Goal: Task Accomplishment & Management: Use online tool/utility

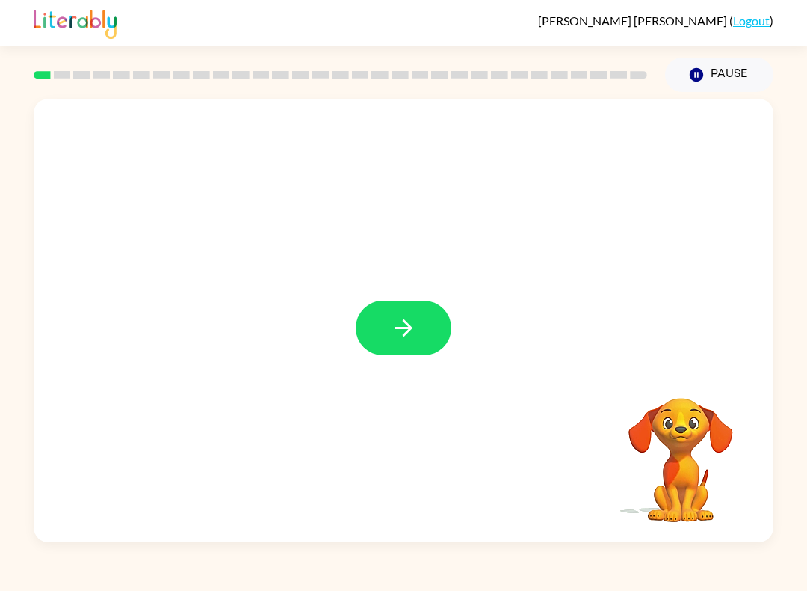
click at [401, 324] on icon "button" at bounding box center [404, 328] width 26 height 26
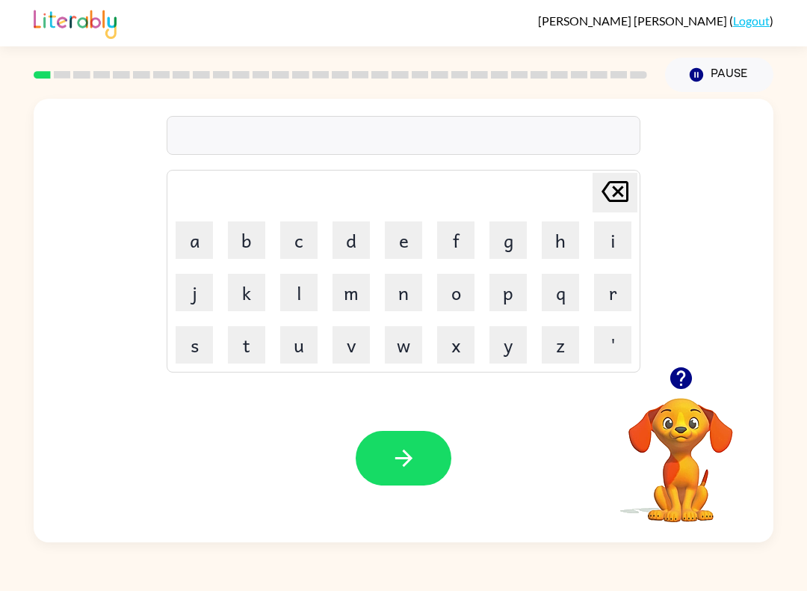
click at [246, 234] on button "b" at bounding box center [246, 239] width 37 height 37
click at [468, 295] on button "o" at bounding box center [455, 292] width 37 height 37
click at [599, 295] on button "r" at bounding box center [612, 292] width 37 height 37
click at [341, 245] on button "d" at bounding box center [351, 239] width 37 height 37
click at [405, 245] on button "e" at bounding box center [403, 239] width 37 height 37
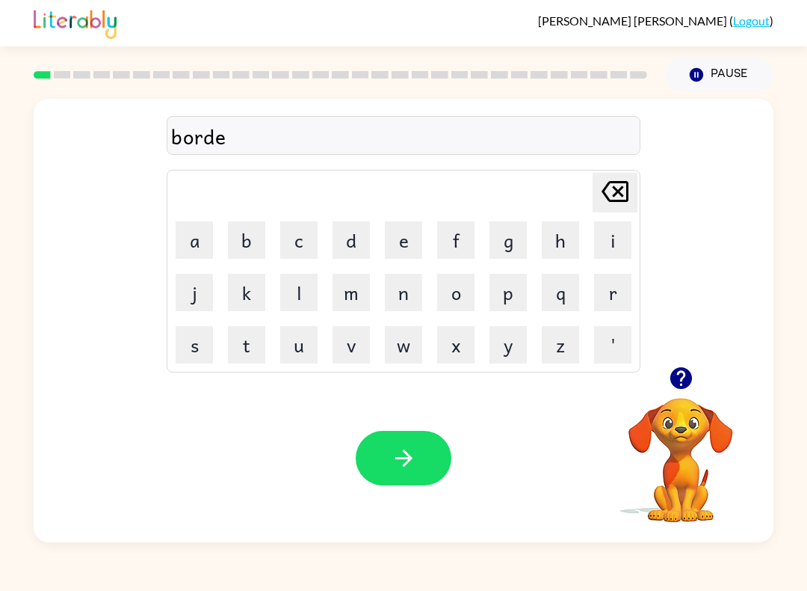
click at [625, 308] on button "r" at bounding box center [612, 292] width 37 height 37
click at [419, 435] on button "button" at bounding box center [404, 458] width 96 height 55
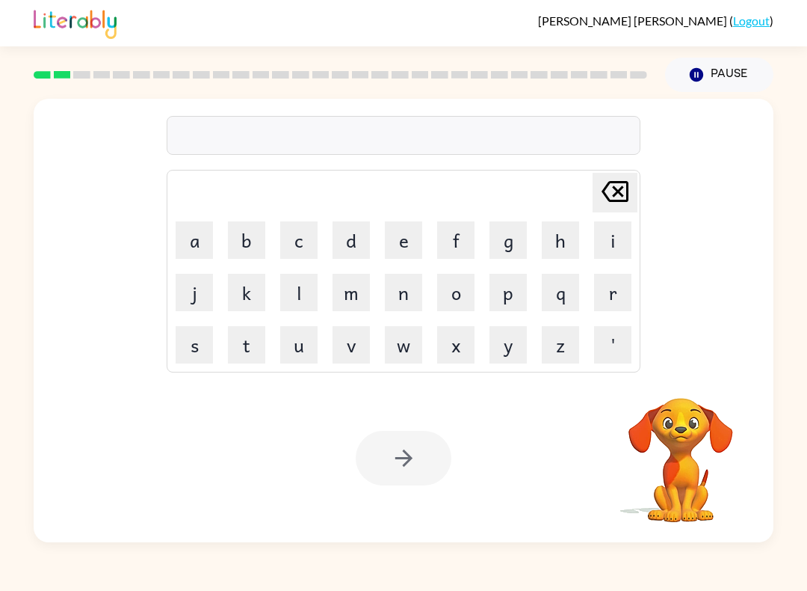
click at [608, 298] on button "r" at bounding box center [612, 292] width 37 height 37
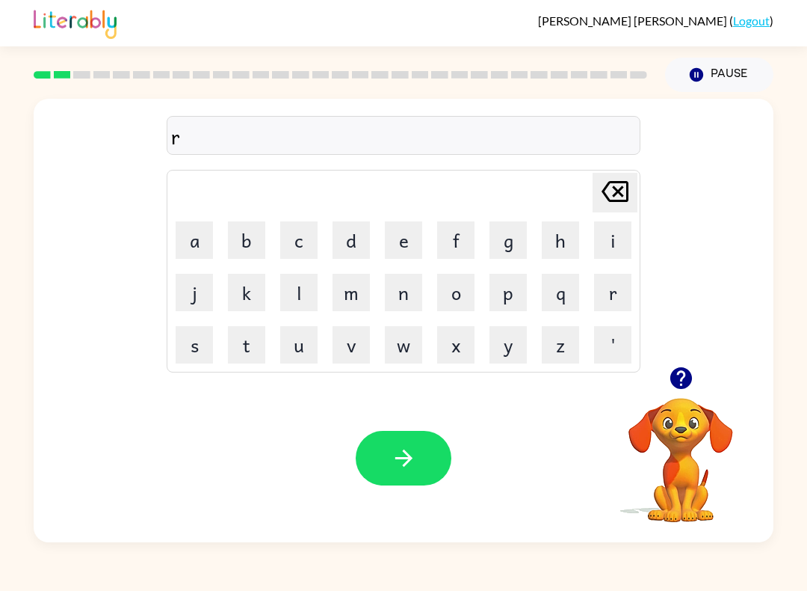
click at [467, 295] on button "o" at bounding box center [455, 292] width 37 height 37
click at [355, 338] on button "v" at bounding box center [351, 344] width 37 height 37
click at [354, 337] on button "v" at bounding box center [351, 344] width 37 height 37
click at [620, 188] on icon "[PERSON_NAME] last character input" at bounding box center [615, 191] width 36 height 36
click at [619, 188] on icon "[PERSON_NAME] last character input" at bounding box center [615, 191] width 36 height 36
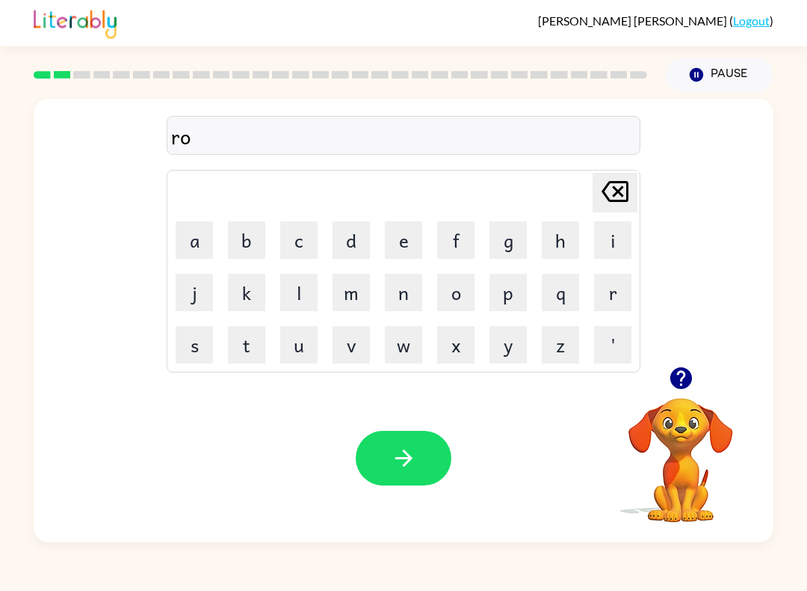
click at [301, 351] on button "u" at bounding box center [298, 344] width 37 height 37
click at [409, 286] on button "n" at bounding box center [403, 292] width 37 height 37
click at [361, 236] on button "d" at bounding box center [351, 239] width 37 height 37
click at [439, 477] on button "button" at bounding box center [404, 458] width 96 height 55
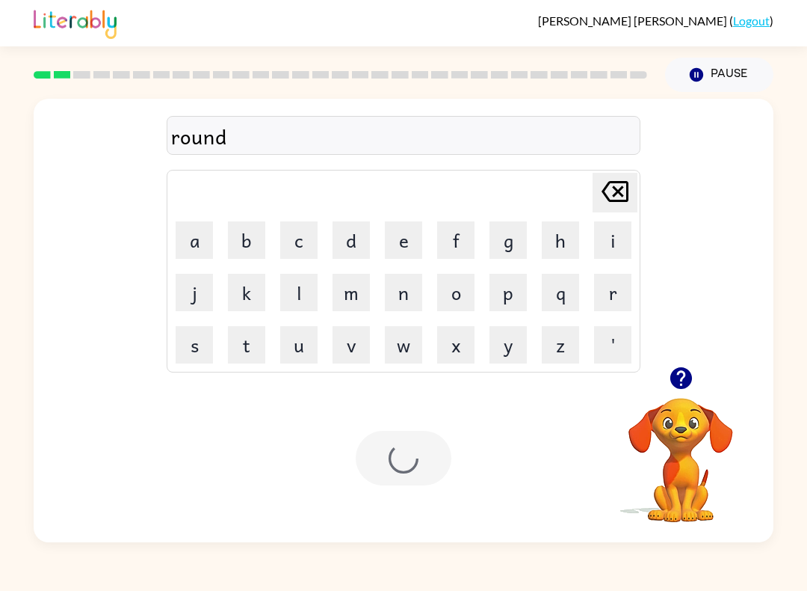
click at [443, 482] on div at bounding box center [404, 458] width 96 height 55
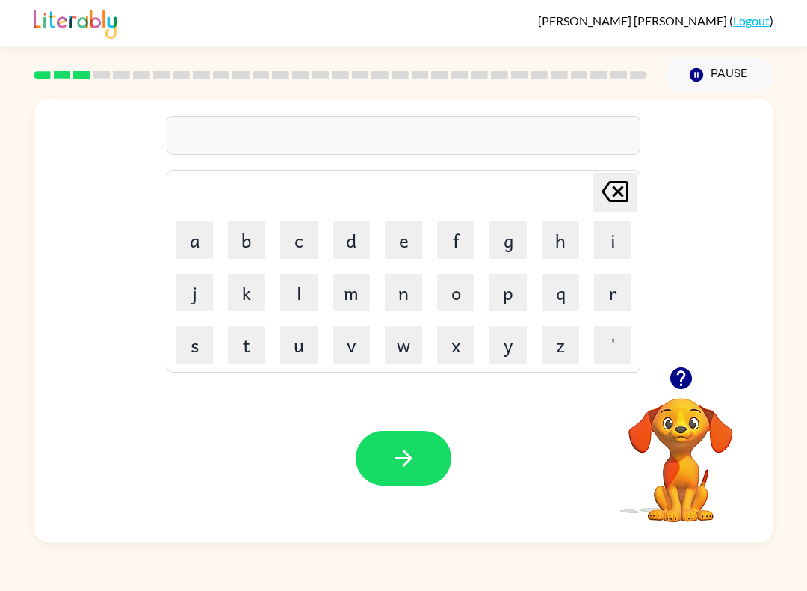
click at [348, 290] on button "m" at bounding box center [351, 292] width 37 height 37
click at [201, 234] on button "a" at bounding box center [194, 239] width 37 height 37
click at [301, 256] on button "c" at bounding box center [298, 239] width 37 height 37
click at [547, 253] on button "h" at bounding box center [560, 239] width 37 height 37
click at [607, 230] on button "i" at bounding box center [612, 239] width 37 height 37
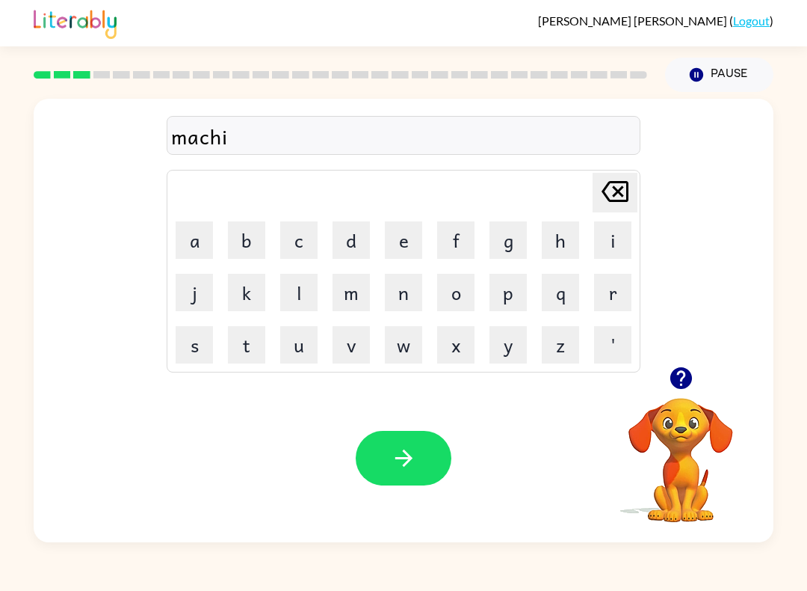
click at [407, 301] on button "n" at bounding box center [403, 292] width 37 height 37
click at [393, 236] on button "e" at bounding box center [403, 239] width 37 height 37
click at [401, 451] on icon "button" at bounding box center [404, 458] width 26 height 26
click at [261, 351] on button "t" at bounding box center [246, 344] width 37 height 37
click at [607, 295] on button "r" at bounding box center [612, 292] width 37 height 37
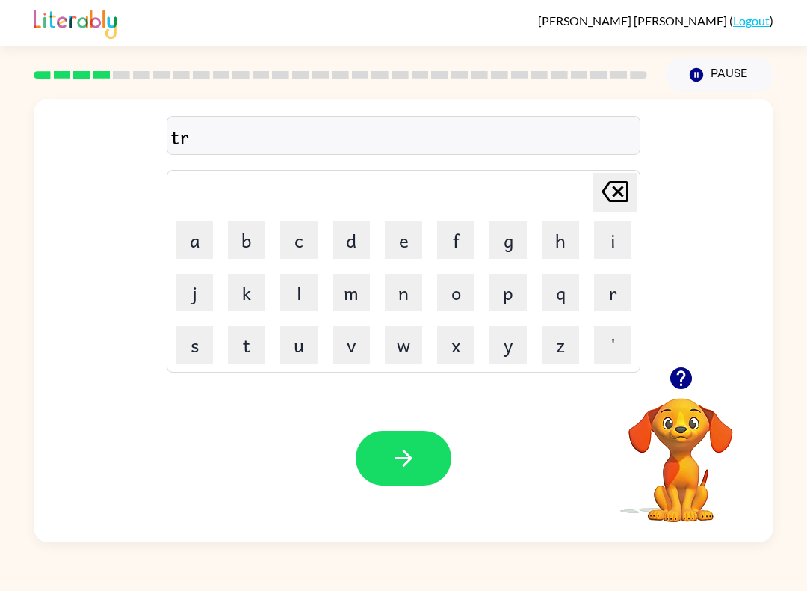
click at [188, 241] on button "a" at bounding box center [194, 239] width 37 height 37
click at [612, 245] on button "i" at bounding box center [612, 239] width 37 height 37
click at [404, 291] on button "n" at bounding box center [403, 292] width 37 height 37
click at [404, 451] on icon "button" at bounding box center [403, 457] width 17 height 17
click at [357, 246] on button "d" at bounding box center [351, 239] width 37 height 37
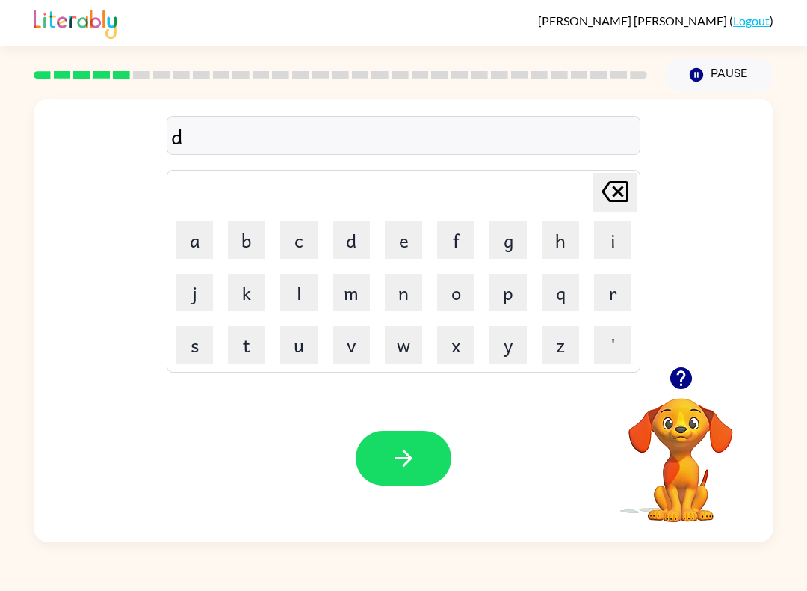
click at [394, 240] on button "e" at bounding box center [403, 239] width 37 height 37
click at [452, 237] on button "f" at bounding box center [455, 239] width 37 height 37
click at [416, 289] on button "n" at bounding box center [403, 292] width 37 height 37
click at [190, 348] on button "s" at bounding box center [194, 344] width 37 height 37
click at [396, 224] on button "e" at bounding box center [403, 239] width 37 height 37
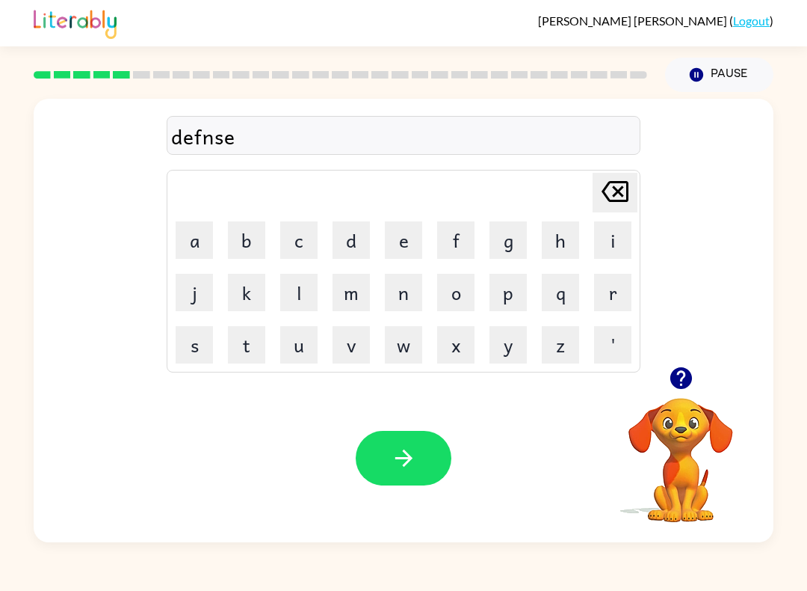
click at [190, 360] on button "s" at bounding box center [194, 344] width 37 height 37
click at [629, 191] on icon at bounding box center [615, 191] width 27 height 21
click at [628, 191] on icon at bounding box center [615, 191] width 27 height 21
click at [627, 187] on icon at bounding box center [615, 191] width 27 height 21
click at [627, 186] on icon at bounding box center [615, 191] width 27 height 21
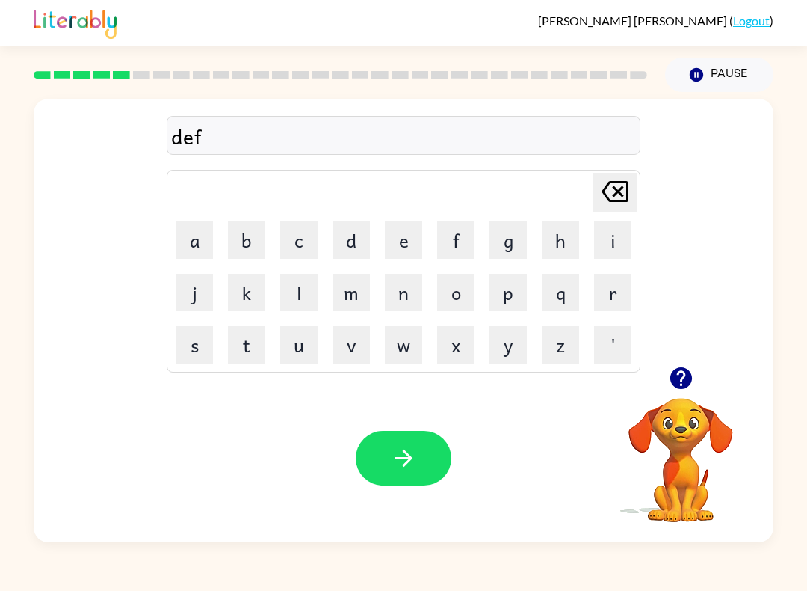
click at [398, 309] on button "n" at bounding box center [403, 292] width 37 height 37
click at [623, 194] on icon "[PERSON_NAME] last character input" at bounding box center [615, 191] width 36 height 36
click at [406, 293] on button "n" at bounding box center [403, 292] width 37 height 37
click at [197, 349] on button "s" at bounding box center [194, 344] width 37 height 37
click at [409, 250] on button "e" at bounding box center [403, 239] width 37 height 37
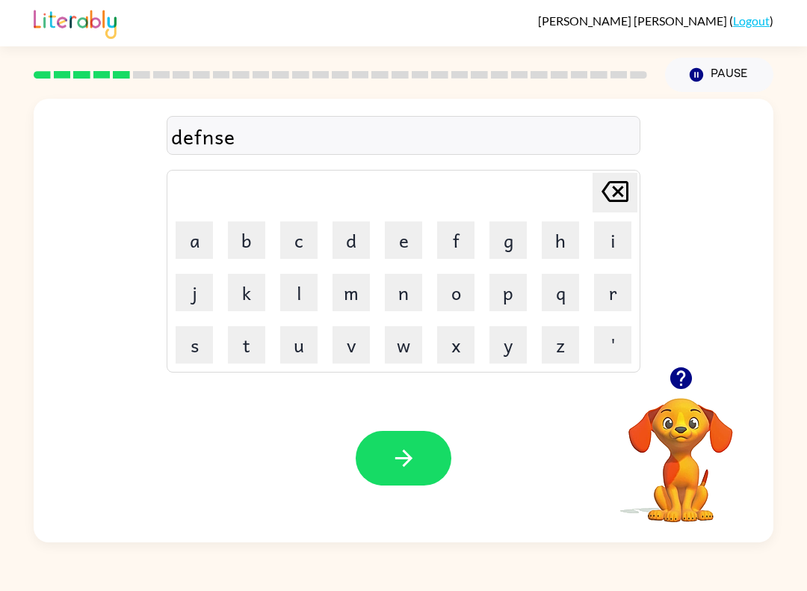
click at [201, 352] on button "s" at bounding box center [194, 344] width 37 height 37
click at [412, 458] on icon "button" at bounding box center [403, 457] width 17 height 17
click at [356, 330] on button "v" at bounding box center [351, 344] width 37 height 37
click at [202, 248] on button "a" at bounding box center [194, 239] width 37 height 37
click at [308, 241] on button "c" at bounding box center [298, 239] width 37 height 37
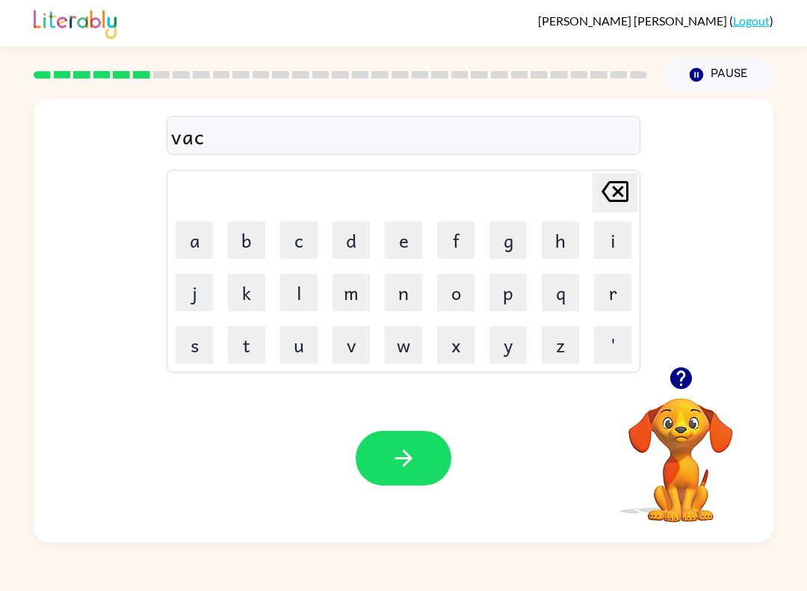
click at [197, 231] on button "a" at bounding box center [194, 239] width 37 height 37
click at [250, 357] on button "t" at bounding box center [246, 344] width 37 height 37
click at [601, 245] on button "i" at bounding box center [612, 239] width 37 height 37
click at [449, 304] on button "o" at bounding box center [455, 292] width 37 height 37
click at [401, 292] on button "n" at bounding box center [403, 292] width 37 height 37
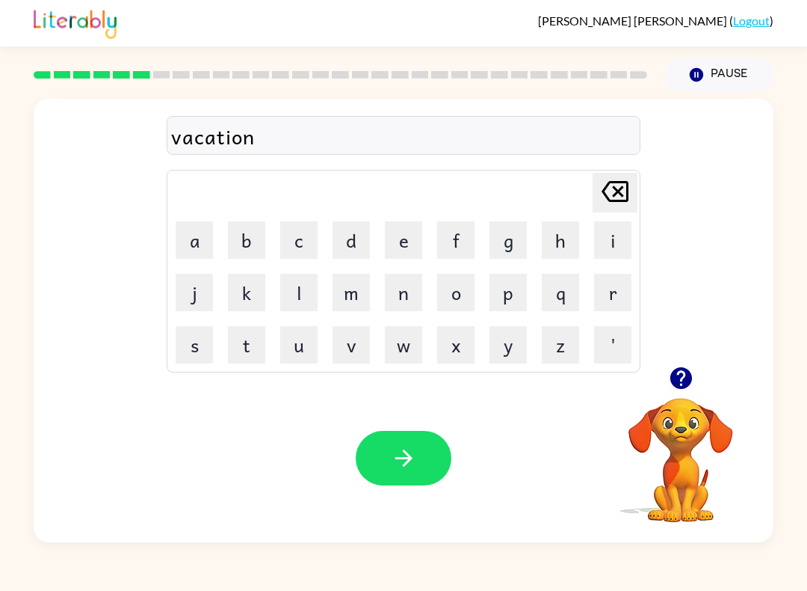
click at [416, 461] on icon "button" at bounding box center [404, 458] width 26 height 26
click at [677, 378] on icon "button" at bounding box center [681, 378] width 22 height 22
click at [513, 306] on button "p" at bounding box center [508, 292] width 37 height 37
click at [468, 295] on button "o" at bounding box center [455, 292] width 37 height 37
click at [255, 348] on button "t" at bounding box center [246, 344] width 37 height 37
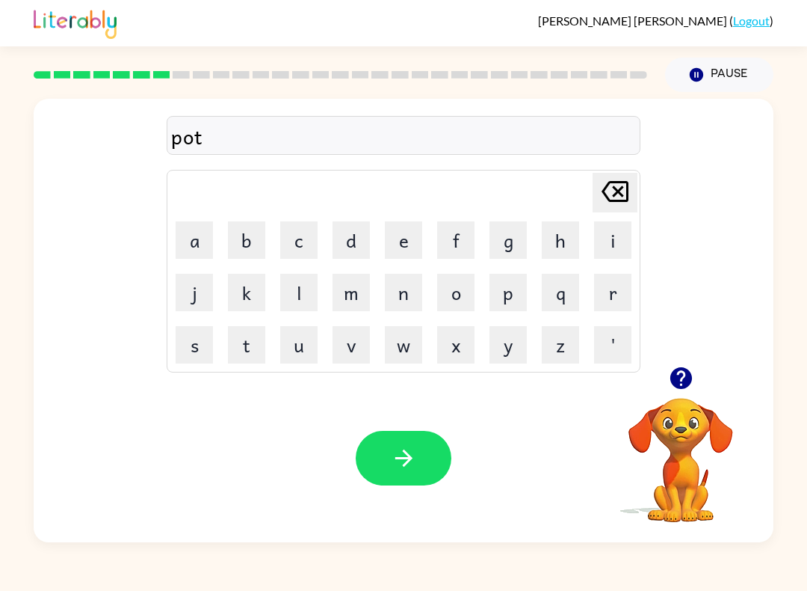
click at [254, 348] on button "t" at bounding box center [246, 344] width 37 height 37
click at [311, 301] on button "l" at bounding box center [298, 292] width 37 height 37
click at [410, 248] on button "e" at bounding box center [403, 239] width 37 height 37
click at [423, 433] on button "button" at bounding box center [404, 458] width 96 height 55
click at [364, 285] on button "m" at bounding box center [351, 292] width 37 height 37
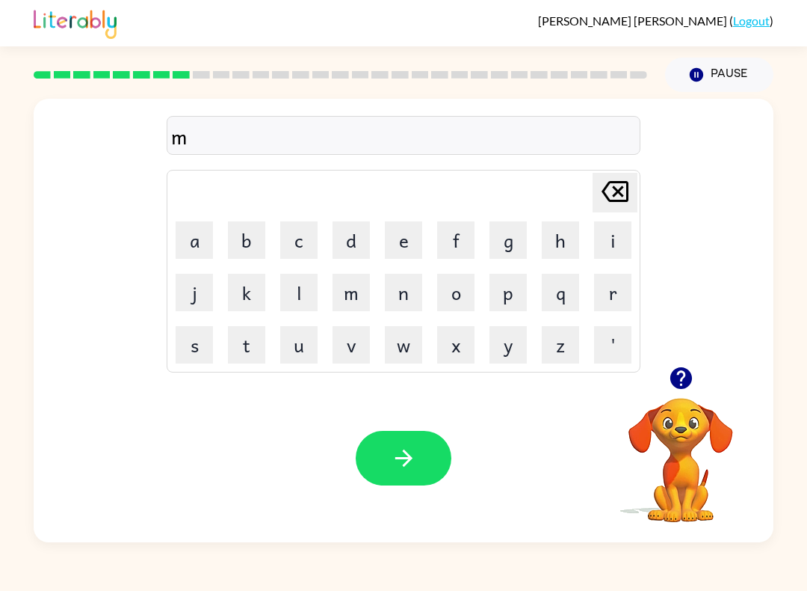
click at [600, 244] on button "i" at bounding box center [612, 239] width 37 height 37
click at [606, 307] on button "r" at bounding box center [612, 292] width 37 height 37
click at [604, 242] on button "i" at bounding box center [612, 239] width 37 height 37
click at [314, 242] on button "c" at bounding box center [298, 239] width 37 height 37
click at [195, 243] on button "a" at bounding box center [194, 239] width 37 height 37
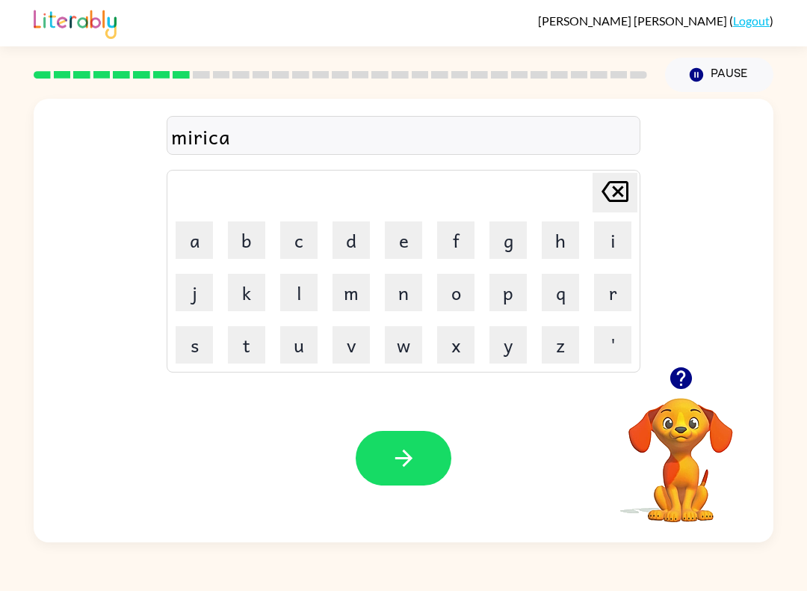
click at [298, 286] on button "l" at bounding box center [298, 292] width 37 height 37
click at [422, 447] on button "button" at bounding box center [404, 458] width 96 height 55
click at [681, 371] on icon "button" at bounding box center [681, 378] width 22 height 22
click at [684, 384] on video "Your browser must support playing .mp4 files to use Literably. Please try using…" at bounding box center [681, 450] width 150 height 150
click at [675, 378] on icon "button" at bounding box center [681, 378] width 22 height 22
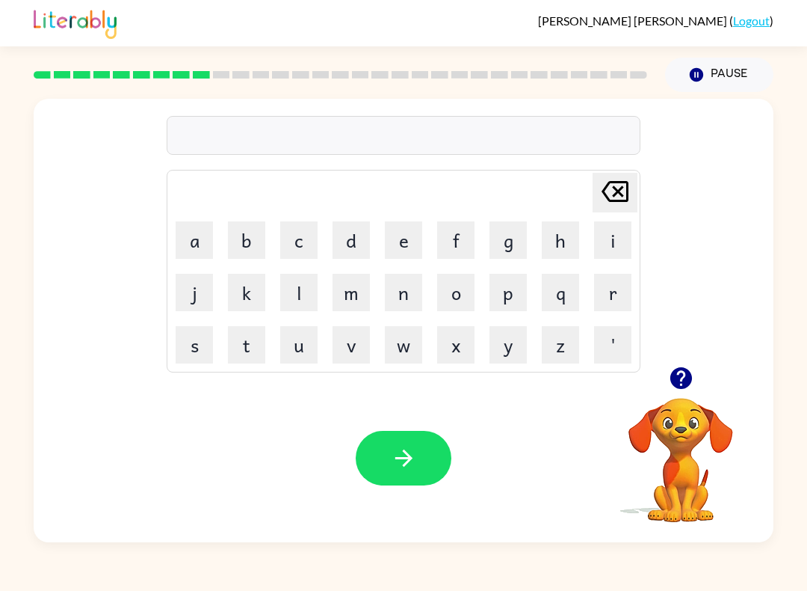
click at [362, 295] on button "m" at bounding box center [351, 292] width 37 height 37
click at [414, 245] on button "e" at bounding box center [403, 239] width 37 height 37
click at [414, 244] on button "e" at bounding box center [403, 239] width 37 height 37
click at [352, 254] on button "d" at bounding box center [351, 239] width 37 height 37
click at [364, 290] on button "m" at bounding box center [351, 292] width 37 height 37
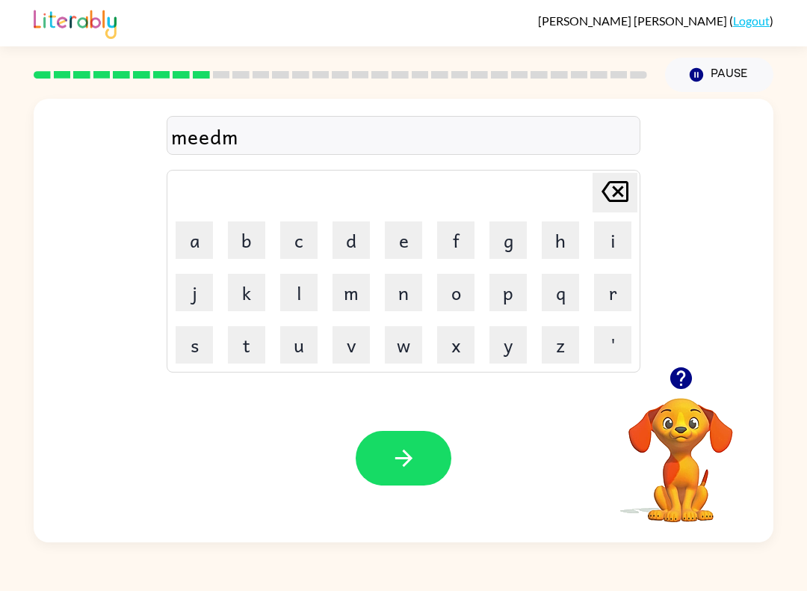
click at [467, 292] on button "o" at bounding box center [455, 292] width 37 height 37
click at [606, 295] on button "r" at bounding box center [612, 292] width 37 height 37
click at [401, 294] on button "n" at bounding box center [403, 292] width 37 height 37
click at [603, 241] on button "i" at bounding box center [612, 239] width 37 height 37
click at [522, 241] on button "g" at bounding box center [508, 239] width 37 height 37
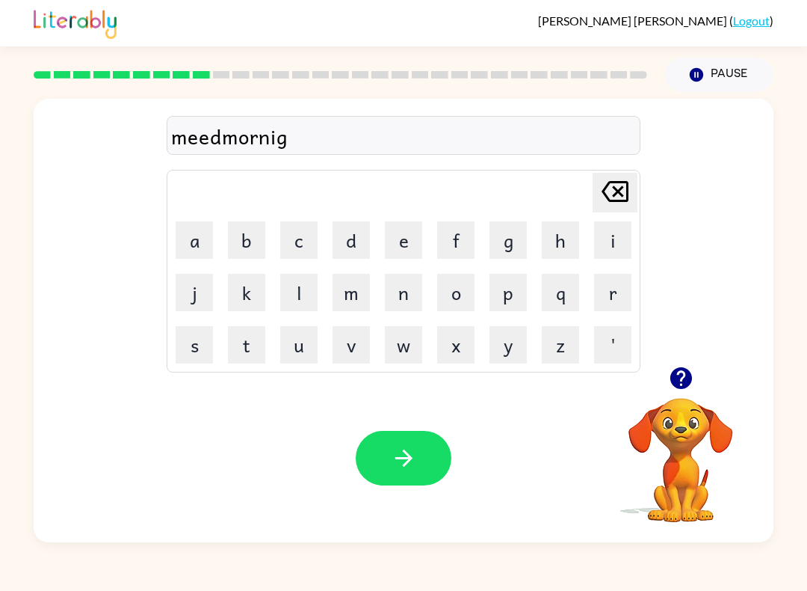
click at [427, 453] on button "button" at bounding box center [404, 458] width 96 height 55
click at [344, 241] on button "d" at bounding box center [351, 239] width 37 height 37
click at [594, 237] on button "i" at bounding box center [612, 239] width 37 height 37
click at [230, 341] on button "t" at bounding box center [246, 344] width 37 height 37
click at [618, 194] on icon "[PERSON_NAME] last character input" at bounding box center [615, 191] width 36 height 36
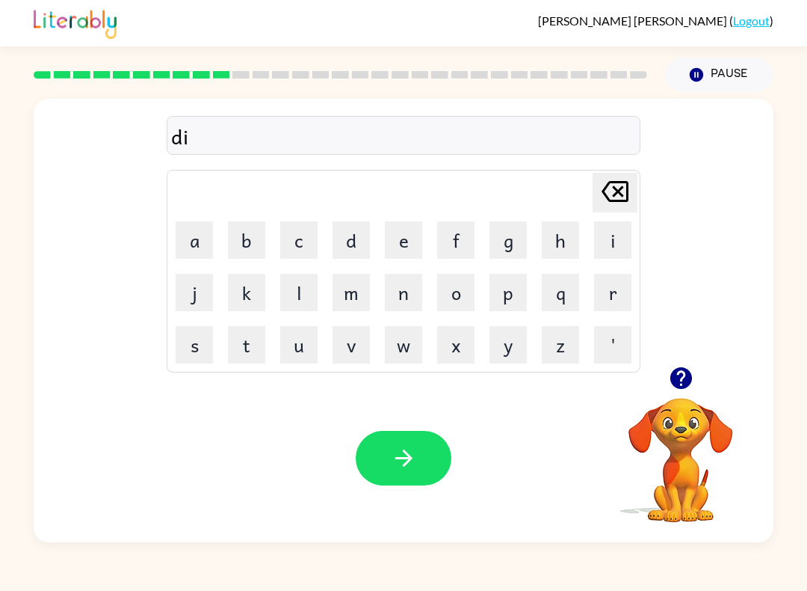
click at [201, 345] on button "s" at bounding box center [194, 344] width 37 height 37
click at [257, 352] on button "t" at bounding box center [246, 344] width 37 height 37
click at [606, 292] on button "r" at bounding box center [612, 292] width 37 height 37
click at [421, 234] on button "e" at bounding box center [403, 239] width 37 height 37
click at [209, 351] on button "s" at bounding box center [194, 344] width 37 height 37
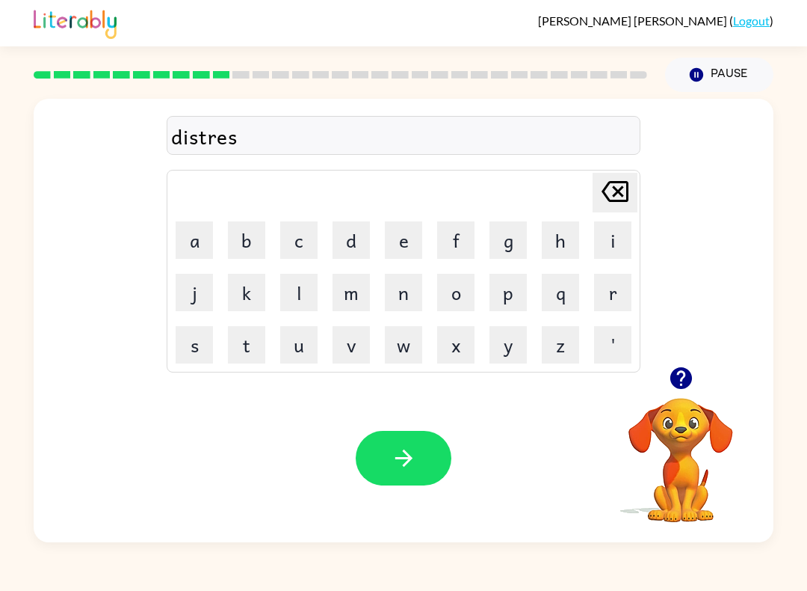
click at [442, 441] on button "button" at bounding box center [404, 458] width 96 height 55
click at [667, 385] on button "button" at bounding box center [681, 378] width 38 height 38
click at [666, 385] on video "Your browser must support playing .mp4 files to use Literably. Please try using…" at bounding box center [681, 450] width 150 height 150
click at [1, 71] on div "[PERSON_NAME] ( Logout ) Pause Pause Delete Delete last character input a b c d…" at bounding box center [403, 295] width 807 height 591
click at [606, 297] on button "r" at bounding box center [612, 292] width 37 height 37
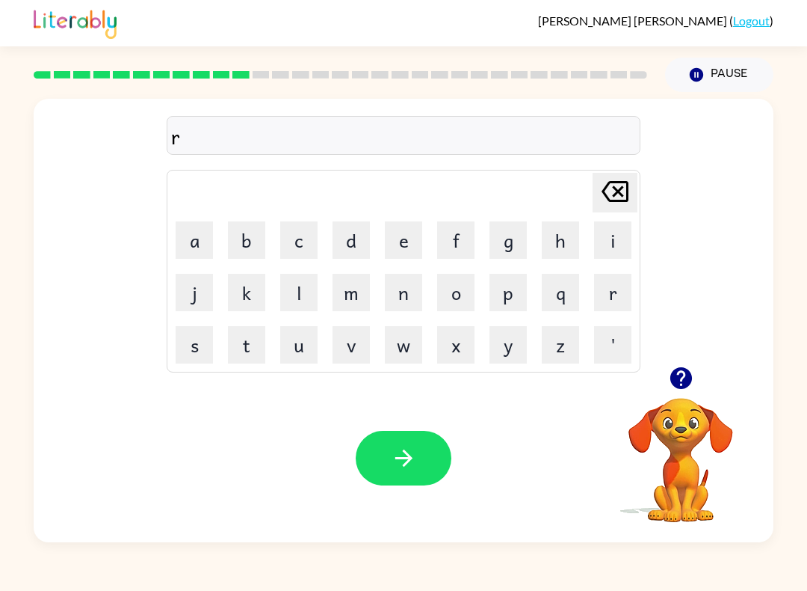
click at [443, 295] on button "o" at bounding box center [455, 292] width 37 height 37
click at [292, 342] on button "u" at bounding box center [298, 344] width 37 height 37
click at [347, 248] on button "d" at bounding box center [351, 239] width 37 height 37
click at [419, 460] on button "button" at bounding box center [404, 458] width 96 height 55
click at [692, 384] on icon "button" at bounding box center [681, 378] width 26 height 26
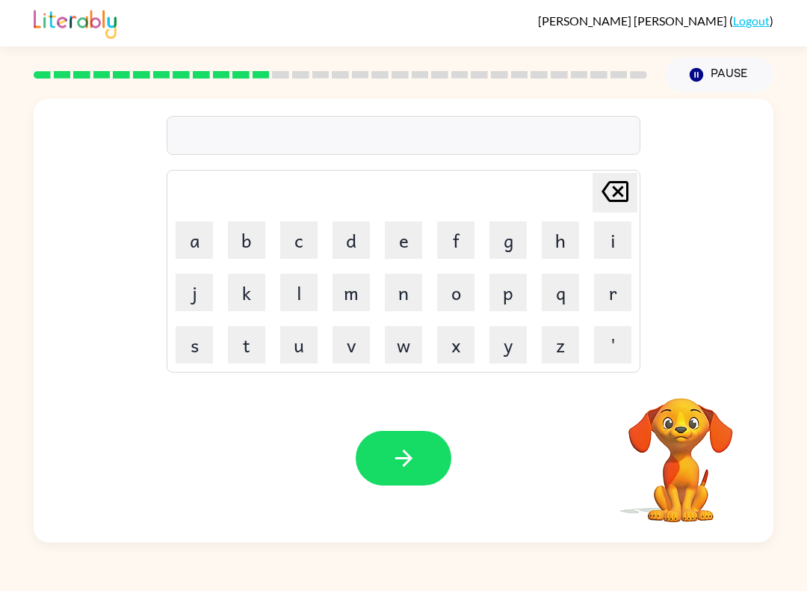
click at [686, 378] on video "Your browser must support playing .mp4 files to use Literably. Please try using…" at bounding box center [681, 450] width 150 height 150
click at [304, 347] on button "u" at bounding box center [298, 344] width 37 height 37
click at [518, 236] on button "g" at bounding box center [508, 239] width 37 height 37
click at [627, 192] on icon at bounding box center [615, 191] width 27 height 21
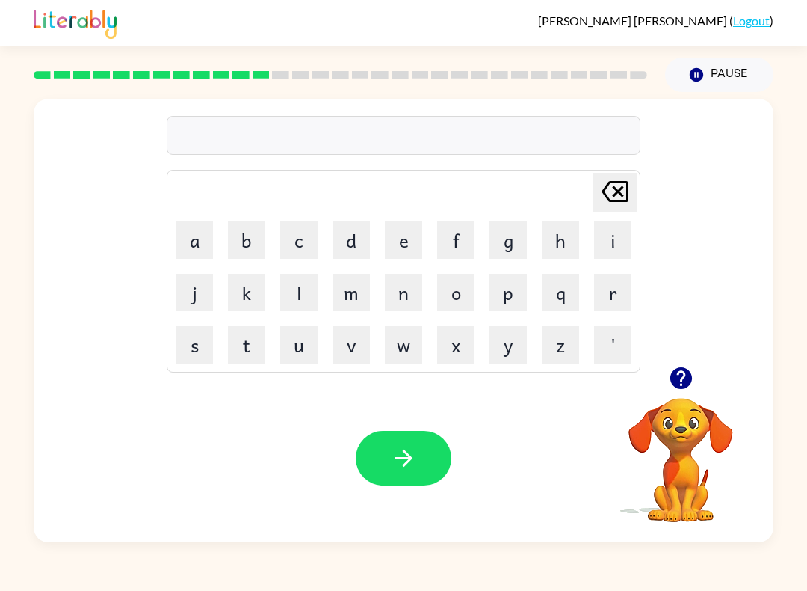
click at [301, 348] on button "u" at bounding box center [298, 344] width 37 height 37
click at [513, 303] on button "p" at bounding box center [508, 292] width 37 height 37
click at [502, 246] on button "g" at bounding box center [508, 239] width 37 height 37
click at [612, 301] on button "r" at bounding box center [612, 292] width 37 height 37
click at [209, 248] on button "a" at bounding box center [194, 239] width 37 height 37
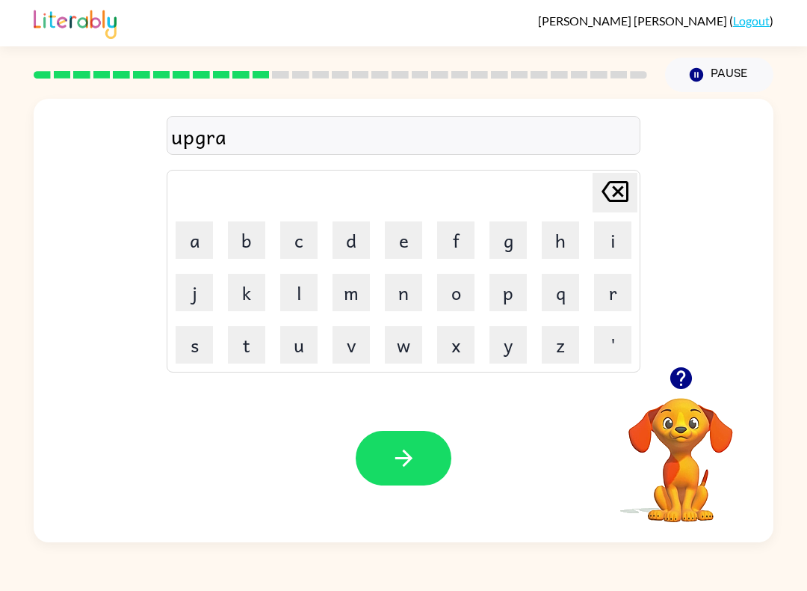
click at [357, 242] on button "d" at bounding box center [351, 239] width 37 height 37
click at [398, 249] on button "e" at bounding box center [403, 239] width 37 height 37
click at [421, 425] on div "Your browser must support playing .mp4 files to use Literably. Please try using…" at bounding box center [404, 458] width 740 height 168
click at [413, 452] on icon "button" at bounding box center [404, 458] width 26 height 26
click at [412, 452] on div at bounding box center [404, 458] width 96 height 55
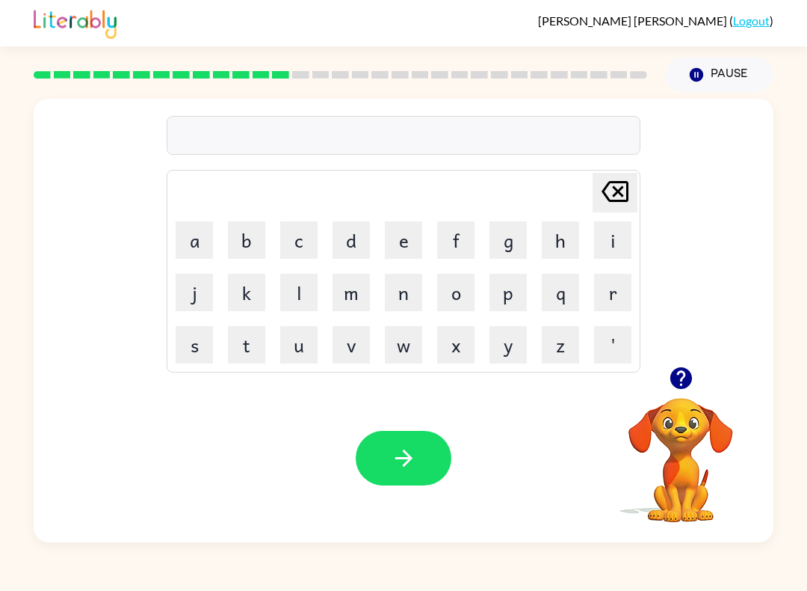
click at [343, 296] on button "m" at bounding box center [351, 292] width 37 height 37
click at [205, 238] on button "a" at bounding box center [194, 239] width 37 height 37
click at [351, 246] on button "d" at bounding box center [351, 239] width 37 height 37
click at [351, 245] on button "d" at bounding box center [351, 239] width 37 height 37
click at [408, 298] on button "n" at bounding box center [403, 292] width 37 height 37
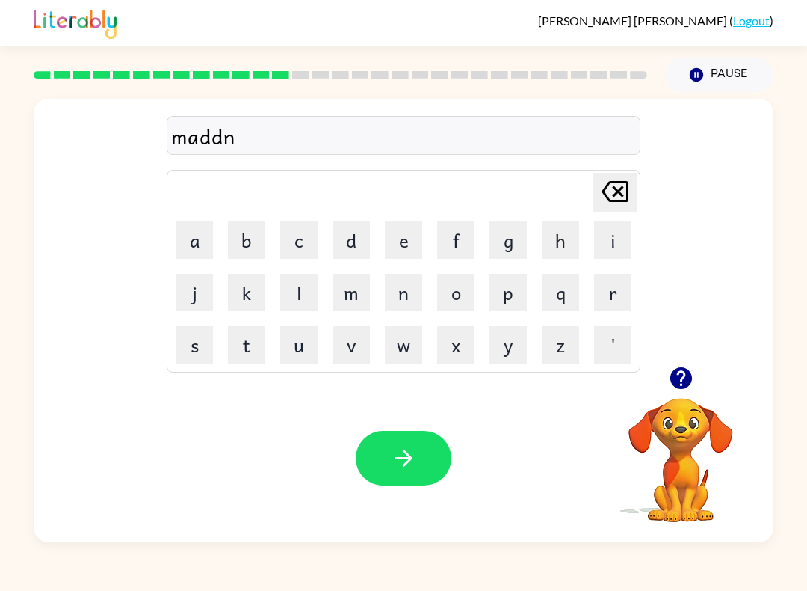
click at [416, 233] on button "e" at bounding box center [403, 239] width 37 height 37
click at [209, 351] on button "s" at bounding box center [194, 344] width 37 height 37
click at [449, 443] on div at bounding box center [404, 458] width 96 height 55
click at [406, 484] on button "button" at bounding box center [404, 458] width 96 height 55
click at [424, 451] on div at bounding box center [404, 458] width 96 height 55
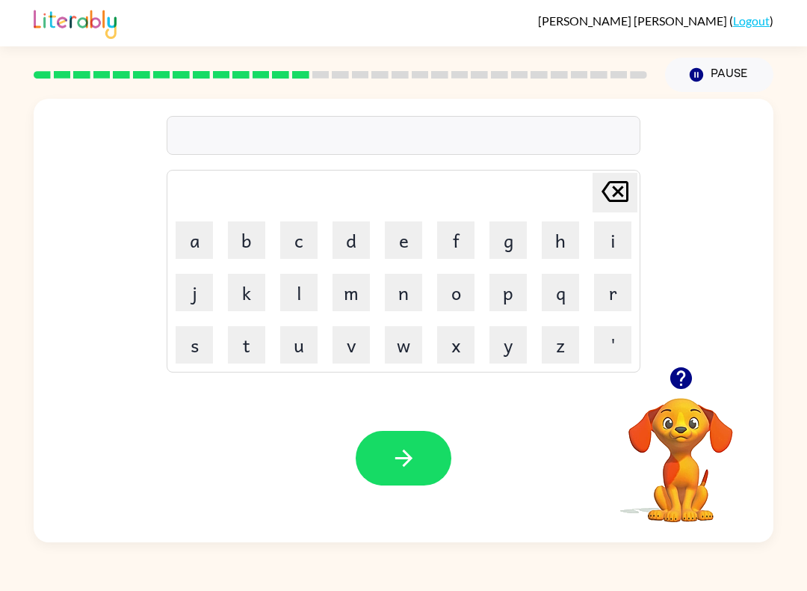
click at [679, 375] on icon "button" at bounding box center [681, 378] width 26 height 26
click at [683, 376] on icon "button" at bounding box center [681, 378] width 22 height 22
click at [249, 252] on button "b" at bounding box center [246, 239] width 37 height 37
click at [473, 290] on button "o" at bounding box center [455, 292] width 37 height 37
click at [409, 301] on button "n" at bounding box center [403, 292] width 37 height 37
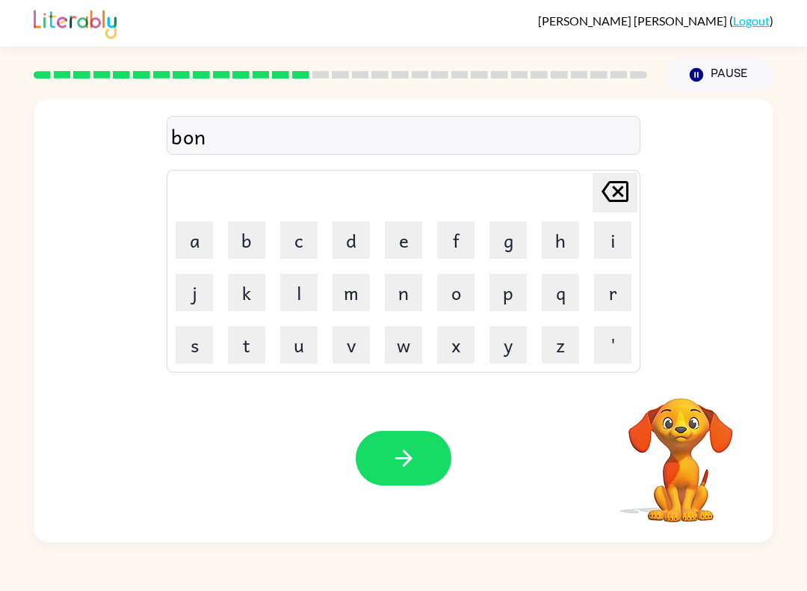
click at [408, 301] on button "n" at bounding box center [403, 292] width 37 height 37
click at [398, 241] on button "e" at bounding box center [403, 239] width 37 height 37
click at [210, 347] on button "s" at bounding box center [194, 344] width 37 height 37
click at [431, 460] on button "button" at bounding box center [404, 458] width 96 height 55
click at [206, 341] on button "s" at bounding box center [194, 344] width 37 height 37
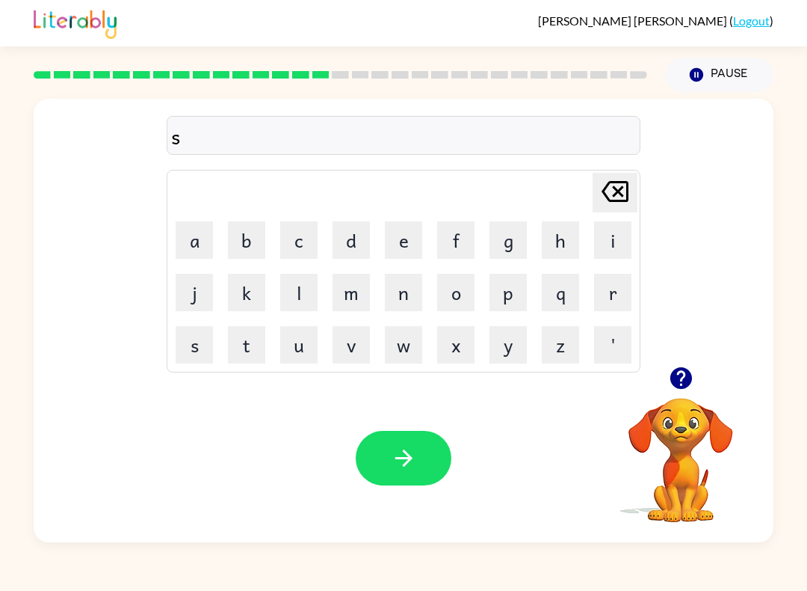
click at [410, 344] on button "w" at bounding box center [403, 344] width 37 height 37
click at [472, 300] on button "o" at bounding box center [455, 292] width 37 height 37
click at [607, 298] on button "r" at bounding box center [612, 292] width 37 height 37
click at [359, 286] on button "m" at bounding box center [351, 292] width 37 height 37
click at [434, 462] on button "button" at bounding box center [404, 458] width 96 height 55
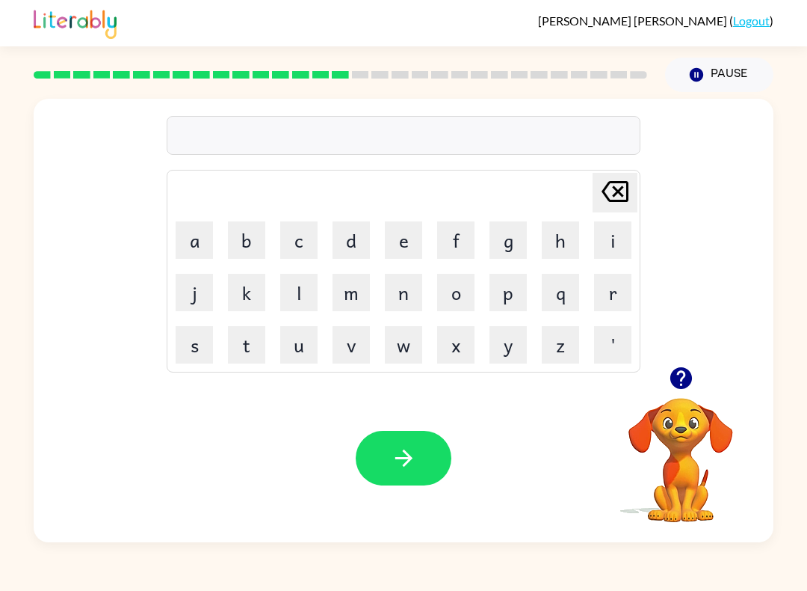
click at [615, 292] on button "r" at bounding box center [612, 292] width 37 height 37
click at [205, 247] on button "a" at bounding box center [194, 239] width 37 height 37
click at [368, 298] on button "m" at bounding box center [351, 292] width 37 height 37
click at [369, 299] on button "m" at bounding box center [351, 292] width 37 height 37
click at [449, 452] on button "button" at bounding box center [404, 458] width 96 height 55
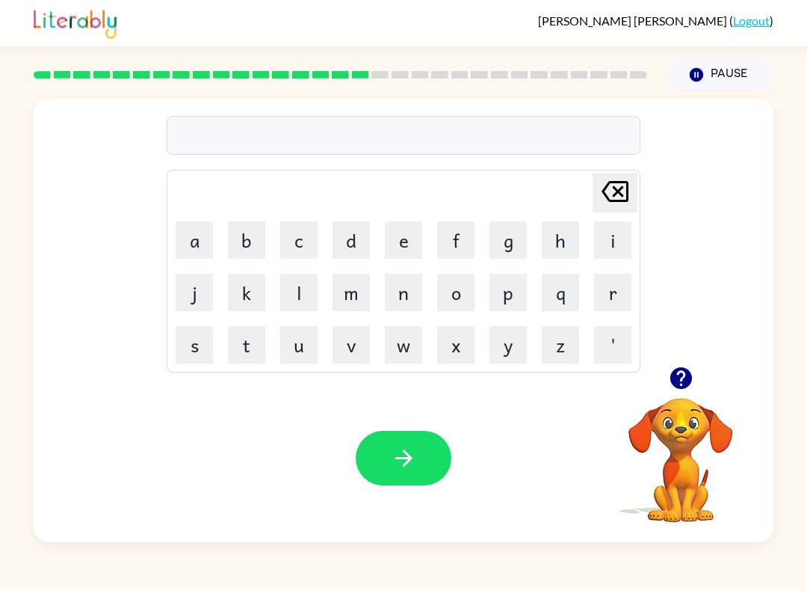
click at [513, 296] on button "p" at bounding box center [508, 292] width 37 height 37
click at [603, 307] on button "r" at bounding box center [612, 292] width 37 height 37
click at [614, 243] on button "i" at bounding box center [612, 239] width 37 height 37
click at [361, 299] on button "m" at bounding box center [351, 292] width 37 height 37
click at [616, 246] on button "i" at bounding box center [612, 239] width 37 height 37
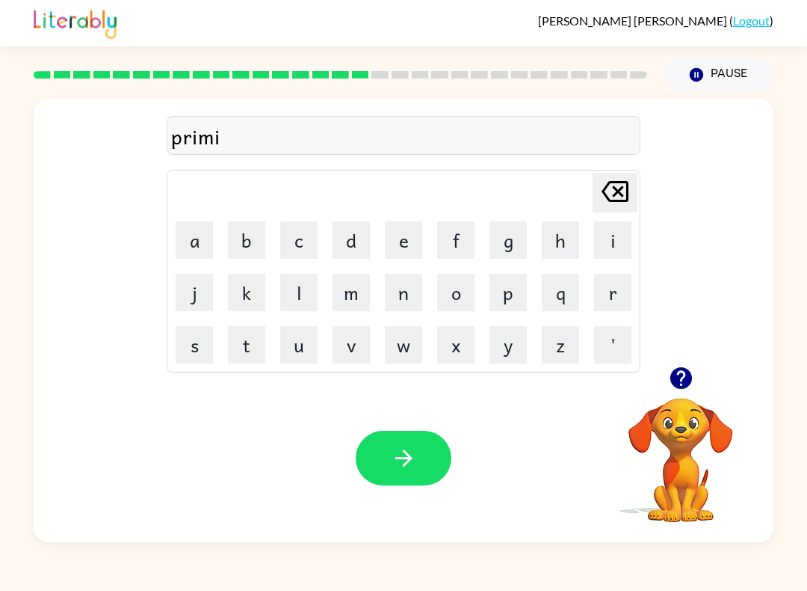
click at [413, 296] on button "n" at bounding box center [403, 292] width 37 height 37
click at [517, 248] on button "g" at bounding box center [508, 239] width 37 height 37
click at [395, 482] on button "button" at bounding box center [404, 458] width 96 height 55
click at [619, 286] on button "r" at bounding box center [612, 292] width 37 height 37
click at [619, 241] on button "i" at bounding box center [612, 239] width 37 height 37
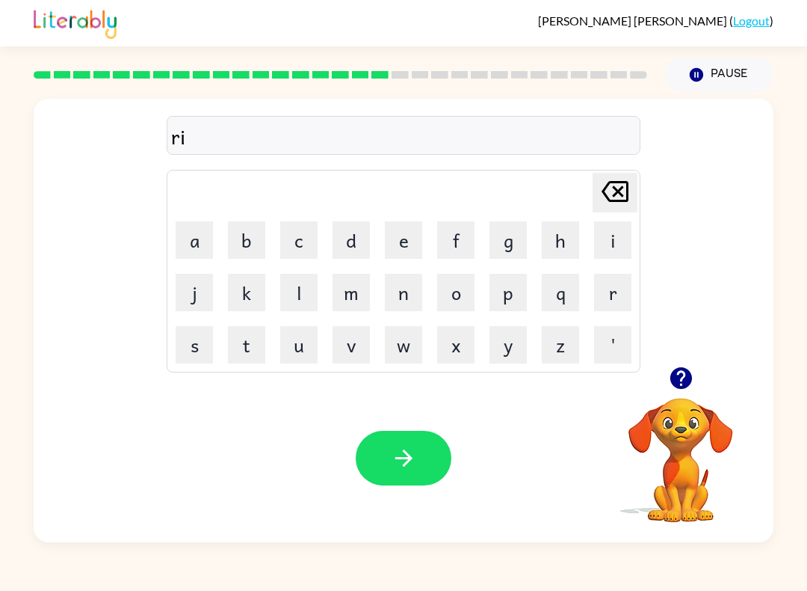
click at [212, 351] on button "s" at bounding box center [194, 344] width 37 height 37
click at [237, 294] on button "k" at bounding box center [246, 292] width 37 height 37
click at [618, 235] on button "i" at bounding box center [612, 239] width 37 height 37
click at [399, 241] on button "e" at bounding box center [403, 239] width 37 height 37
click at [210, 339] on button "s" at bounding box center [194, 344] width 37 height 37
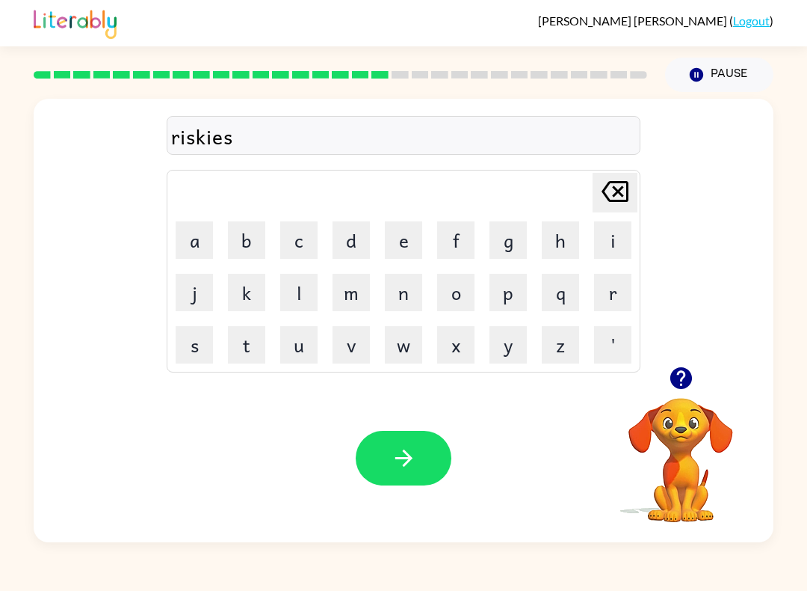
click at [253, 338] on button "t" at bounding box center [246, 344] width 37 height 37
click at [408, 462] on icon "button" at bounding box center [403, 457] width 17 height 17
click at [679, 375] on icon "button" at bounding box center [681, 378] width 26 height 26
click at [204, 249] on button "a" at bounding box center [194, 239] width 37 height 37
click at [607, 295] on button "r" at bounding box center [612, 292] width 37 height 37
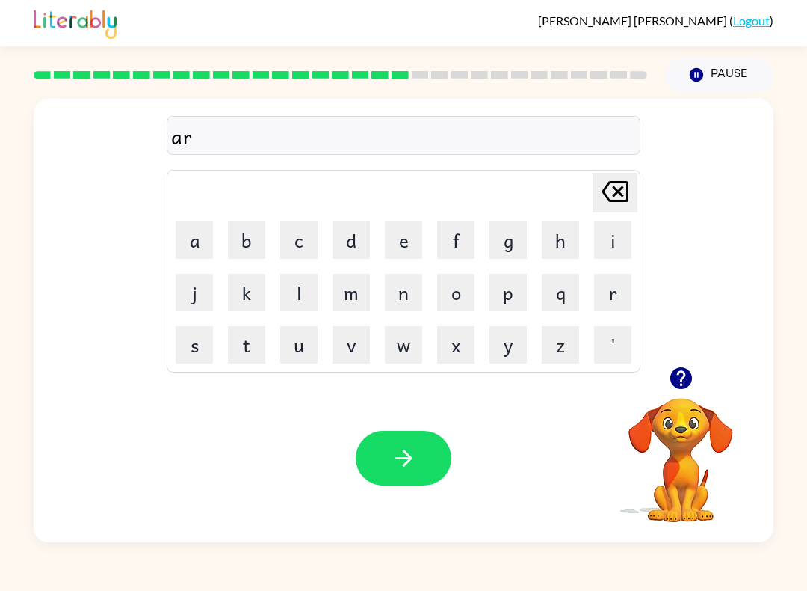
click at [264, 334] on button "t" at bounding box center [246, 344] width 37 height 37
click at [401, 347] on button "w" at bounding box center [403, 344] width 37 height 37
click at [204, 225] on button "a" at bounding box center [194, 239] width 37 height 37
click at [263, 290] on button "k" at bounding box center [246, 292] width 37 height 37
click at [415, 249] on button "e" at bounding box center [403, 239] width 37 height 37
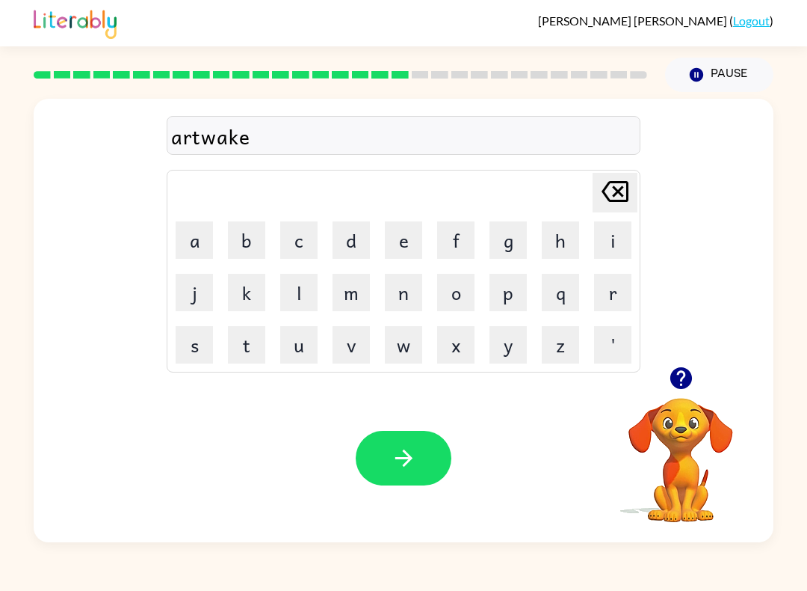
click at [435, 449] on button "button" at bounding box center [404, 458] width 96 height 55
click at [457, 249] on button "f" at bounding box center [455, 239] width 37 height 37
click at [452, 310] on button "o" at bounding box center [455, 292] width 37 height 37
click at [695, 381] on button "button" at bounding box center [681, 378] width 38 height 38
click at [306, 291] on button "l" at bounding box center [298, 292] width 37 height 37
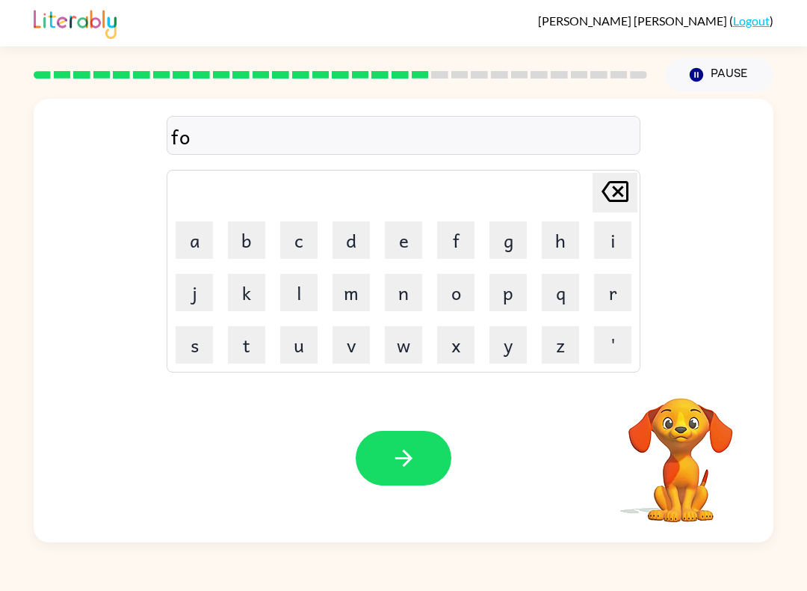
click at [306, 290] on button "l" at bounding box center [298, 292] width 37 height 37
click at [465, 302] on button "o" at bounding box center [455, 292] width 37 height 37
click at [396, 234] on button "e" at bounding box center [403, 239] width 37 height 37
click at [354, 233] on button "d" at bounding box center [351, 239] width 37 height 37
click at [622, 197] on icon "[PERSON_NAME] last character input" at bounding box center [615, 191] width 36 height 36
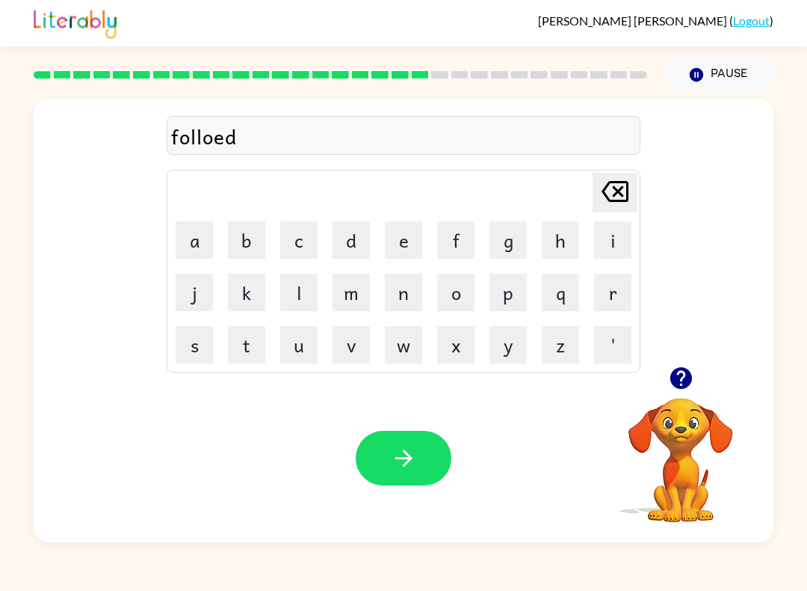
click at [622, 197] on icon "[PERSON_NAME] last character input" at bounding box center [615, 191] width 36 height 36
click at [626, 195] on icon "[PERSON_NAME] last character input" at bounding box center [615, 191] width 36 height 36
click at [410, 239] on button "e" at bounding box center [403, 239] width 37 height 37
click at [364, 244] on button "d" at bounding box center [351, 239] width 37 height 37
click at [620, 194] on icon at bounding box center [615, 191] width 27 height 21
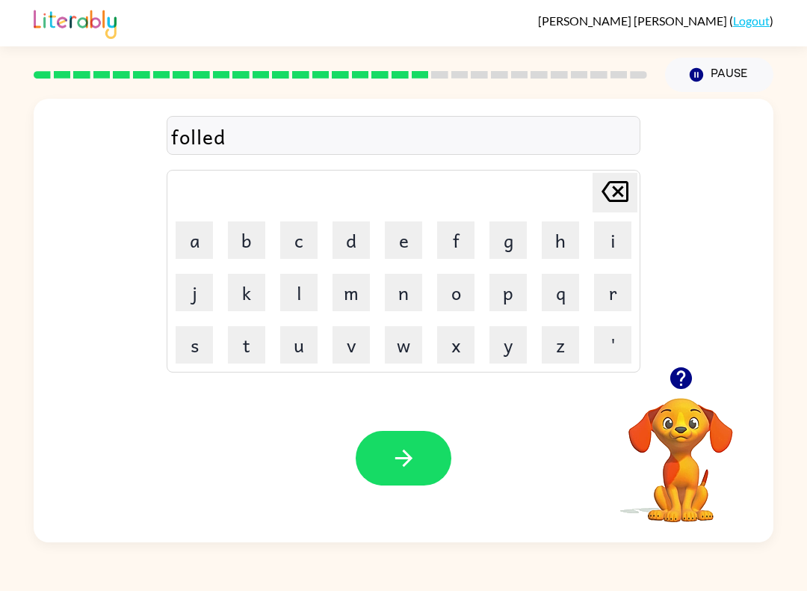
click at [620, 193] on icon at bounding box center [615, 191] width 27 height 21
click at [628, 192] on icon at bounding box center [615, 191] width 27 height 21
click at [397, 238] on button "e" at bounding box center [403, 239] width 37 height 37
click at [357, 246] on button "d" at bounding box center [351, 239] width 37 height 37
click at [631, 187] on icon "[PERSON_NAME] last character input" at bounding box center [615, 191] width 36 height 36
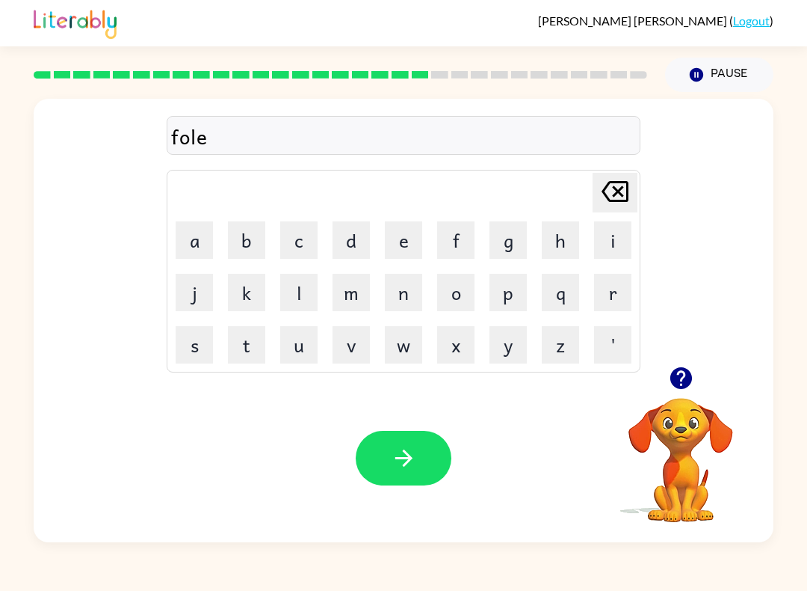
click at [630, 186] on icon "[PERSON_NAME] last character input" at bounding box center [615, 191] width 36 height 36
click at [633, 190] on icon "[PERSON_NAME] last character input" at bounding box center [615, 191] width 36 height 36
click at [295, 294] on button "l" at bounding box center [298, 292] width 37 height 37
click at [295, 293] on button "l" at bounding box center [298, 292] width 37 height 37
click at [356, 243] on button "d" at bounding box center [351, 239] width 37 height 37
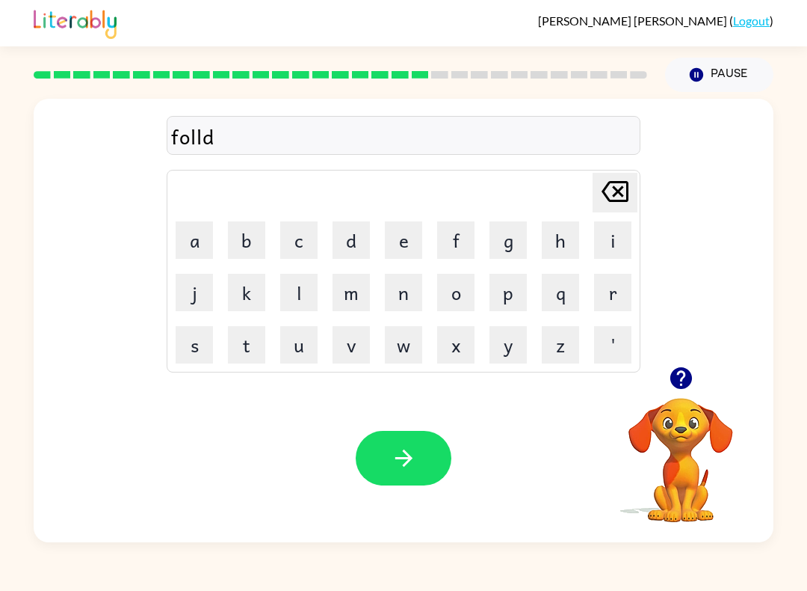
click at [396, 245] on button "e" at bounding box center [403, 239] width 37 height 37
click at [425, 450] on button "button" at bounding box center [404, 458] width 96 height 55
click at [1, 510] on div "[PERSON_NAME] last character input a b c d e f g h i j k l m n o p q r s t u v …" at bounding box center [403, 317] width 807 height 450
click at [212, 332] on button "s" at bounding box center [194, 344] width 37 height 37
click at [404, 247] on button "e" at bounding box center [403, 239] width 37 height 37
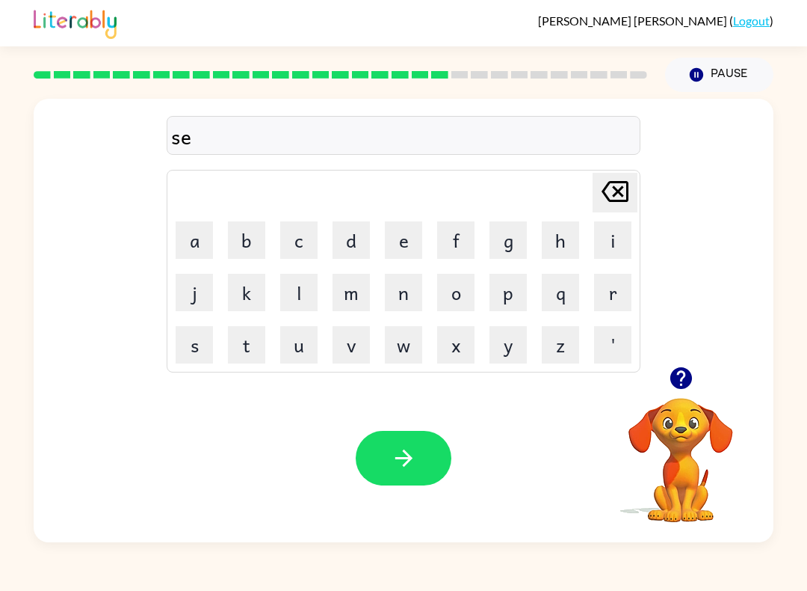
click at [452, 289] on button "o" at bounding box center [455, 292] width 37 height 37
click at [620, 193] on icon at bounding box center [615, 191] width 27 height 21
click at [410, 274] on button "n" at bounding box center [403, 292] width 37 height 37
click at [256, 342] on button "t" at bounding box center [246, 344] width 37 height 37
click at [605, 235] on button "i" at bounding box center [612, 239] width 37 height 37
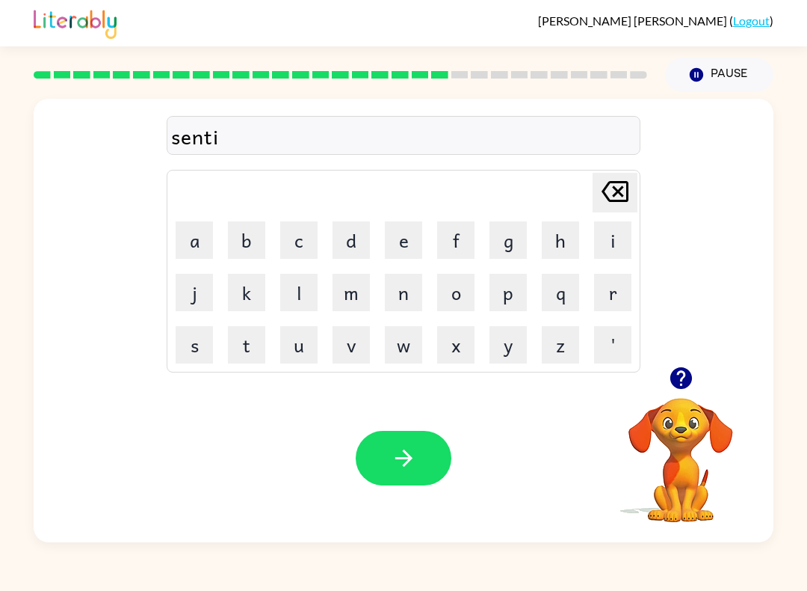
click at [355, 274] on button "m" at bounding box center [351, 292] width 37 height 37
click at [618, 236] on button "i" at bounding box center [612, 239] width 37 height 37
click at [612, 200] on icon "[PERSON_NAME] last character input" at bounding box center [615, 191] width 36 height 36
click at [691, 377] on icon "button" at bounding box center [681, 378] width 22 height 22
click at [624, 201] on icon at bounding box center [615, 191] width 27 height 21
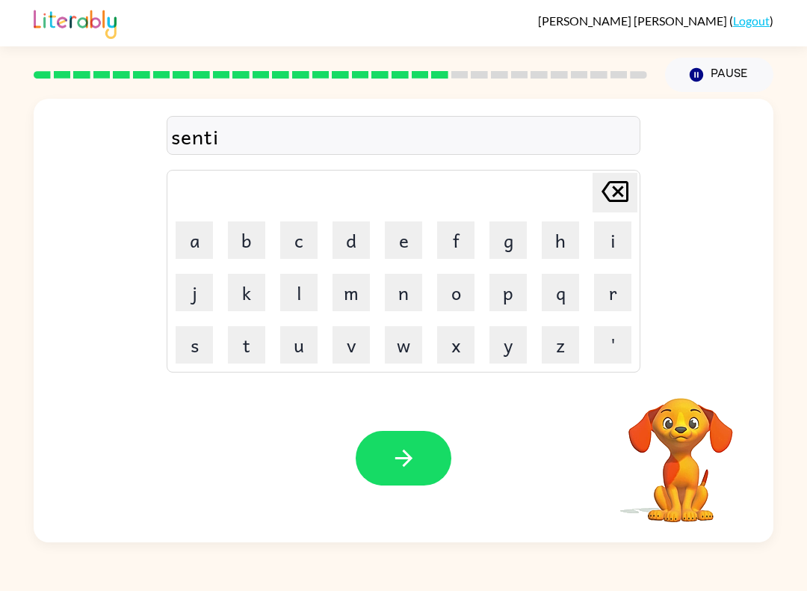
click at [623, 201] on icon at bounding box center [615, 191] width 27 height 21
click at [594, 230] on button "i" at bounding box center [612, 239] width 37 height 37
click at [514, 300] on button "p" at bounding box center [508, 292] width 37 height 37
click at [605, 235] on button "i" at bounding box center [612, 239] width 37 height 37
click at [360, 295] on button "m" at bounding box center [351, 292] width 37 height 37
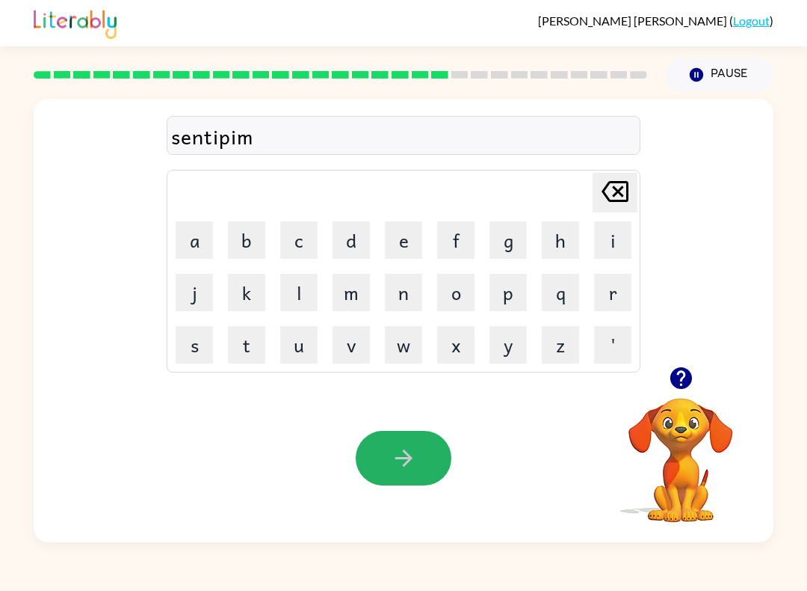
click at [433, 452] on button "button" at bounding box center [404, 458] width 96 height 55
click at [433, 451] on div at bounding box center [404, 458] width 96 height 55
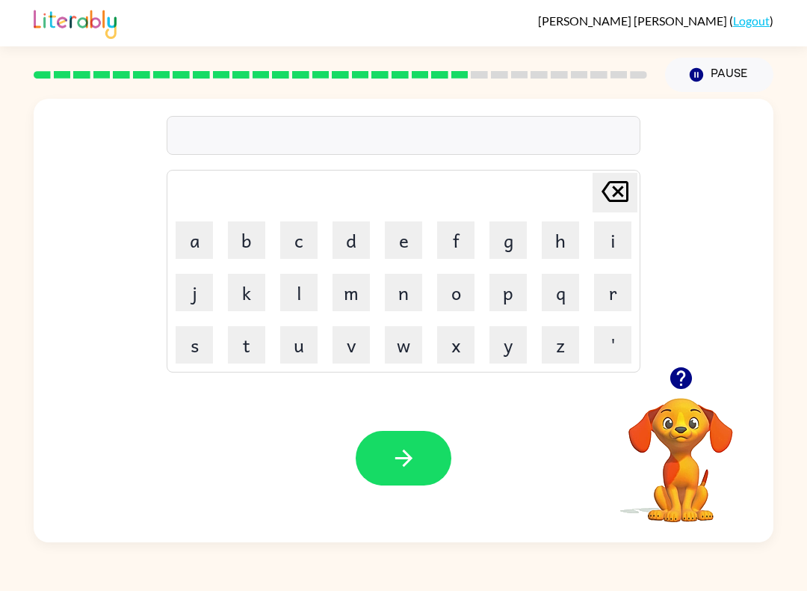
click at [301, 347] on button "u" at bounding box center [298, 344] width 37 height 37
click at [211, 355] on button "s" at bounding box center [194, 344] width 37 height 37
click at [250, 353] on button "t" at bounding box center [246, 344] width 37 height 37
click at [618, 230] on button "i" at bounding box center [612, 239] width 37 height 37
click at [403, 285] on button "n" at bounding box center [403, 292] width 37 height 37
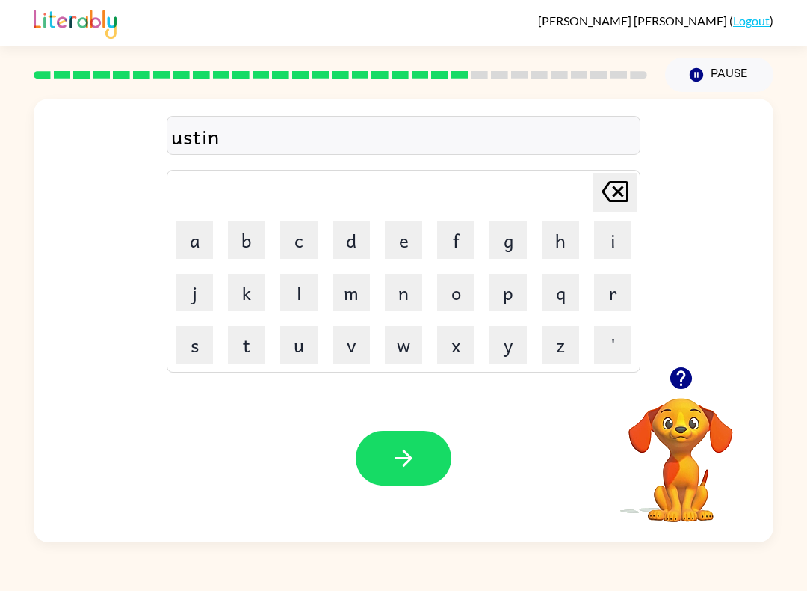
click at [628, 191] on icon at bounding box center [615, 191] width 27 height 21
click at [627, 190] on icon at bounding box center [615, 191] width 27 height 21
click at [615, 197] on icon at bounding box center [615, 191] width 27 height 21
click at [625, 188] on icon "[PERSON_NAME] last character input" at bounding box center [615, 191] width 36 height 36
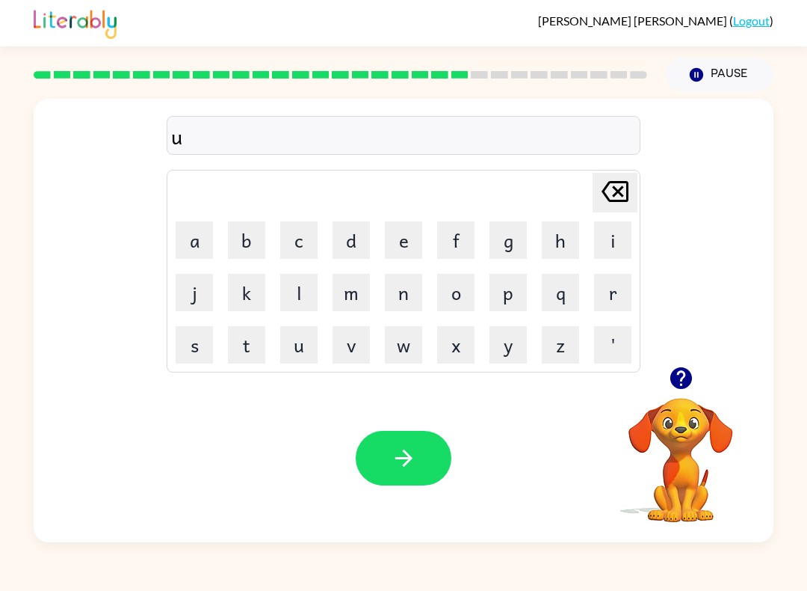
click at [625, 188] on icon "[PERSON_NAME] last character input" at bounding box center [615, 191] width 36 height 36
click at [203, 346] on button "s" at bounding box center [194, 344] width 37 height 37
click at [300, 351] on button "u" at bounding box center [298, 344] width 37 height 37
click at [197, 350] on button "s" at bounding box center [194, 344] width 37 height 37
click at [251, 351] on button "t" at bounding box center [246, 344] width 37 height 37
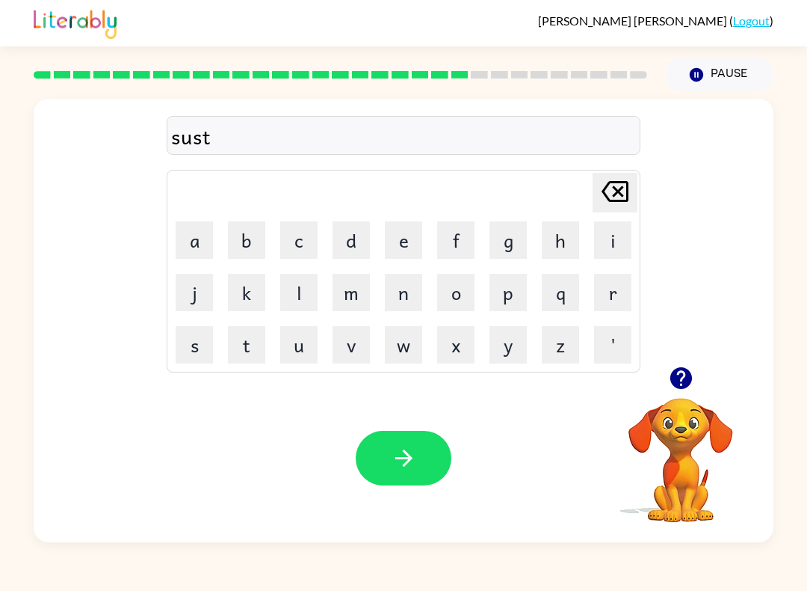
click at [167, 239] on table "[PERSON_NAME] last character input a b c d e f g h i j k l m n o p q r s t u v …" at bounding box center [403, 270] width 473 height 201
click at [200, 256] on button "a" at bounding box center [194, 239] width 37 height 37
click at [614, 237] on button "i" at bounding box center [612, 239] width 37 height 37
click at [415, 274] on button "n" at bounding box center [403, 292] width 37 height 37
click at [422, 433] on button "button" at bounding box center [404, 458] width 96 height 55
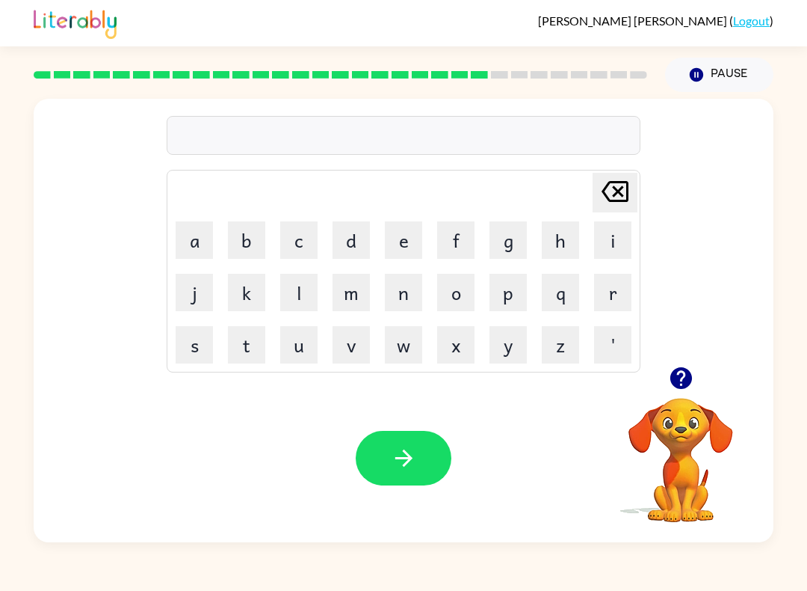
click at [442, 242] on button "f" at bounding box center [455, 239] width 37 height 37
click at [452, 304] on button "o" at bounding box center [455, 292] width 37 height 37
click at [617, 289] on button "r" at bounding box center [612, 292] width 37 height 37
click at [404, 347] on button "w" at bounding box center [403, 344] width 37 height 37
click at [208, 254] on button "a" at bounding box center [194, 239] width 37 height 37
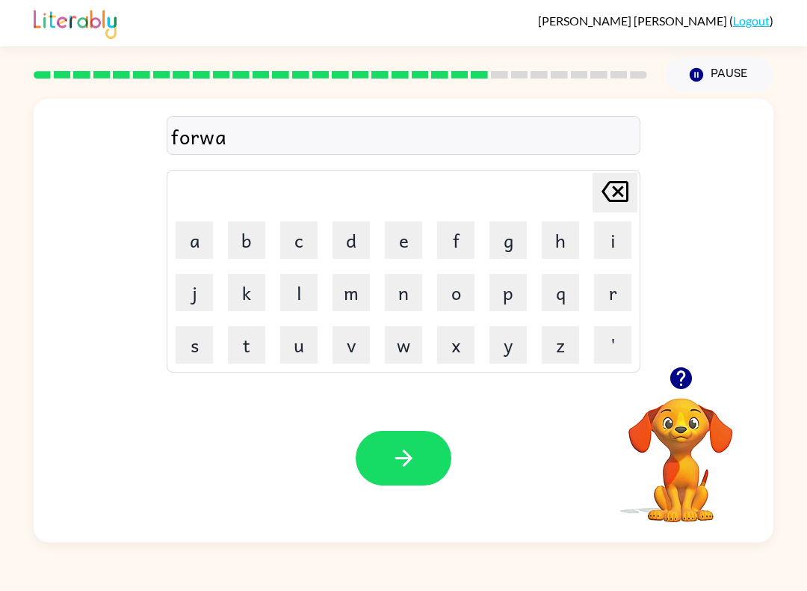
click at [616, 298] on button "r" at bounding box center [612, 292] width 37 height 37
click at [625, 190] on icon "[PERSON_NAME] last character input" at bounding box center [615, 191] width 36 height 36
click at [624, 189] on icon "[PERSON_NAME] last character input" at bounding box center [615, 191] width 36 height 36
click at [618, 191] on icon at bounding box center [615, 191] width 27 height 21
click at [617, 190] on icon at bounding box center [615, 191] width 27 height 21
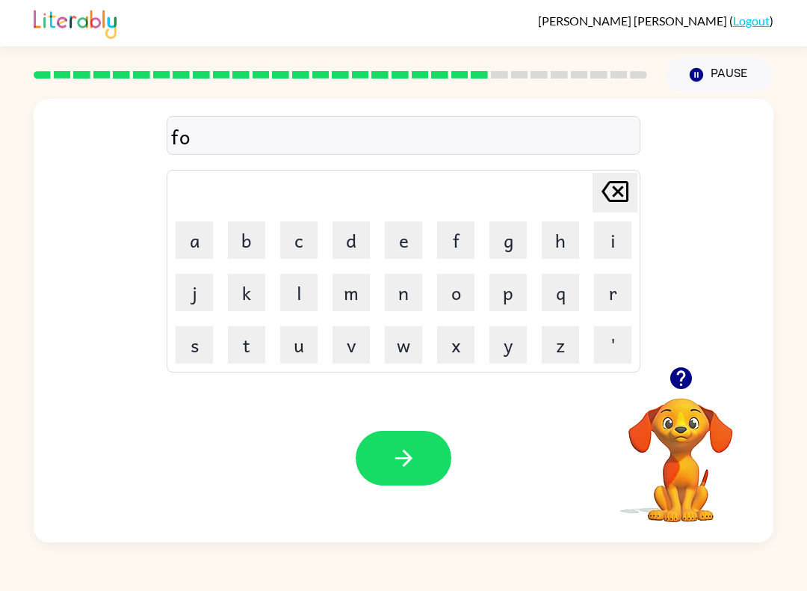
click at [612, 298] on button "r" at bounding box center [612, 292] width 37 height 37
click at [361, 238] on button "d" at bounding box center [351, 239] width 37 height 37
click at [407, 348] on button "w" at bounding box center [403, 344] width 37 height 37
click at [193, 257] on button "a" at bounding box center [194, 239] width 37 height 37
click at [612, 288] on button "r" at bounding box center [612, 292] width 37 height 37
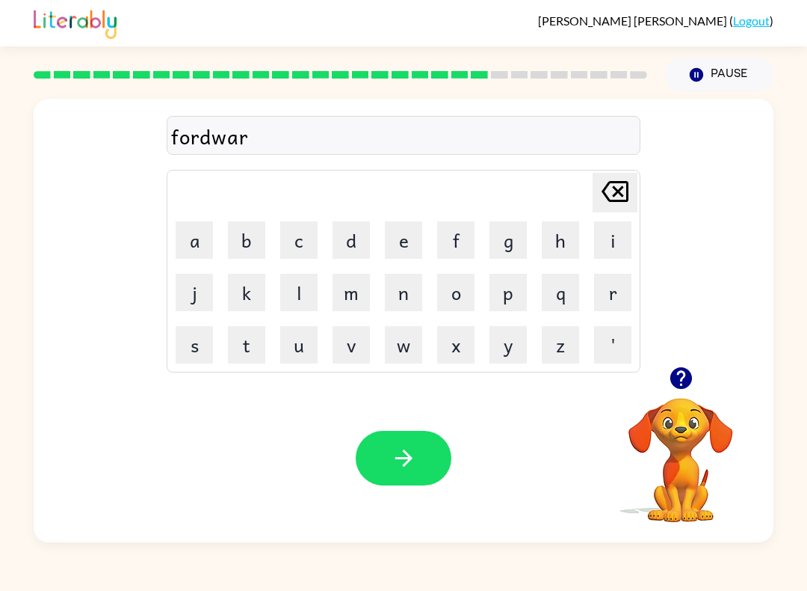
click at [430, 466] on button "button" at bounding box center [404, 458] width 96 height 55
click at [407, 454] on div at bounding box center [404, 458] width 96 height 55
click at [627, 301] on button "r" at bounding box center [612, 292] width 37 height 37
click at [415, 241] on button "e" at bounding box center [403, 239] width 37 height 37
click at [313, 295] on button "l" at bounding box center [298, 292] width 37 height 37
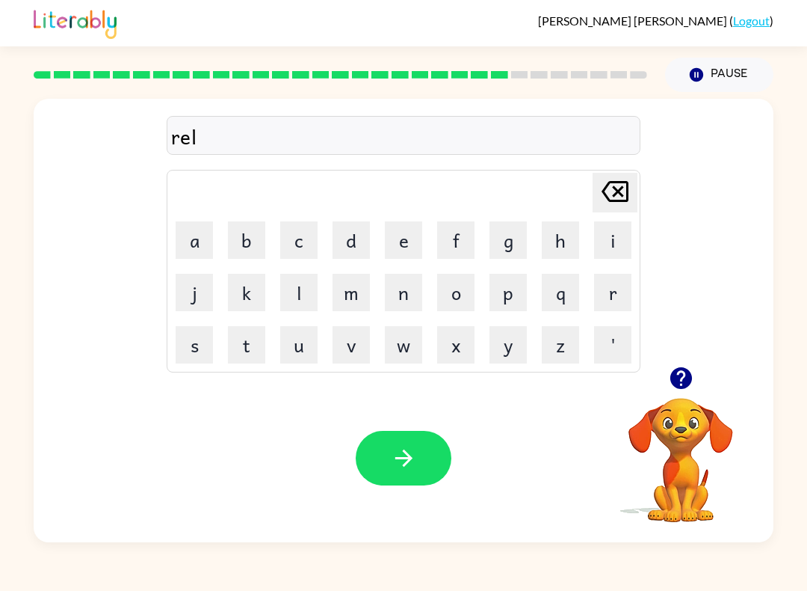
click at [202, 246] on button "a" at bounding box center [194, 239] width 37 height 37
click at [251, 349] on button "t" at bounding box center [246, 344] width 37 height 37
click at [407, 245] on button "e" at bounding box center [403, 239] width 37 height 37
click at [355, 244] on button "d" at bounding box center [351, 239] width 37 height 37
click at [445, 471] on button "button" at bounding box center [404, 458] width 96 height 55
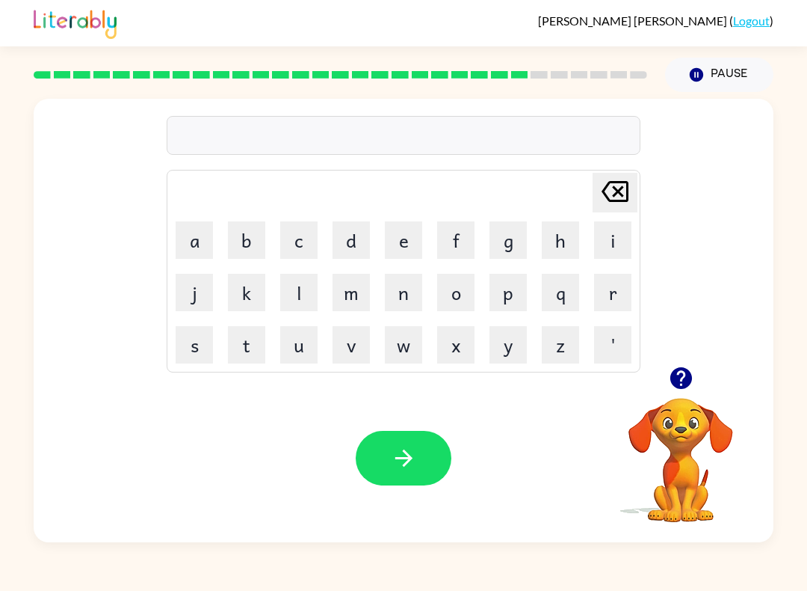
click at [510, 241] on button "g" at bounding box center [508, 239] width 37 height 37
click at [450, 298] on button "o" at bounding box center [455, 292] width 37 height 37
click at [252, 244] on button "b" at bounding box center [246, 239] width 37 height 37
click at [302, 293] on button "l" at bounding box center [298, 292] width 37 height 37
click at [604, 256] on button "i" at bounding box center [612, 239] width 37 height 37
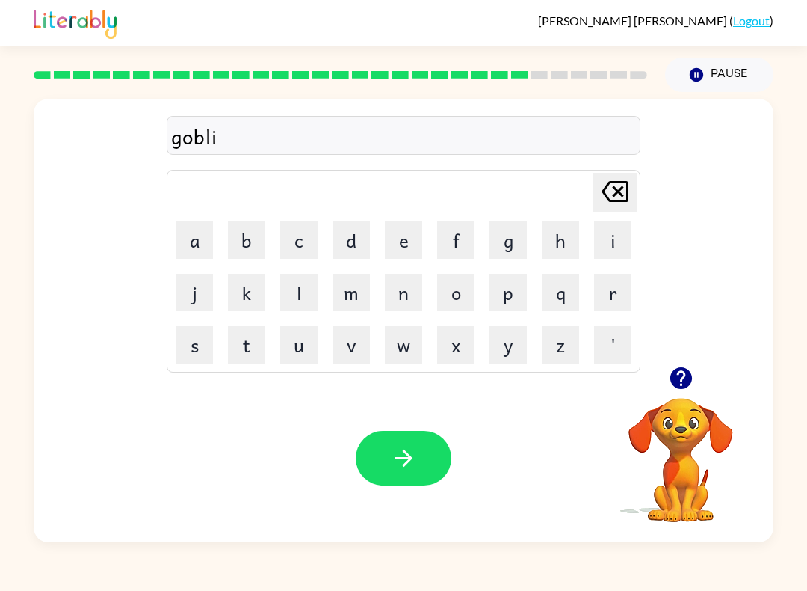
click at [397, 291] on button "n" at bounding box center [403, 292] width 37 height 37
click at [502, 242] on button "g" at bounding box center [508, 239] width 37 height 37
click at [396, 454] on icon "button" at bounding box center [404, 458] width 26 height 26
click at [313, 301] on button "l" at bounding box center [298, 292] width 37 height 37
click at [464, 277] on button "o" at bounding box center [455, 292] width 37 height 37
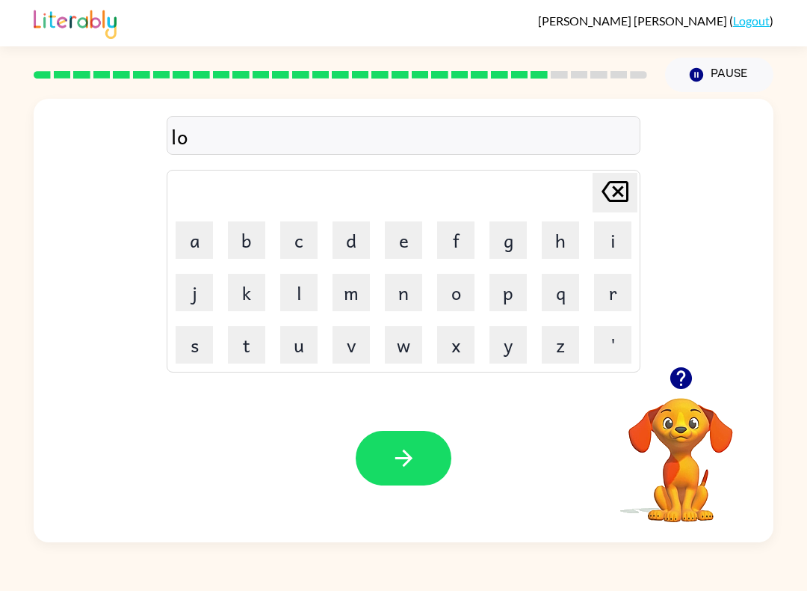
click at [357, 300] on button "m" at bounding box center [351, 292] width 37 height 37
click at [252, 242] on button "b" at bounding box center [246, 239] width 37 height 37
click at [410, 258] on button "e" at bounding box center [403, 239] width 37 height 37
click at [603, 298] on button "r" at bounding box center [612, 292] width 37 height 37
click at [674, 387] on icon "button" at bounding box center [681, 378] width 22 height 22
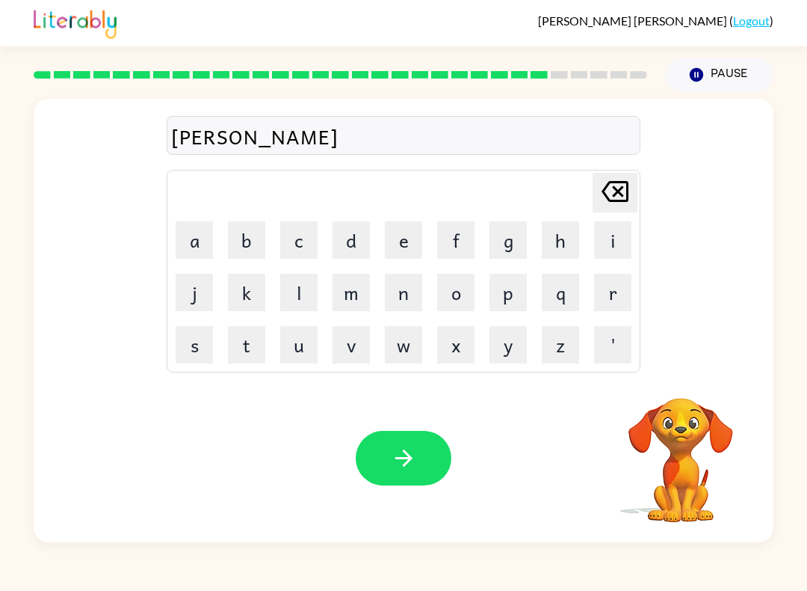
click at [310, 241] on button "c" at bounding box center [298, 239] width 37 height 37
click at [627, 206] on icon "[PERSON_NAME] last character input" at bounding box center [615, 191] width 36 height 36
click at [211, 302] on button "j" at bounding box center [194, 292] width 37 height 37
click at [201, 257] on button "a" at bounding box center [194, 239] width 37 height 37
click at [262, 287] on button "k" at bounding box center [246, 292] width 37 height 37
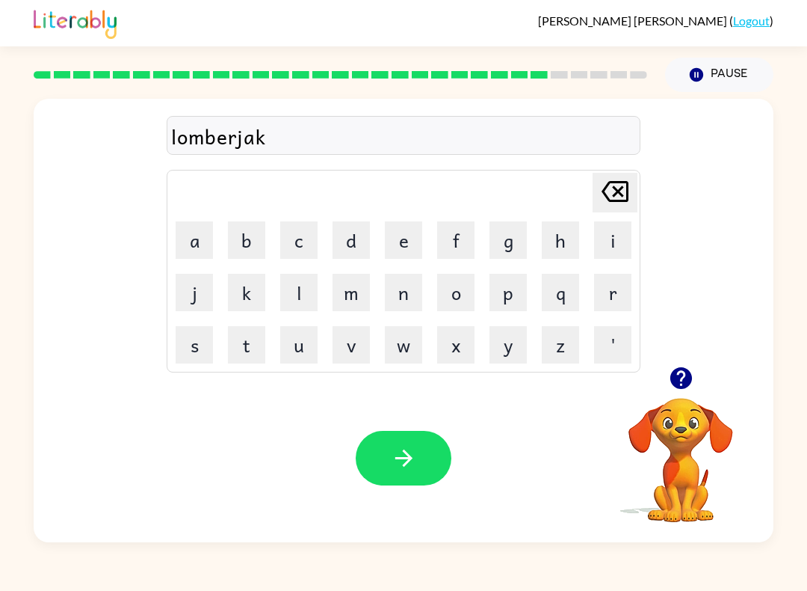
click at [398, 246] on button "e" at bounding box center [403, 239] width 37 height 37
click at [433, 446] on button "button" at bounding box center [404, 458] width 96 height 55
click at [680, 396] on button "button" at bounding box center [681, 378] width 38 height 38
click at [680, 396] on video "Your browser must support playing .mp4 files to use Literably. Please try using…" at bounding box center [681, 450] width 150 height 150
click at [516, 296] on button "p" at bounding box center [508, 292] width 37 height 37
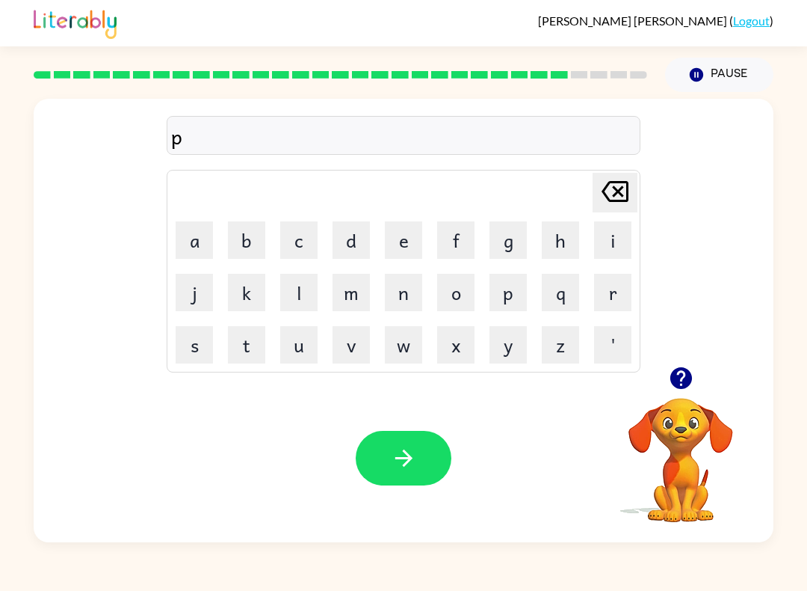
click at [605, 256] on button "i" at bounding box center [612, 239] width 37 height 37
click at [616, 301] on button "r" at bounding box center [612, 292] width 37 height 37
click at [204, 341] on button "s" at bounding box center [194, 344] width 37 height 37
click at [394, 241] on button "e" at bounding box center [403, 239] width 37 height 37
click at [452, 437] on div "Your browser must support playing .mp4 files to use Literably. Please try using…" at bounding box center [404, 458] width 740 height 168
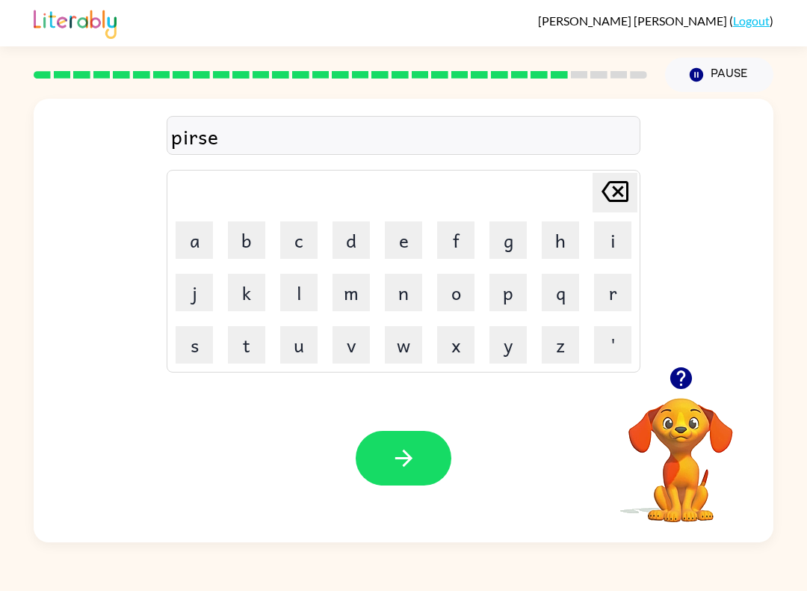
click at [412, 466] on icon "button" at bounding box center [404, 458] width 26 height 26
click at [259, 345] on button "t" at bounding box center [246, 344] width 37 height 37
click at [609, 236] on button "i" at bounding box center [612, 239] width 37 height 37
click at [413, 301] on button "n" at bounding box center [403, 292] width 37 height 37
click at [680, 367] on icon "button" at bounding box center [681, 378] width 26 height 26
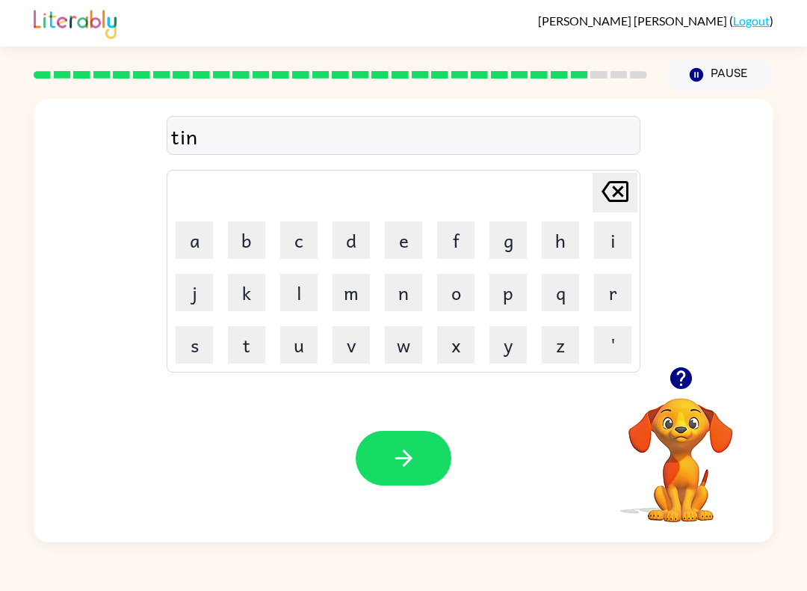
click at [624, 190] on icon "[PERSON_NAME] last character input" at bounding box center [615, 191] width 36 height 36
click at [619, 194] on icon at bounding box center [615, 191] width 27 height 21
click at [466, 234] on button "f" at bounding box center [455, 239] width 37 height 37
click at [246, 343] on button "t" at bounding box center [246, 344] width 37 height 37
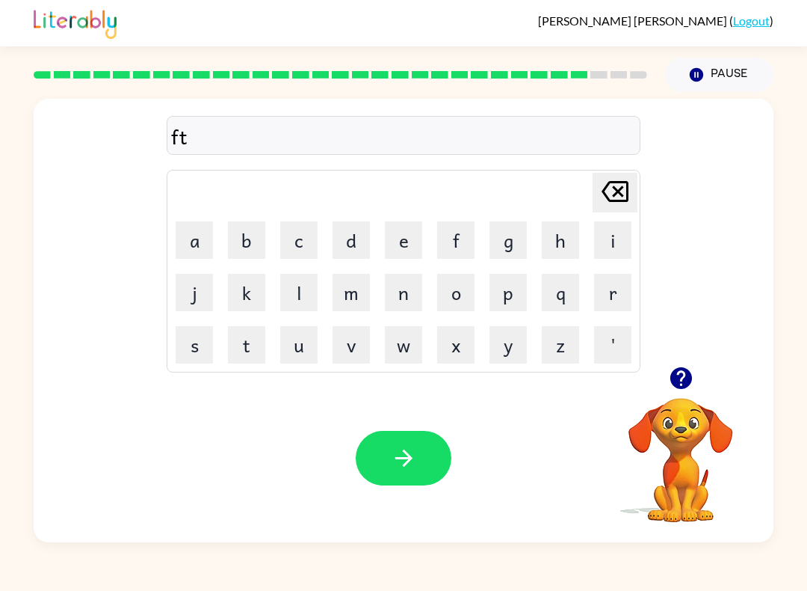
click at [613, 230] on button "i" at bounding box center [612, 239] width 37 height 37
click at [416, 302] on button "n" at bounding box center [403, 292] width 37 height 37
click at [621, 188] on icon at bounding box center [615, 191] width 27 height 21
click at [616, 187] on icon "[PERSON_NAME] last character input" at bounding box center [615, 191] width 36 height 36
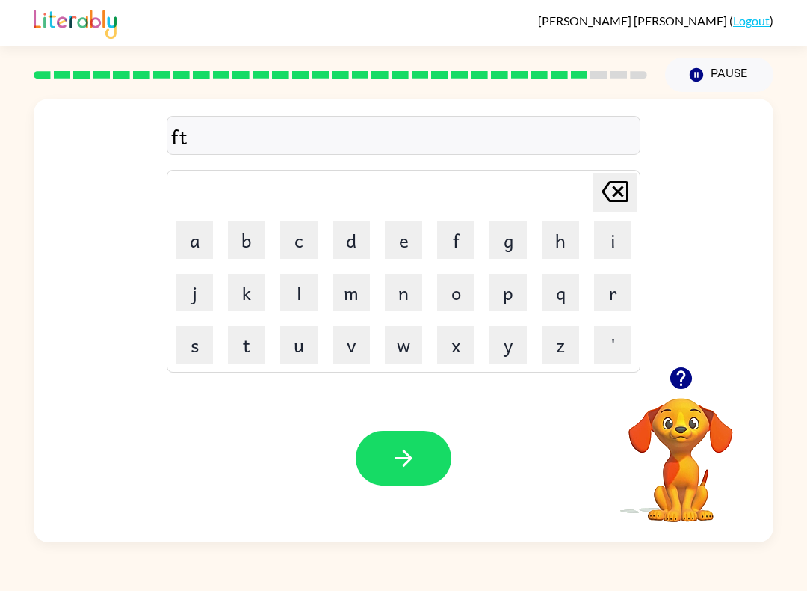
click at [615, 186] on icon "[PERSON_NAME] last character input" at bounding box center [615, 191] width 36 height 36
click at [604, 191] on icon at bounding box center [615, 191] width 27 height 21
click at [414, 294] on button "n" at bounding box center [403, 292] width 37 height 37
click at [416, 446] on icon "button" at bounding box center [404, 458] width 26 height 26
click at [805, 271] on div "[PERSON_NAME] last character input a b c d e f g h i j k l m n o p q r s t u v …" at bounding box center [403, 317] width 807 height 450
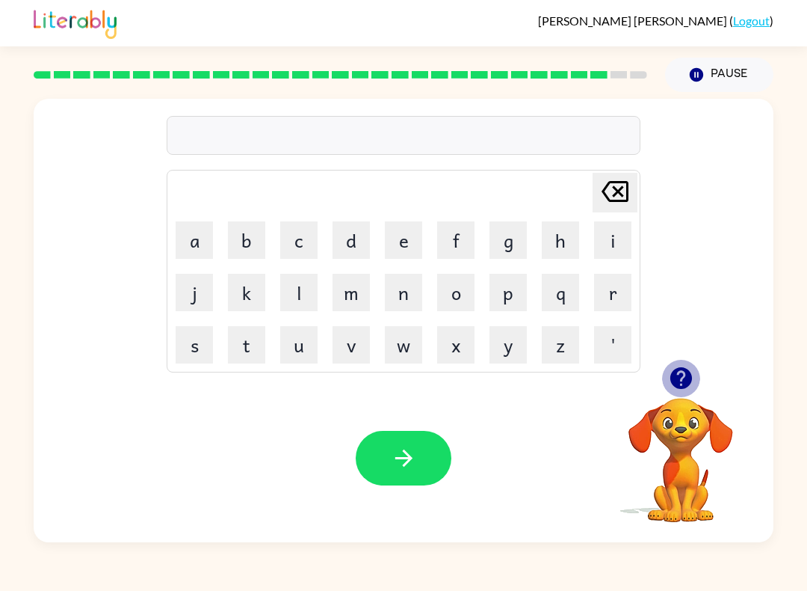
click at [678, 375] on icon "button" at bounding box center [681, 378] width 26 height 26
click at [212, 335] on button "s" at bounding box center [194, 344] width 37 height 37
click at [461, 292] on button "o" at bounding box center [455, 292] width 37 height 37
click at [305, 305] on button "l" at bounding box center [298, 292] width 37 height 37
click at [305, 304] on button "l" at bounding box center [298, 292] width 37 height 37
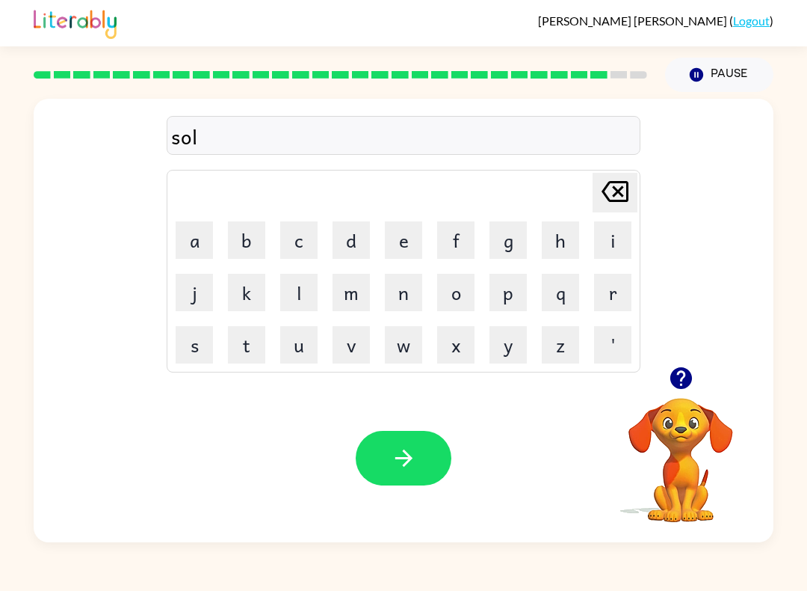
click at [308, 284] on button "l" at bounding box center [298, 292] width 37 height 37
click at [618, 200] on icon at bounding box center [615, 191] width 27 height 21
click at [618, 200] on icon "[PERSON_NAME] last character input" at bounding box center [615, 191] width 36 height 36
click at [356, 356] on button "v" at bounding box center [351, 344] width 37 height 37
click at [402, 238] on button "e" at bounding box center [403, 239] width 37 height 37
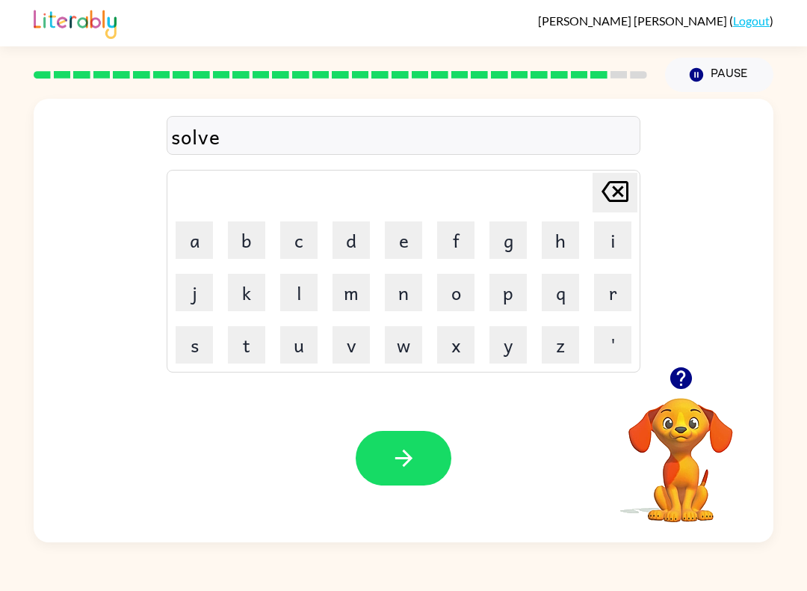
click at [620, 294] on button "r" at bounding box center [612, 292] width 37 height 37
click at [404, 345] on button "w" at bounding box center [403, 344] width 37 height 37
click at [209, 242] on button "a" at bounding box center [194, 239] width 37 height 37
click at [618, 195] on icon "[PERSON_NAME] last character input" at bounding box center [615, 191] width 36 height 36
click at [404, 238] on button "e" at bounding box center [403, 239] width 37 height 37
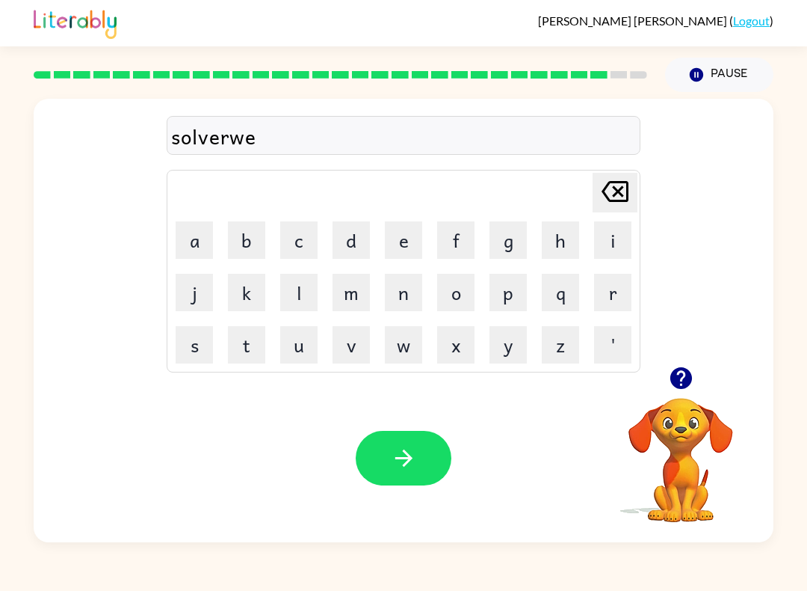
click at [210, 247] on button "a" at bounding box center [194, 239] width 37 height 37
click at [610, 294] on button "r" at bounding box center [612, 292] width 37 height 37
click at [439, 473] on button "button" at bounding box center [404, 458] width 96 height 55
click at [680, 380] on icon "button" at bounding box center [681, 378] width 26 height 26
click at [316, 331] on button "u" at bounding box center [298, 344] width 37 height 37
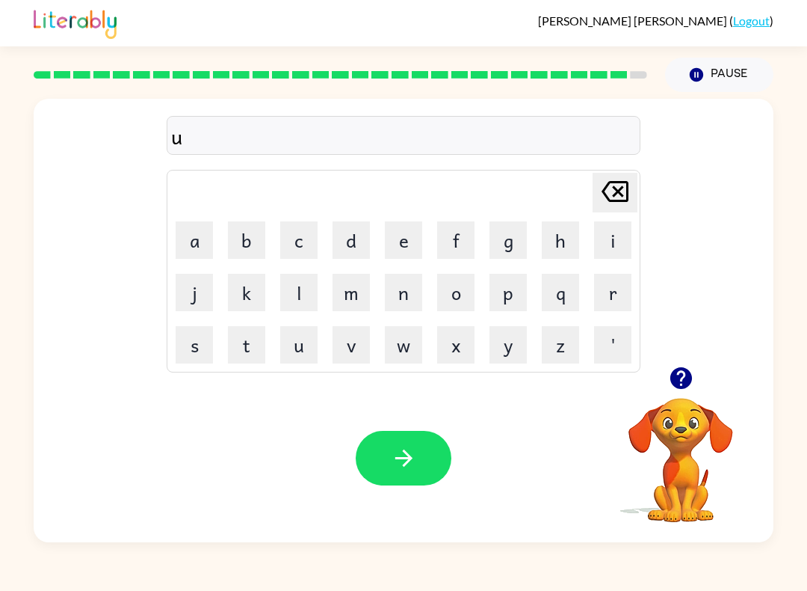
click at [415, 297] on button "n" at bounding box center [403, 292] width 37 height 37
click at [467, 247] on button "f" at bounding box center [455, 239] width 37 height 37
click at [621, 298] on button "r" at bounding box center [612, 292] width 37 height 37
click at [191, 234] on button "a" at bounding box center [194, 239] width 37 height 37
click at [628, 230] on button "i" at bounding box center [612, 239] width 37 height 37
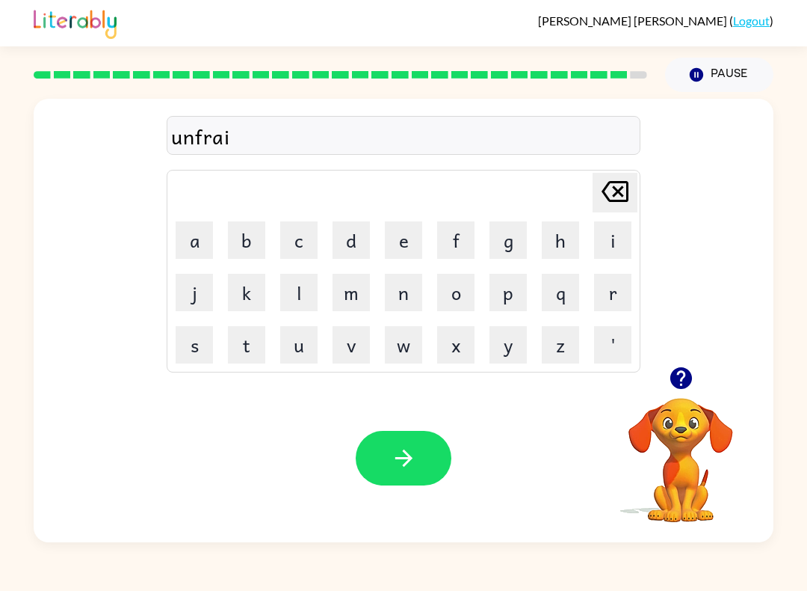
click at [428, 440] on button "button" at bounding box center [404, 458] width 96 height 55
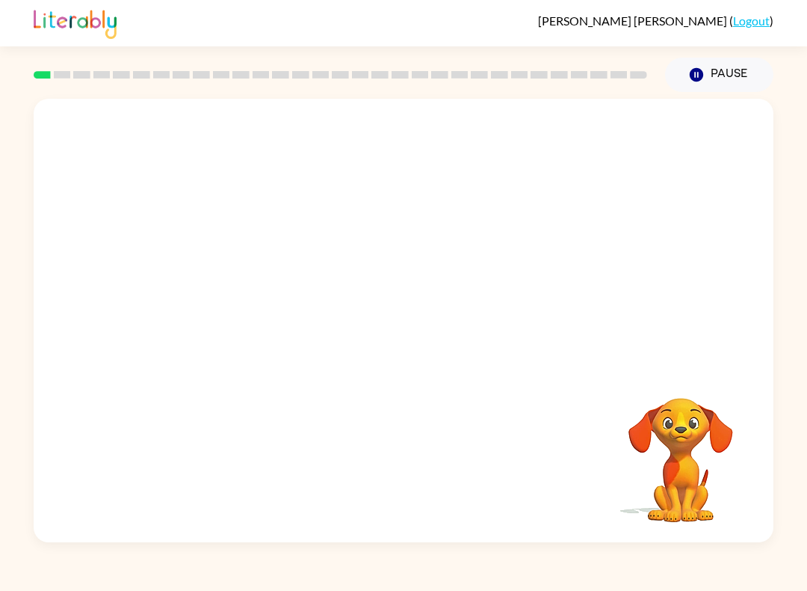
click at [38, 234] on video "Your browser must support playing .mp4 files to use Literably. Please try using…" at bounding box center [404, 233] width 740 height 268
click at [373, 319] on button "button" at bounding box center [404, 328] width 96 height 55
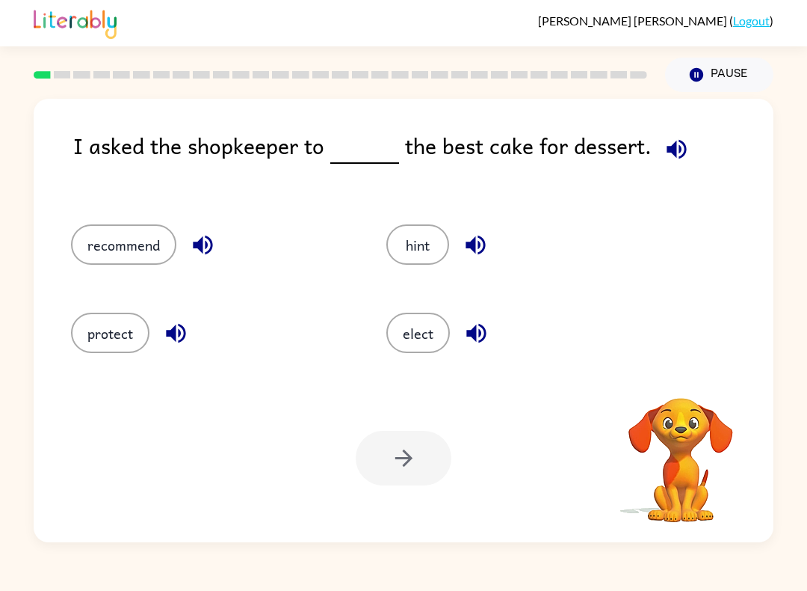
click at [373, 319] on div "elect" at bounding box center [516, 328] width 316 height 88
click at [675, 140] on icon "button" at bounding box center [677, 149] width 26 height 26
click at [671, 153] on icon "button" at bounding box center [676, 148] width 19 height 19
click at [669, 147] on icon "button" at bounding box center [676, 148] width 19 height 19
click at [95, 247] on button "recommend" at bounding box center [123, 244] width 105 height 40
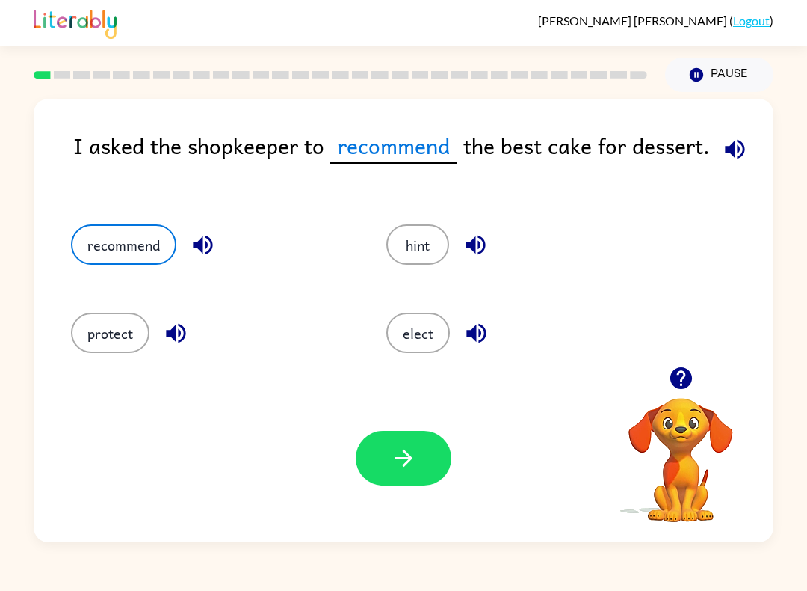
click at [402, 458] on icon "button" at bounding box center [403, 457] width 17 height 17
click at [402, 458] on div at bounding box center [404, 458] width 96 height 55
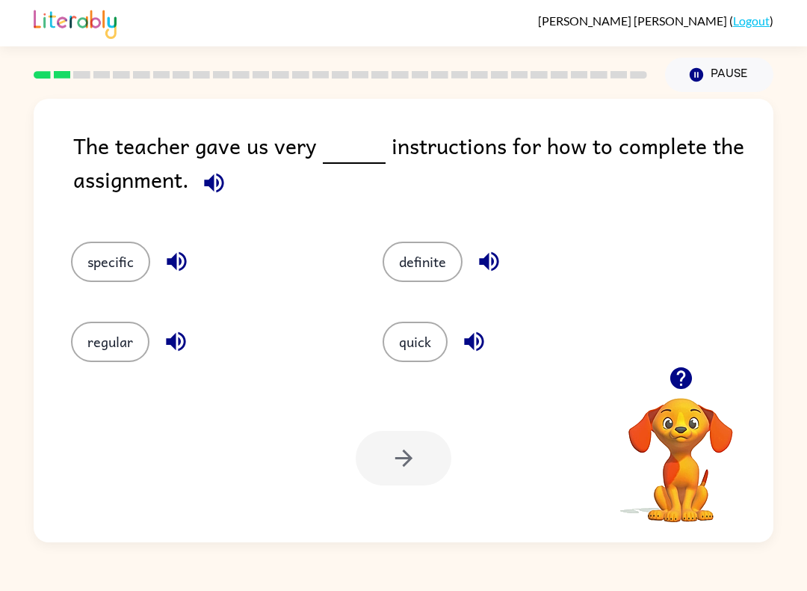
click at [93, 274] on button "specific" at bounding box center [110, 261] width 79 height 40
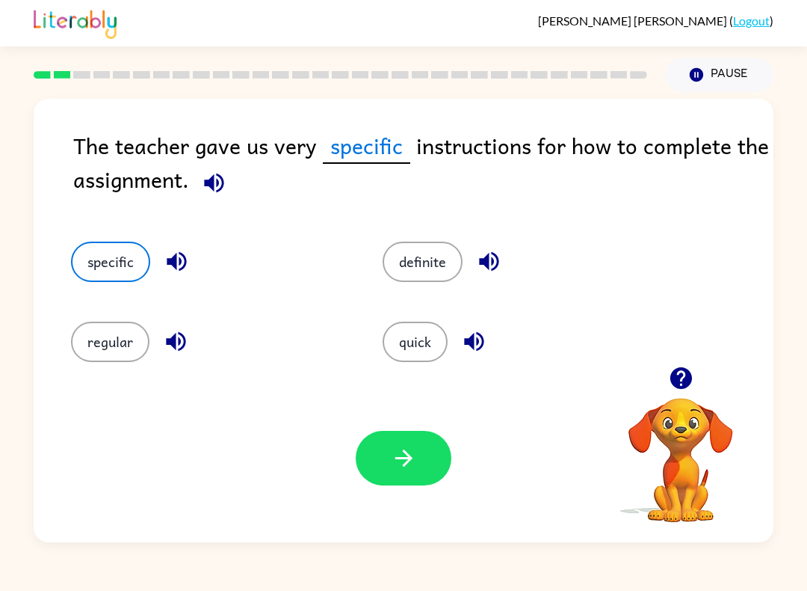
click at [419, 457] on button "button" at bounding box center [404, 458] width 96 height 55
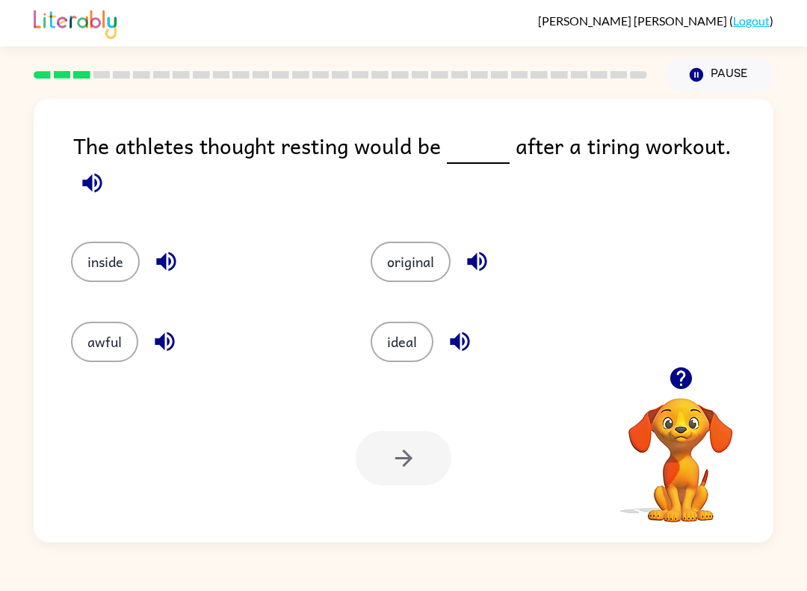
click at [83, 338] on button "awful" at bounding box center [104, 341] width 67 height 40
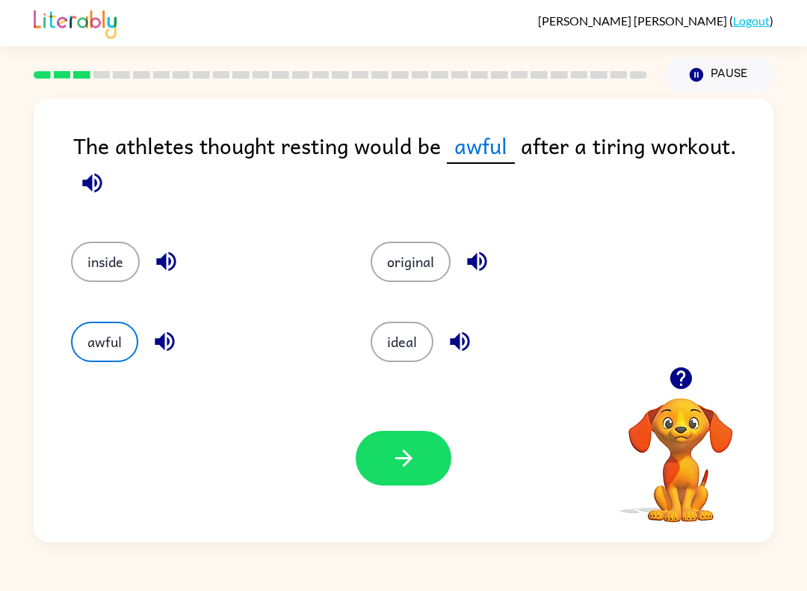
click at [398, 474] on button "button" at bounding box center [404, 458] width 96 height 55
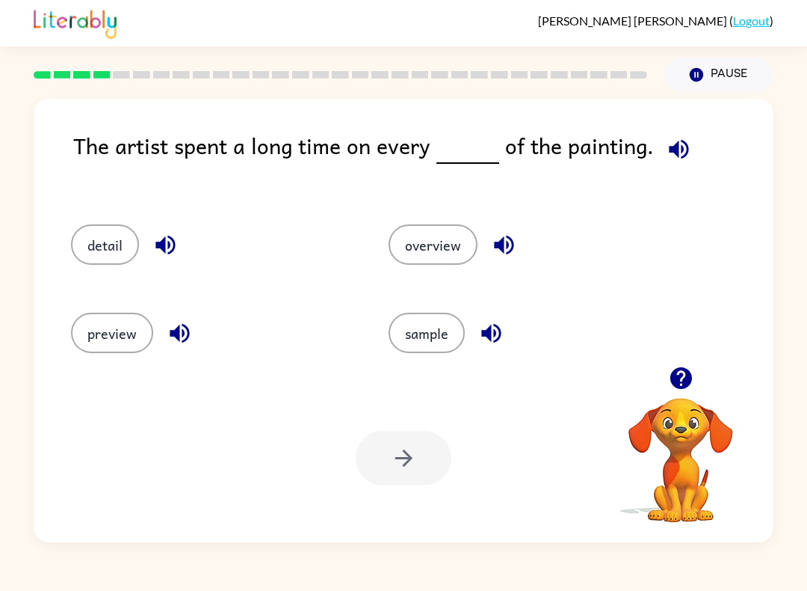
click at [102, 249] on button "detail" at bounding box center [105, 244] width 68 height 40
click at [414, 474] on button "button" at bounding box center [404, 458] width 96 height 55
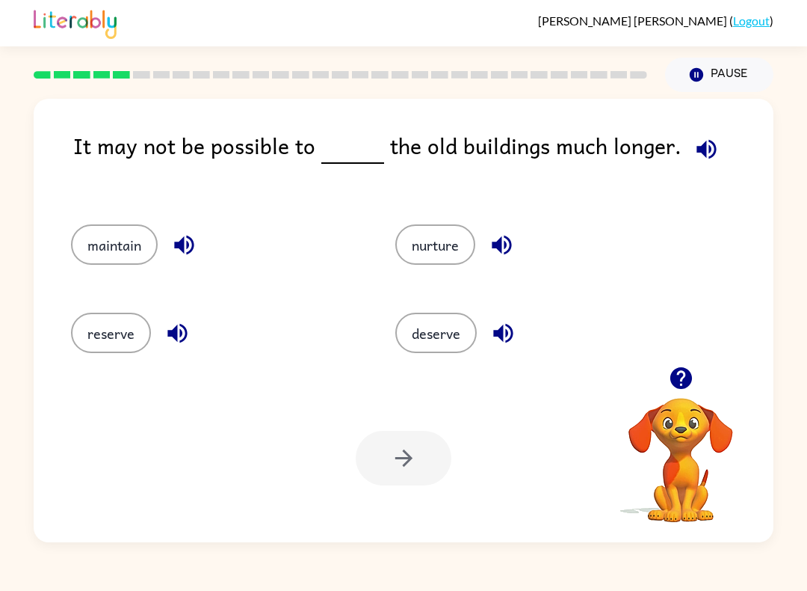
click at [107, 250] on button "maintain" at bounding box center [114, 244] width 87 height 40
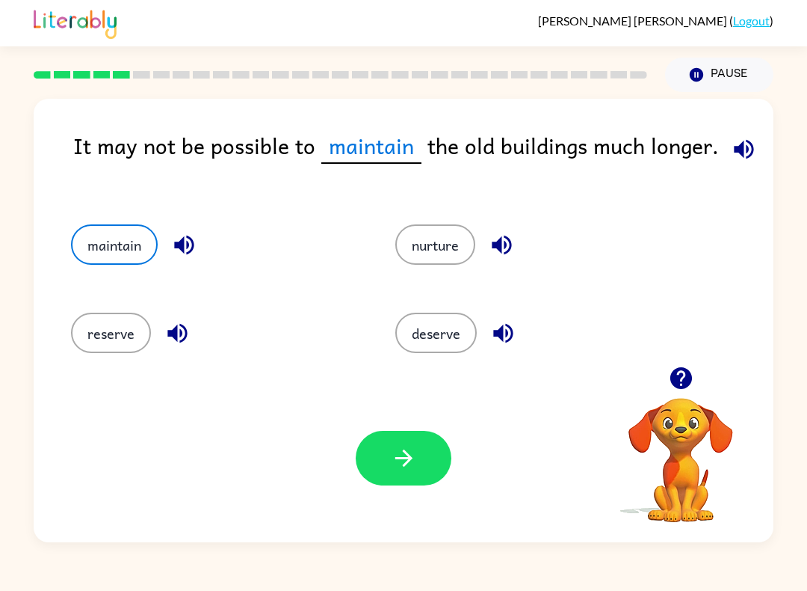
click at [420, 463] on button "button" at bounding box center [404, 458] width 96 height 55
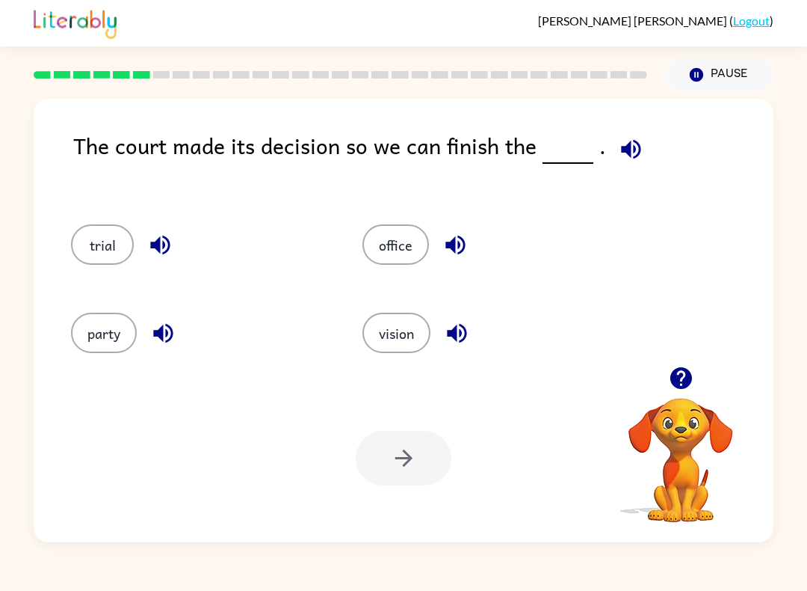
click at [407, 247] on button "office" at bounding box center [396, 244] width 67 height 40
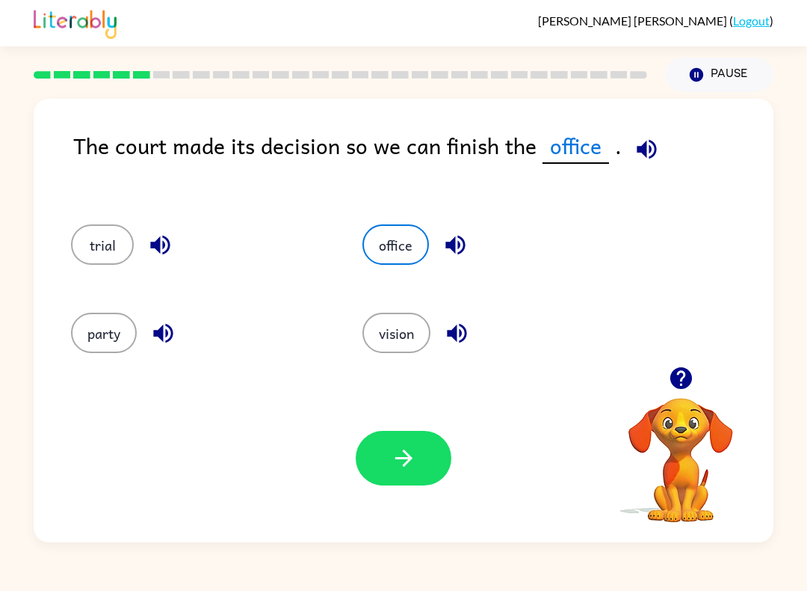
click at [421, 468] on button "button" at bounding box center [404, 458] width 96 height 55
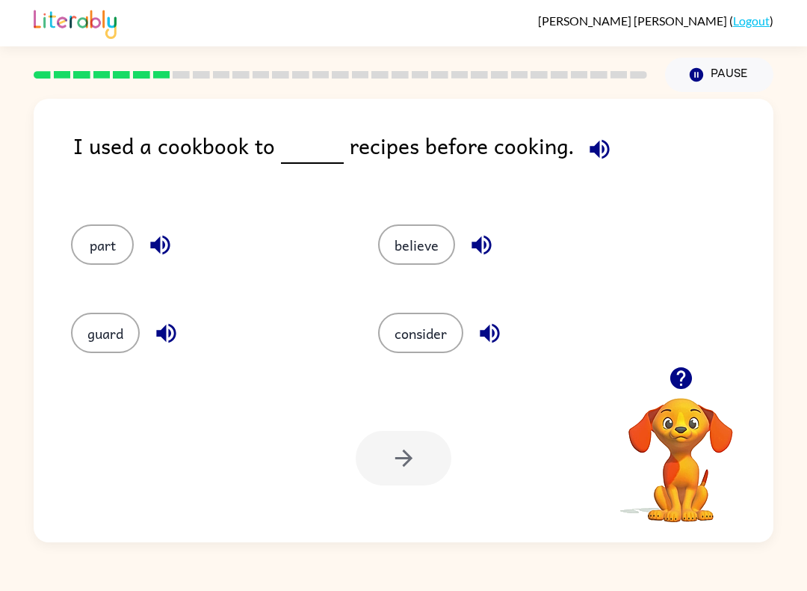
click at [409, 345] on button "consider" at bounding box center [420, 333] width 85 height 40
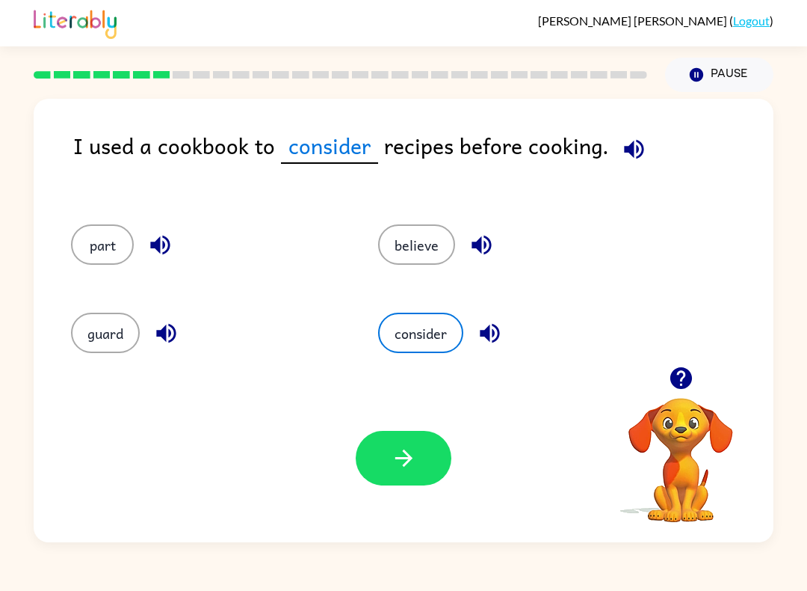
click at [397, 451] on icon "button" at bounding box center [404, 458] width 26 height 26
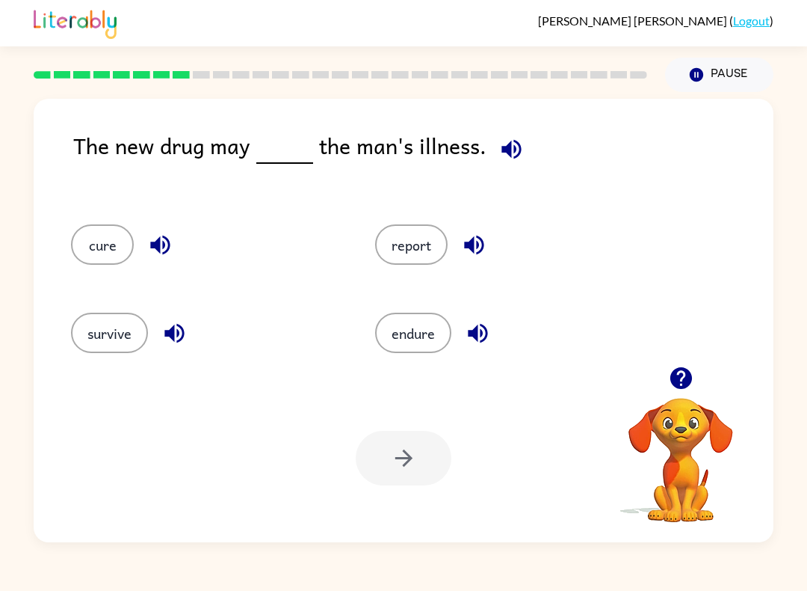
click at [93, 248] on button "cure" at bounding box center [102, 244] width 63 height 40
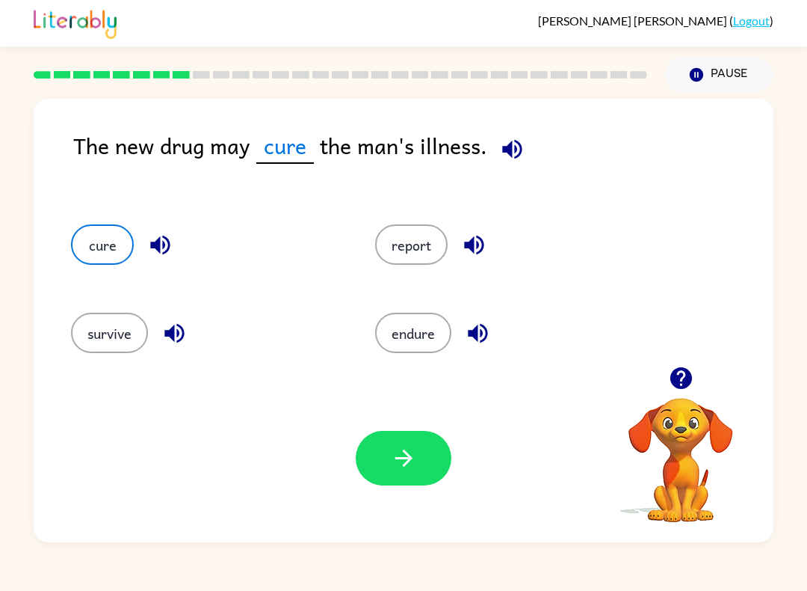
click at [380, 466] on button "button" at bounding box center [404, 458] width 96 height 55
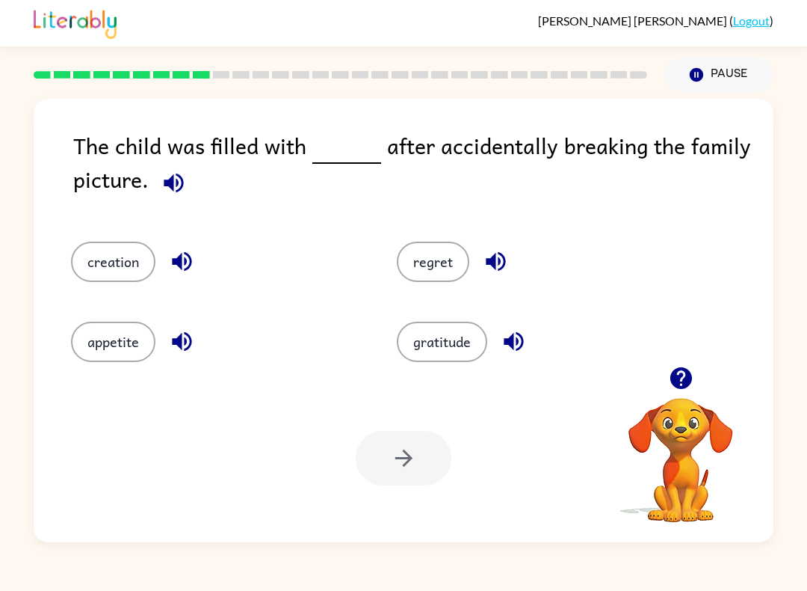
click at [444, 265] on button "regret" at bounding box center [433, 261] width 73 height 40
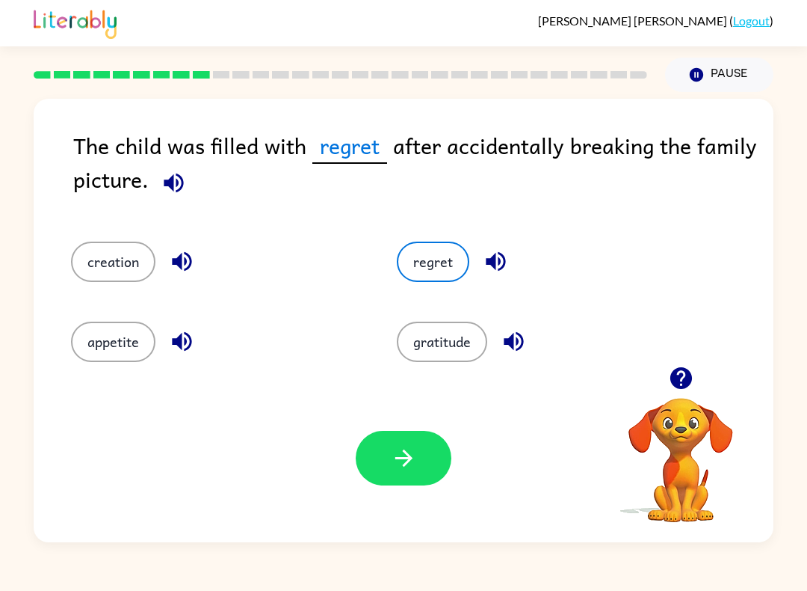
click at [430, 458] on button "button" at bounding box center [404, 458] width 96 height 55
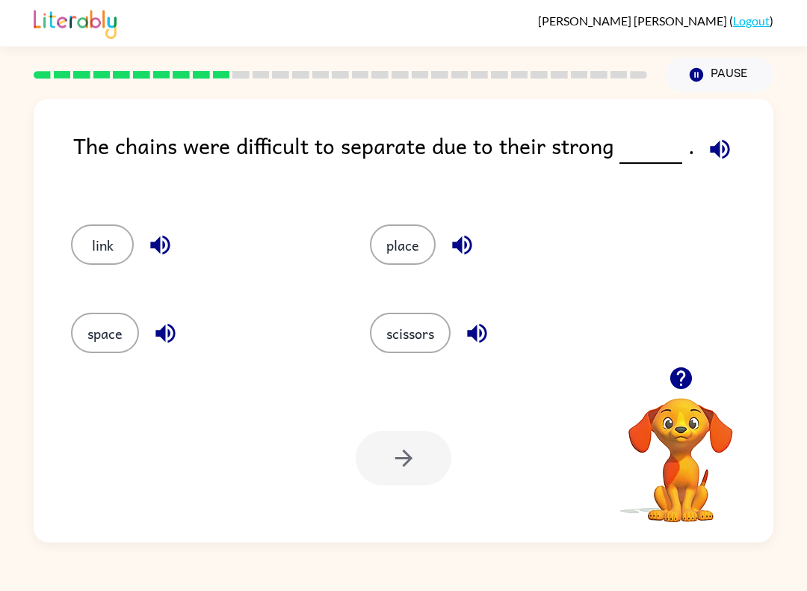
click at [105, 335] on button "space" at bounding box center [105, 333] width 68 height 40
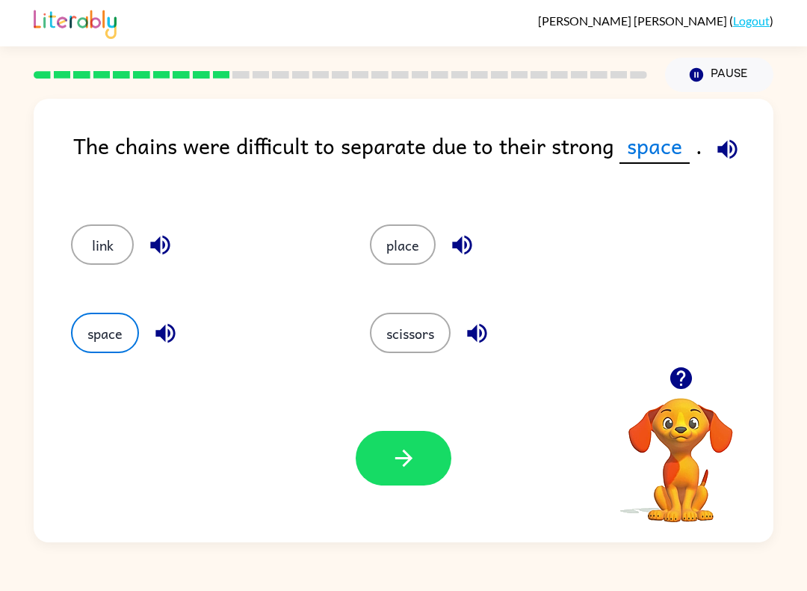
click at [386, 464] on button "button" at bounding box center [404, 458] width 96 height 55
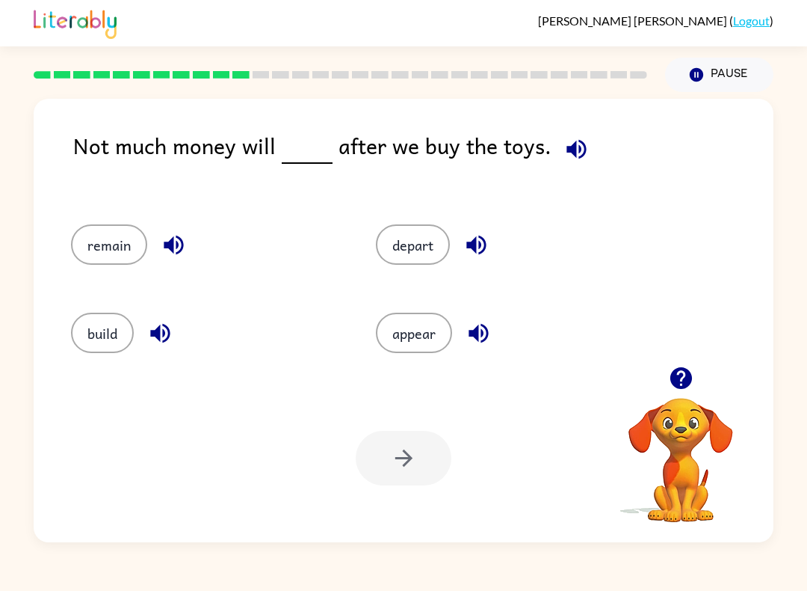
click at [83, 247] on button "remain" at bounding box center [109, 244] width 76 height 40
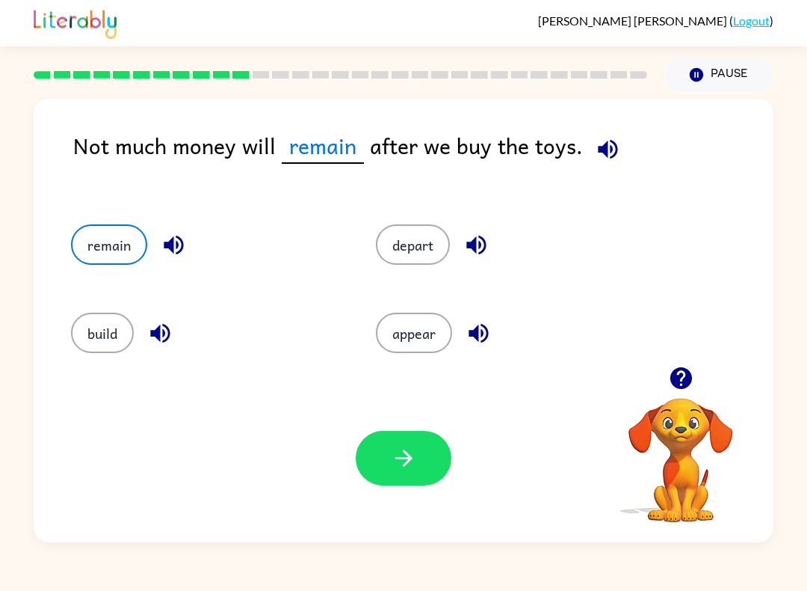
click at [384, 447] on button "button" at bounding box center [404, 458] width 96 height 55
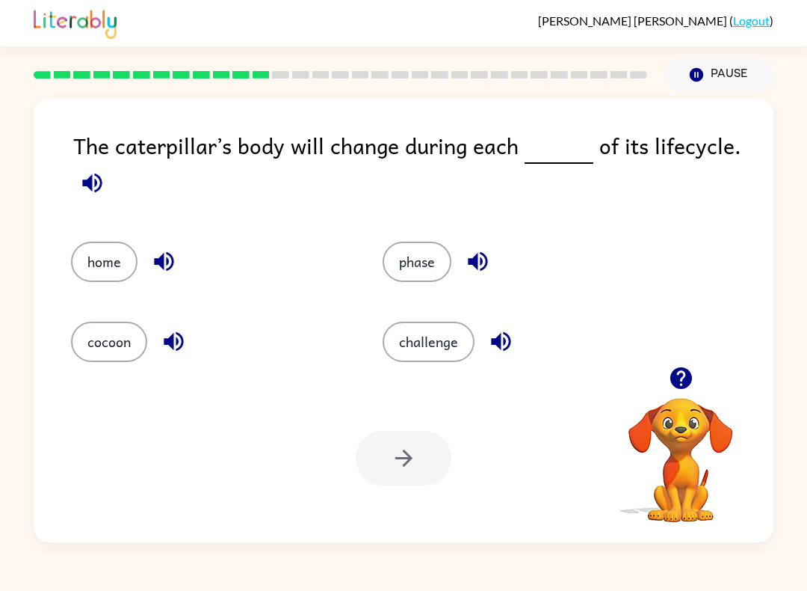
click at [411, 260] on button "phase" at bounding box center [417, 261] width 69 height 40
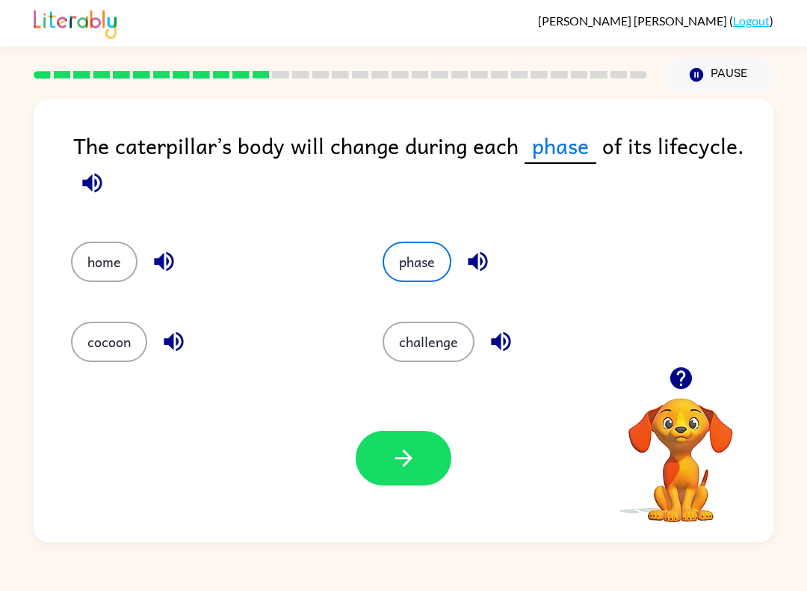
click at [395, 473] on button "button" at bounding box center [404, 458] width 96 height 55
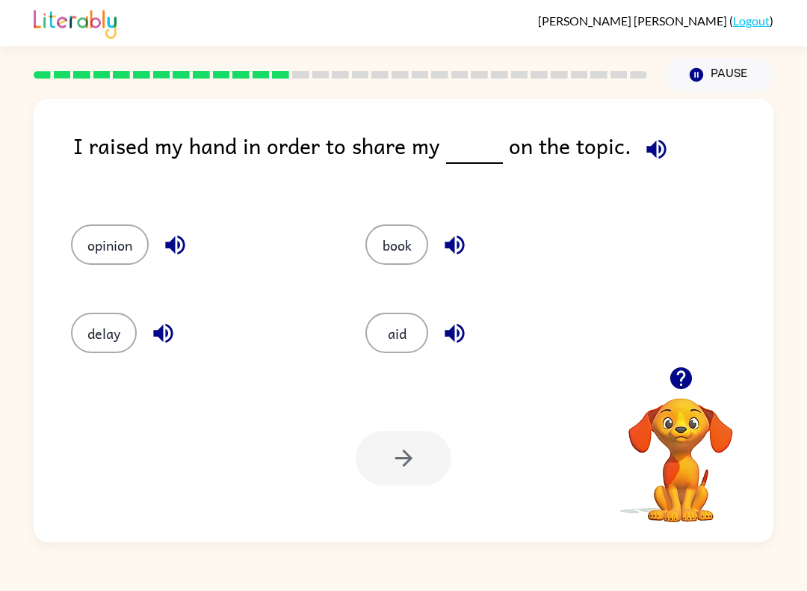
click at [102, 263] on button "opinion" at bounding box center [110, 244] width 78 height 40
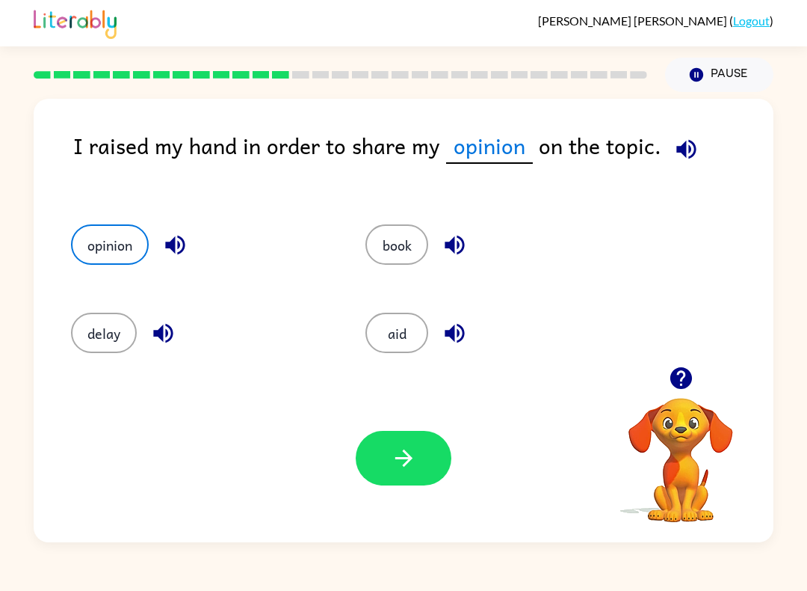
click at [369, 471] on button "button" at bounding box center [404, 458] width 96 height 55
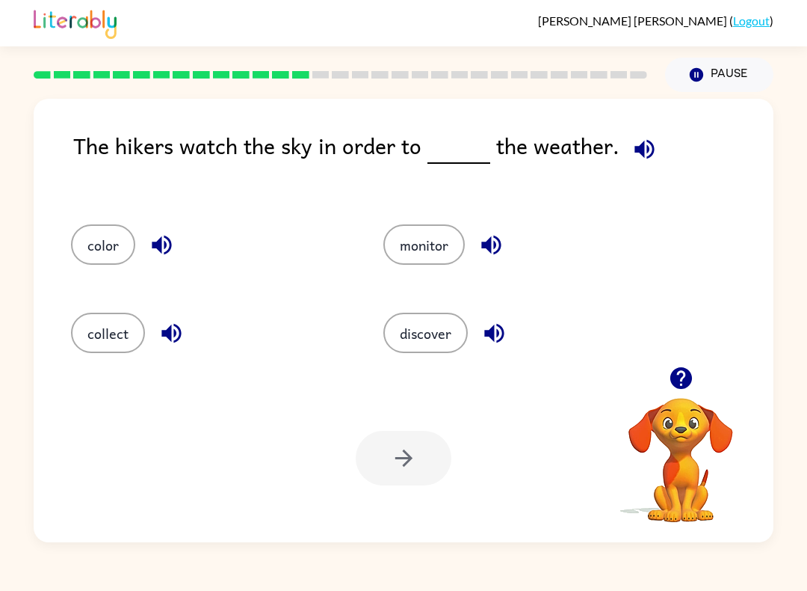
click at [414, 337] on button "discover" at bounding box center [426, 333] width 84 height 40
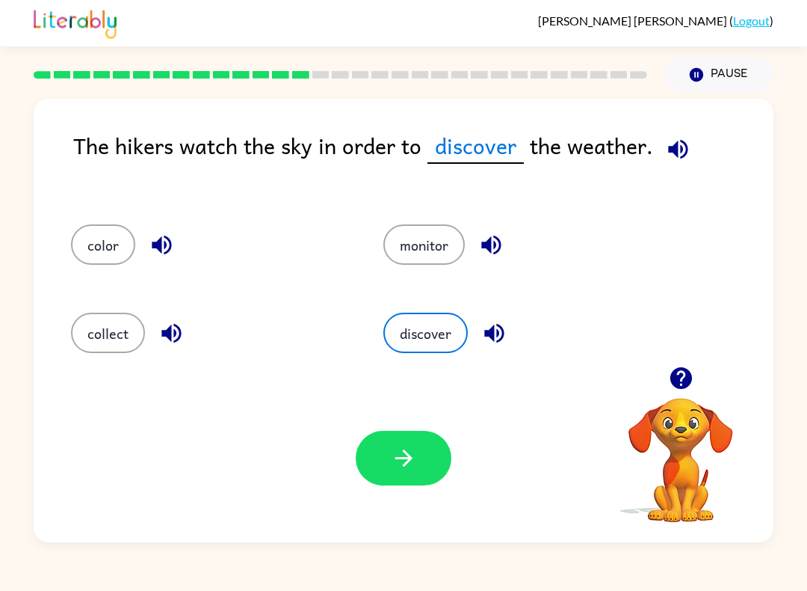
click at [368, 460] on button "button" at bounding box center [404, 458] width 96 height 55
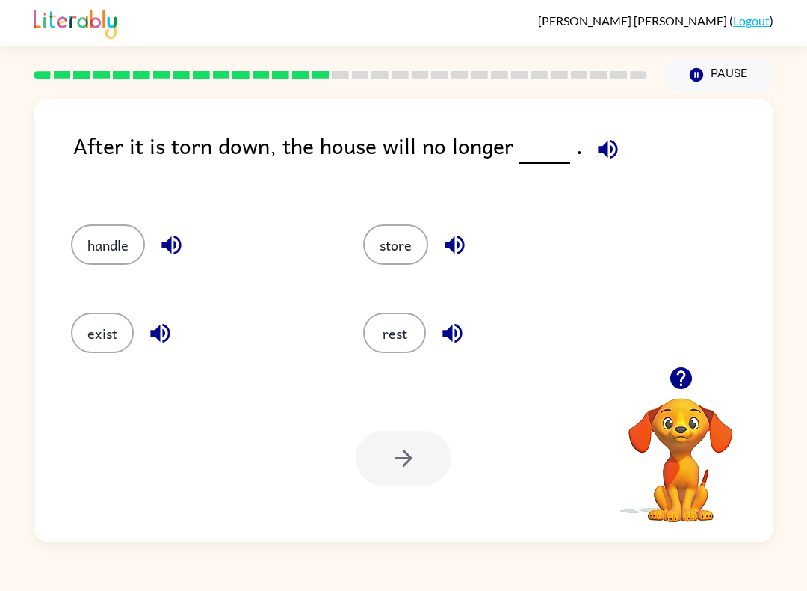
click at [73, 338] on button "exist" at bounding box center [102, 333] width 63 height 40
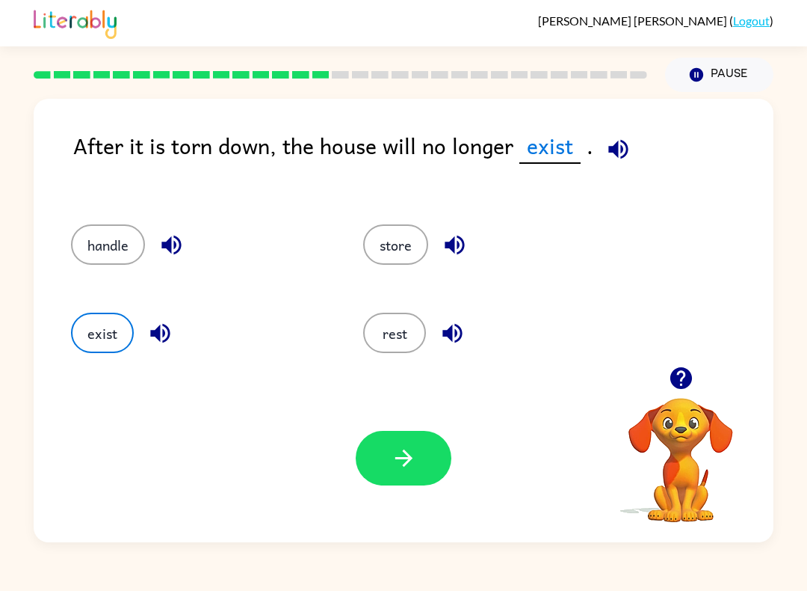
click at [379, 481] on button "button" at bounding box center [404, 458] width 96 height 55
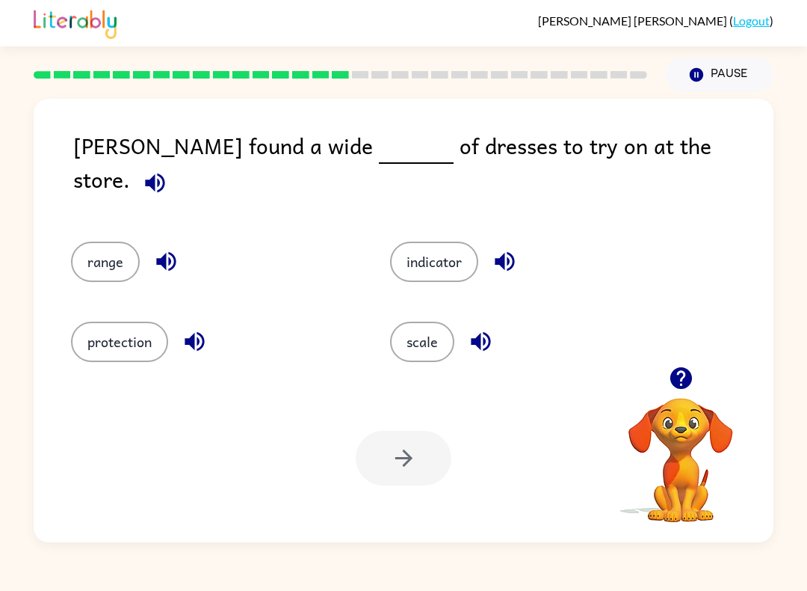
click at [103, 323] on button "protection" at bounding box center [119, 341] width 97 height 40
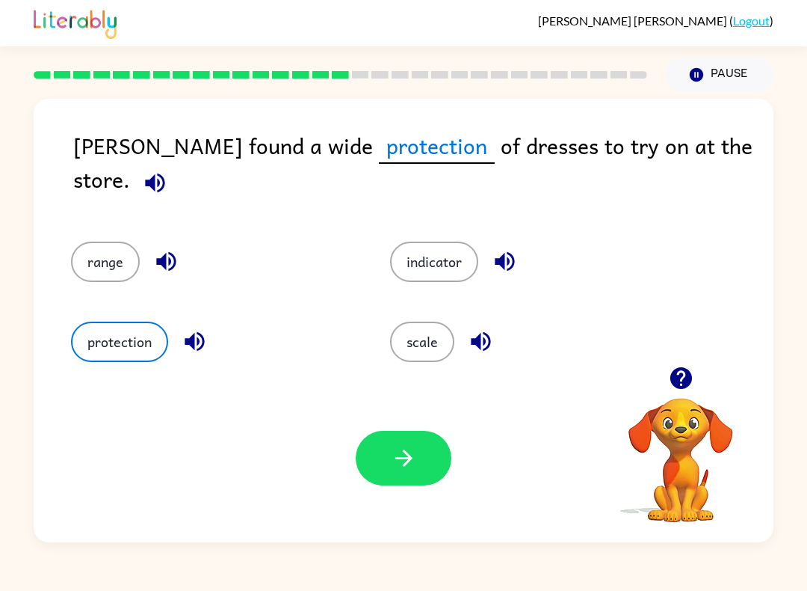
click at [383, 460] on button "button" at bounding box center [404, 458] width 96 height 55
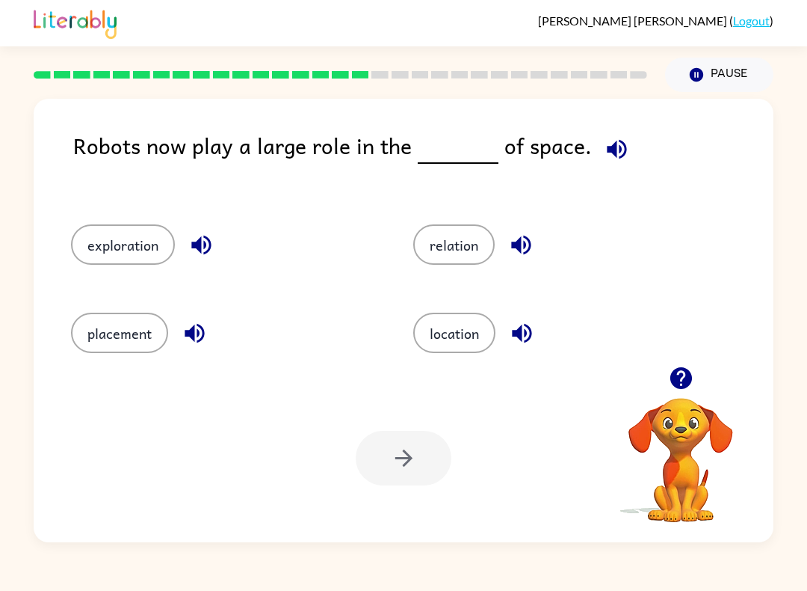
click at [437, 339] on button "location" at bounding box center [454, 333] width 82 height 40
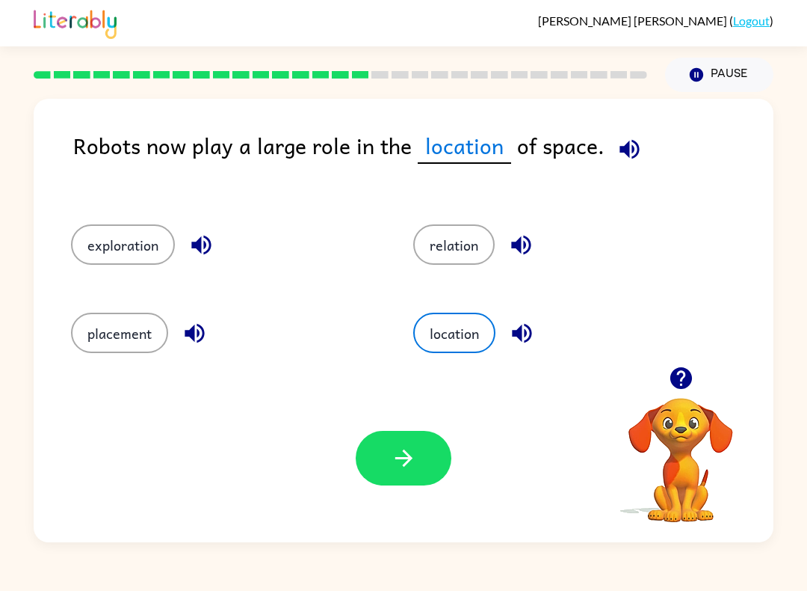
click at [407, 473] on button "button" at bounding box center [404, 458] width 96 height 55
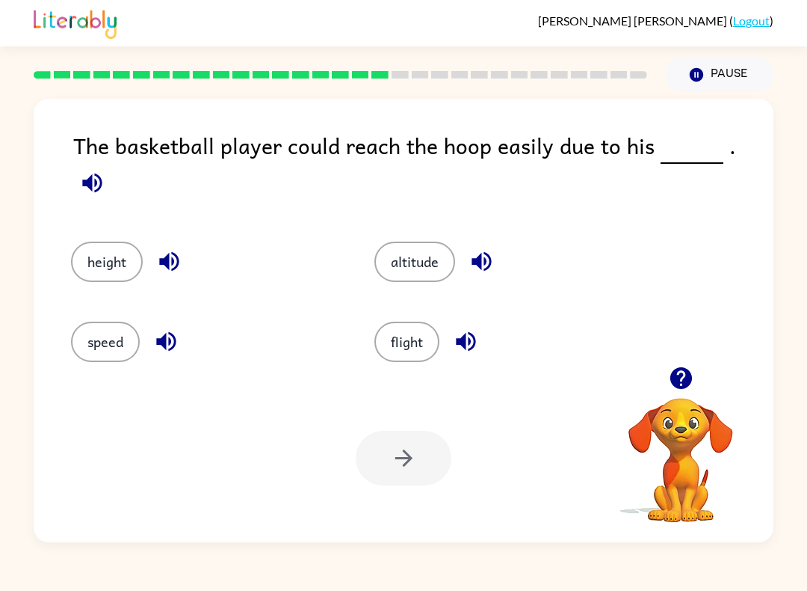
click at [108, 249] on button "height" at bounding box center [107, 261] width 72 height 40
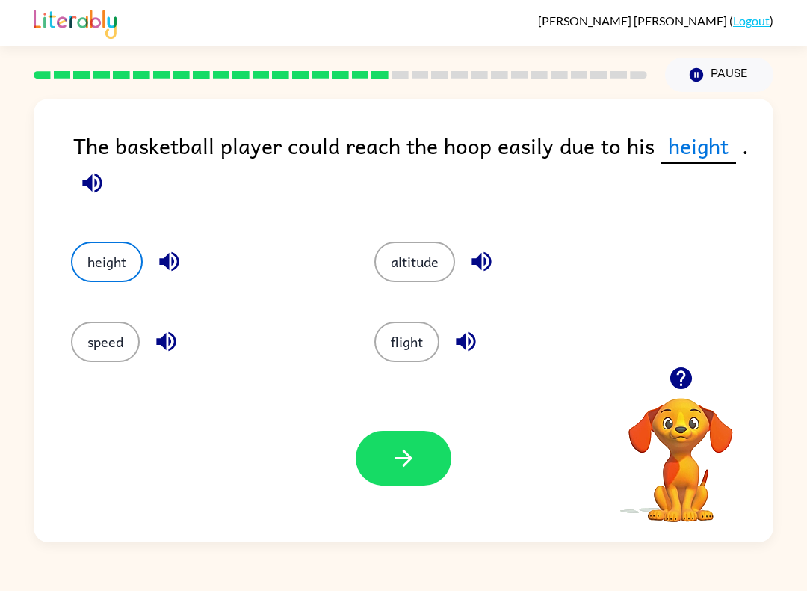
click at [381, 484] on button "button" at bounding box center [404, 458] width 96 height 55
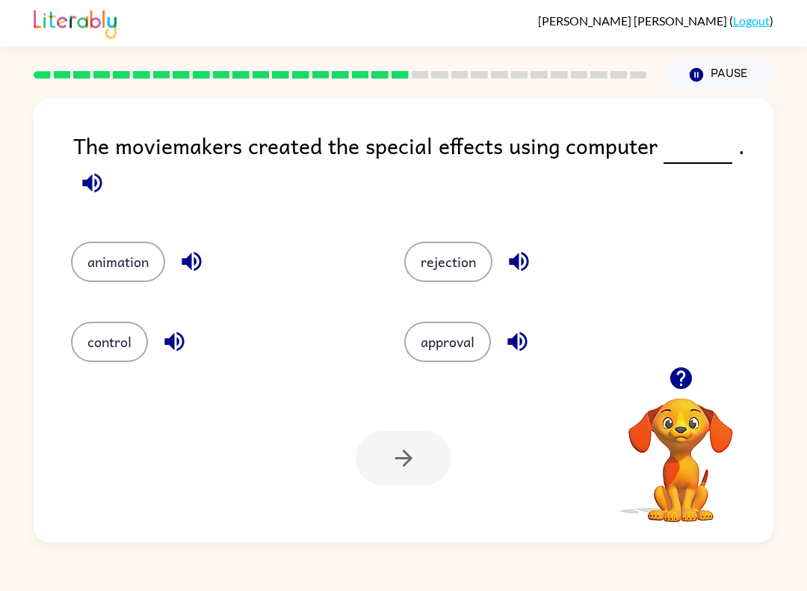
click at [122, 255] on button "animation" at bounding box center [118, 261] width 94 height 40
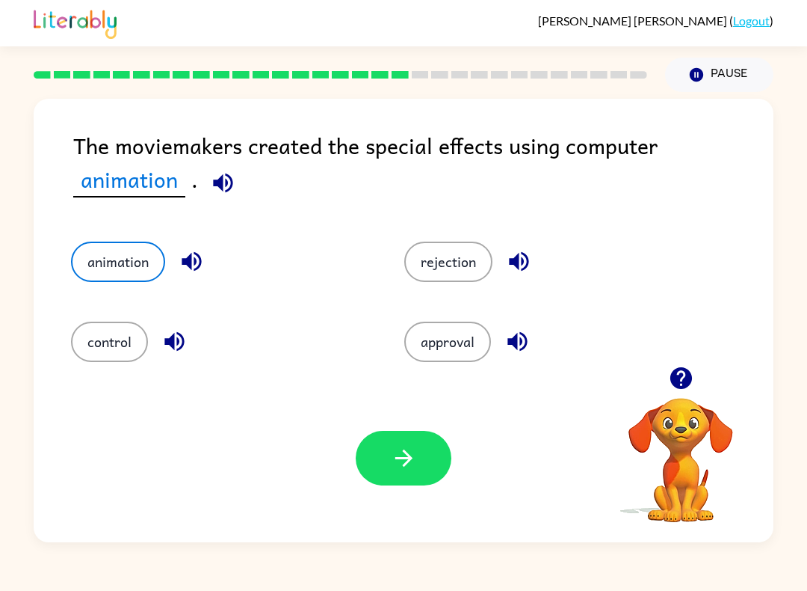
click at [414, 464] on icon "button" at bounding box center [404, 458] width 26 height 26
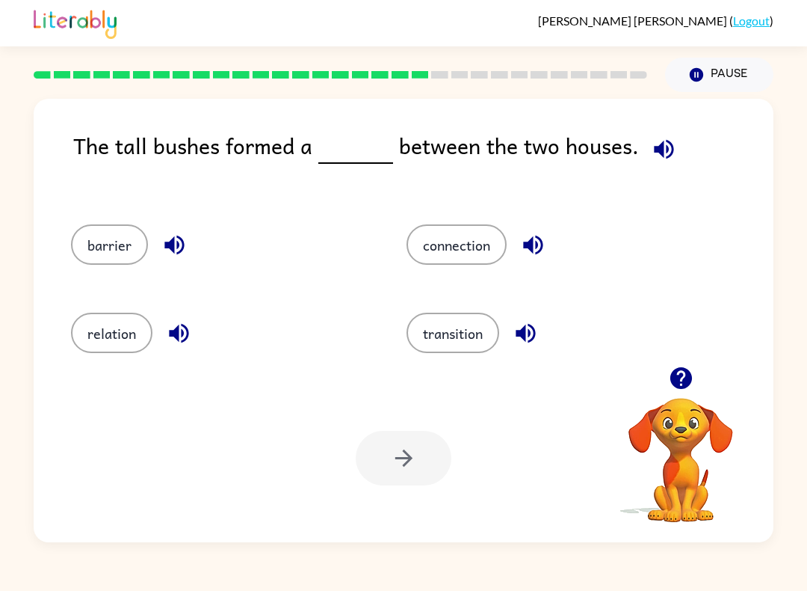
click at [93, 249] on button "barrier" at bounding box center [109, 244] width 77 height 40
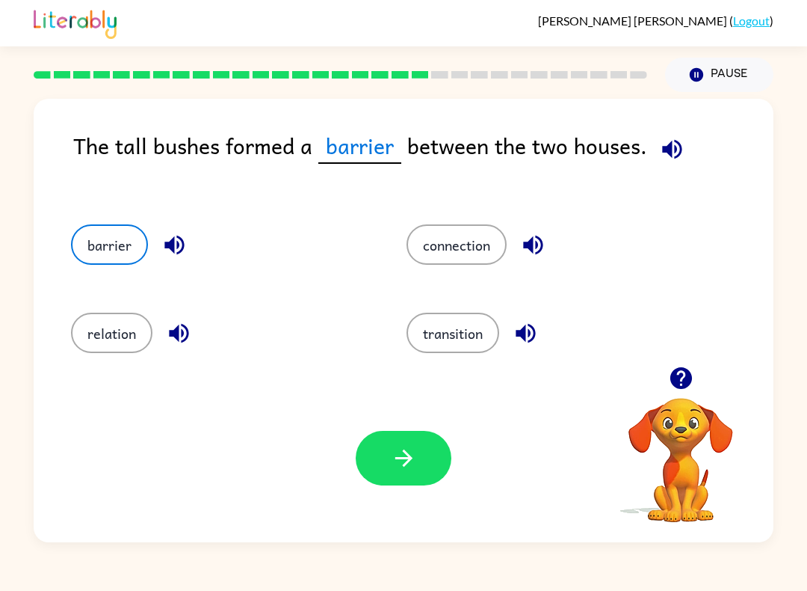
click at [371, 502] on div "Your browser must support playing .mp4 files to use Literably. Please try using…" at bounding box center [404, 458] width 740 height 168
click at [384, 467] on button "button" at bounding box center [404, 458] width 96 height 55
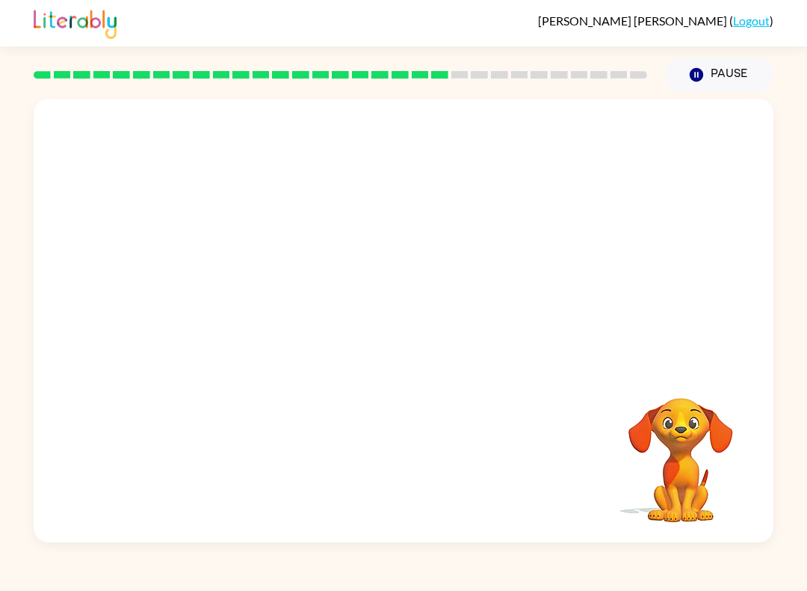
click at [265, 337] on video "Your browser must support playing .mp4 files to use Literably. Please try using…" at bounding box center [404, 233] width 740 height 268
click at [264, 337] on video "Your browser must support playing .mp4 files to use Literably. Please try using…" at bounding box center [404, 233] width 740 height 268
click at [319, 342] on video "Your browser must support playing .mp4 files to use Literably. Please try using…" at bounding box center [404, 233] width 740 height 268
click at [228, 381] on div "Your browser must support playing .mp4 files to use Literably. Please try using…" at bounding box center [404, 320] width 740 height 443
click at [416, 366] on div at bounding box center [404, 320] width 740 height 443
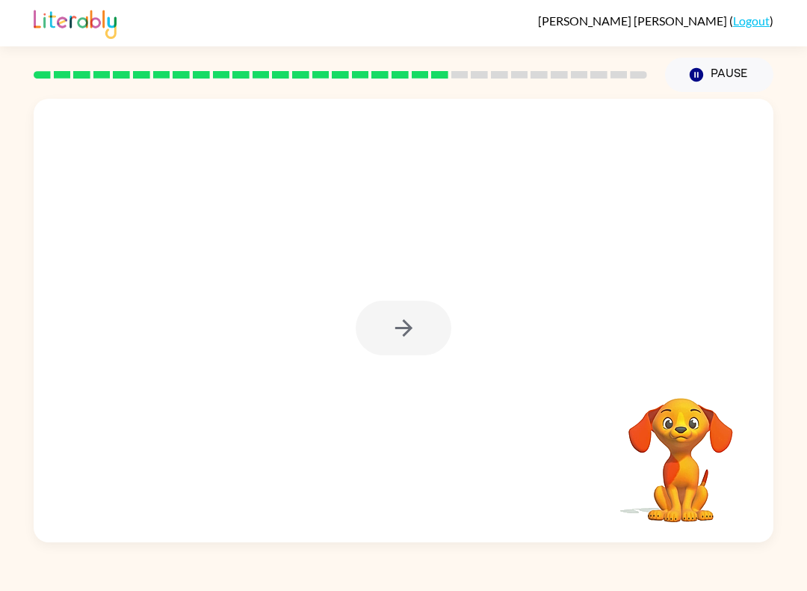
click at [416, 365] on div at bounding box center [404, 320] width 740 height 443
click at [412, 344] on div at bounding box center [404, 328] width 96 height 55
click at [407, 349] on div at bounding box center [404, 328] width 96 height 55
click at [386, 363] on div at bounding box center [404, 320] width 740 height 443
click at [385, 363] on div at bounding box center [404, 320] width 740 height 443
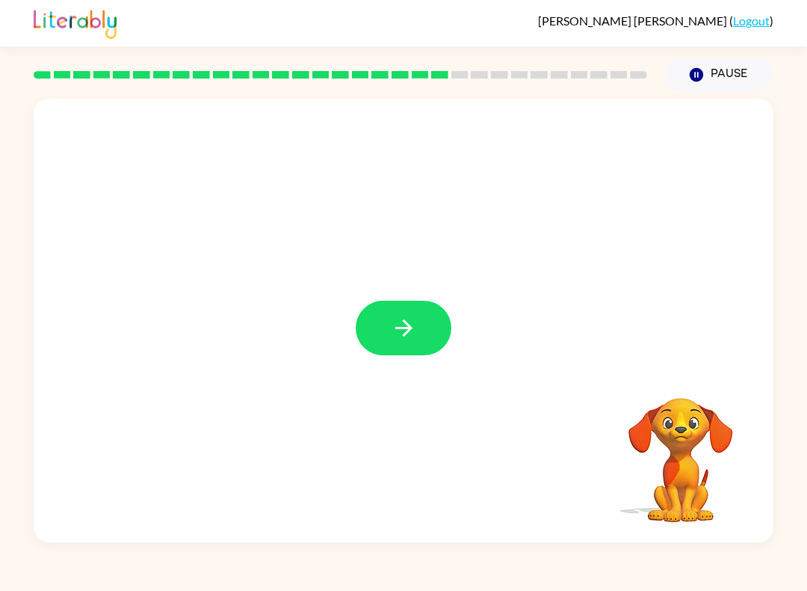
click at [381, 347] on button "button" at bounding box center [404, 328] width 96 height 55
click at [380, 347] on div at bounding box center [404, 328] width 96 height 55
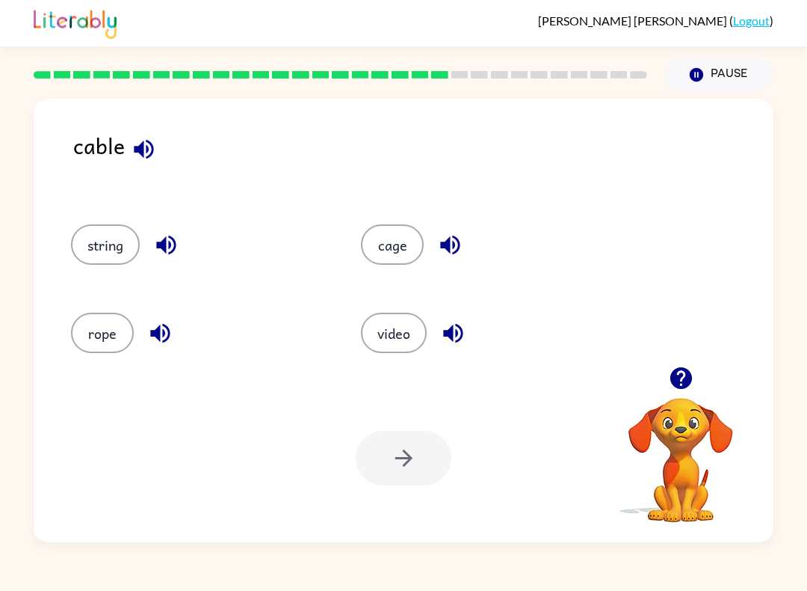
click at [363, 377] on div "Your browser must support playing .mp4 files to use Literably. Please try using…" at bounding box center [404, 458] width 740 height 168
click at [390, 330] on button "video" at bounding box center [394, 333] width 66 height 40
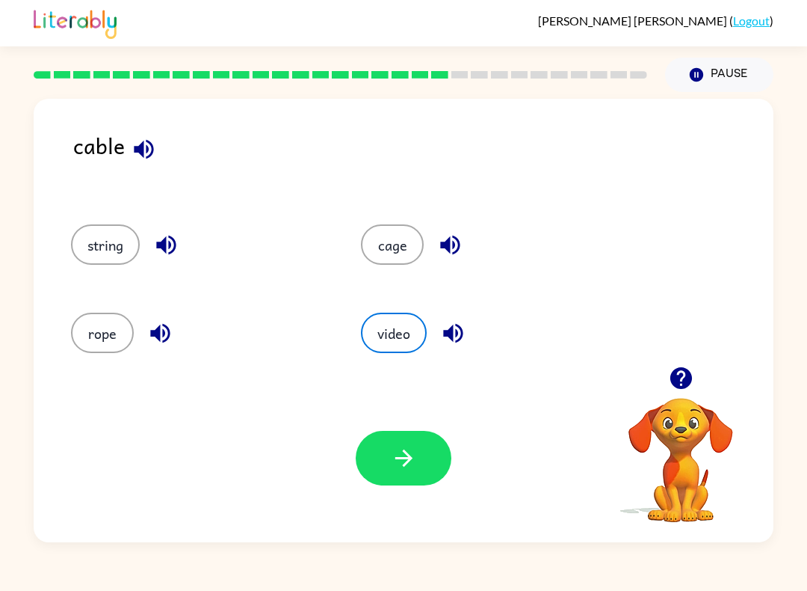
click at [431, 464] on button "button" at bounding box center [404, 458] width 96 height 55
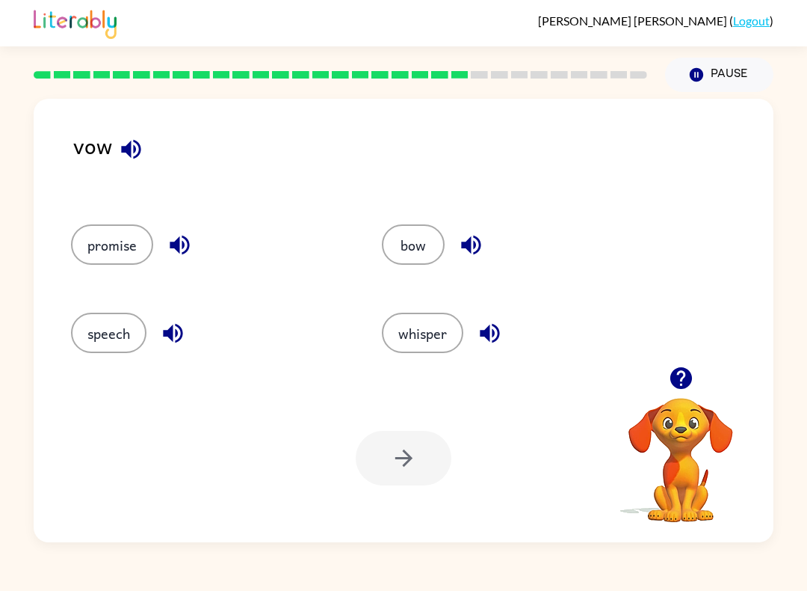
click at [416, 264] on button "bow" at bounding box center [413, 244] width 63 height 40
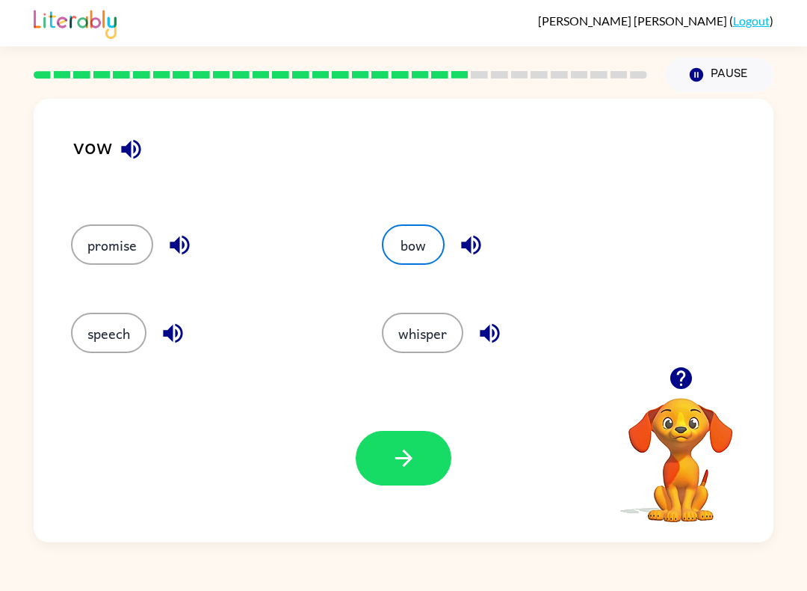
click at [410, 455] on icon "button" at bounding box center [404, 458] width 26 height 26
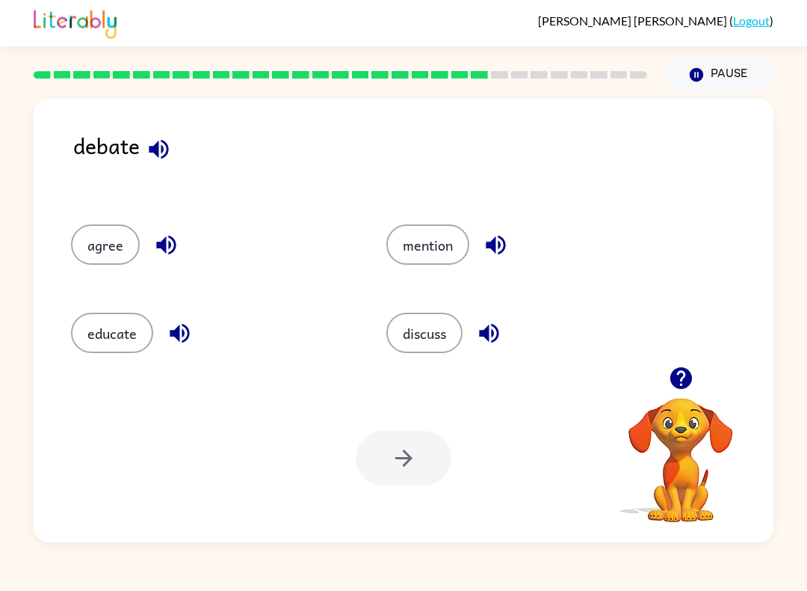
click at [421, 333] on button "discuss" at bounding box center [425, 333] width 76 height 40
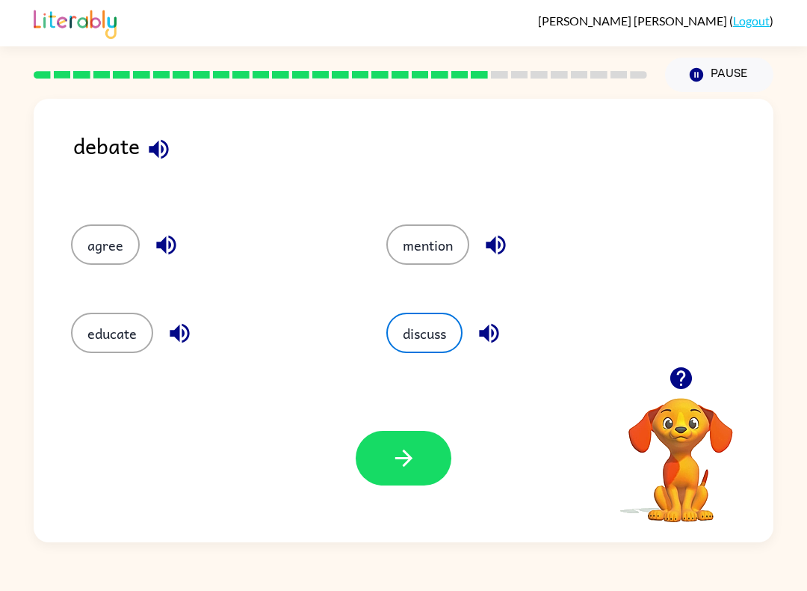
click at [394, 457] on icon "button" at bounding box center [404, 458] width 26 height 26
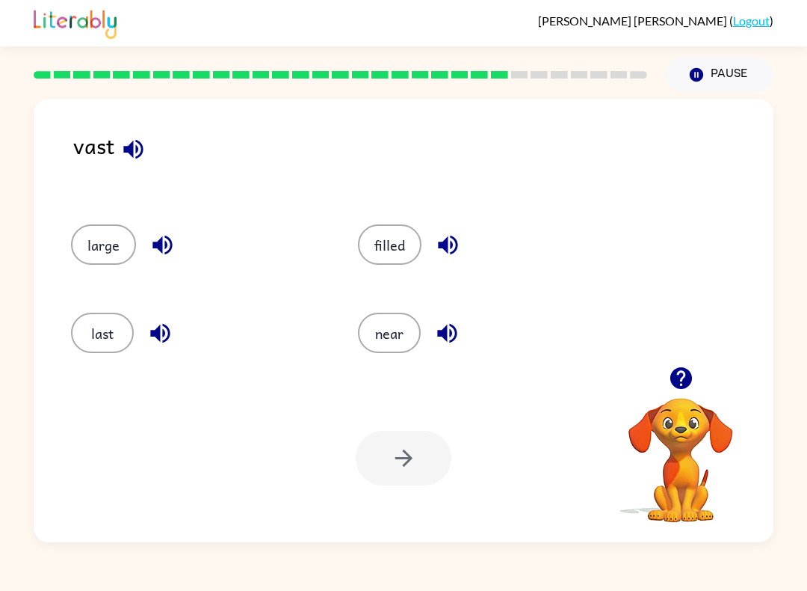
click at [98, 336] on button "last" at bounding box center [102, 333] width 63 height 40
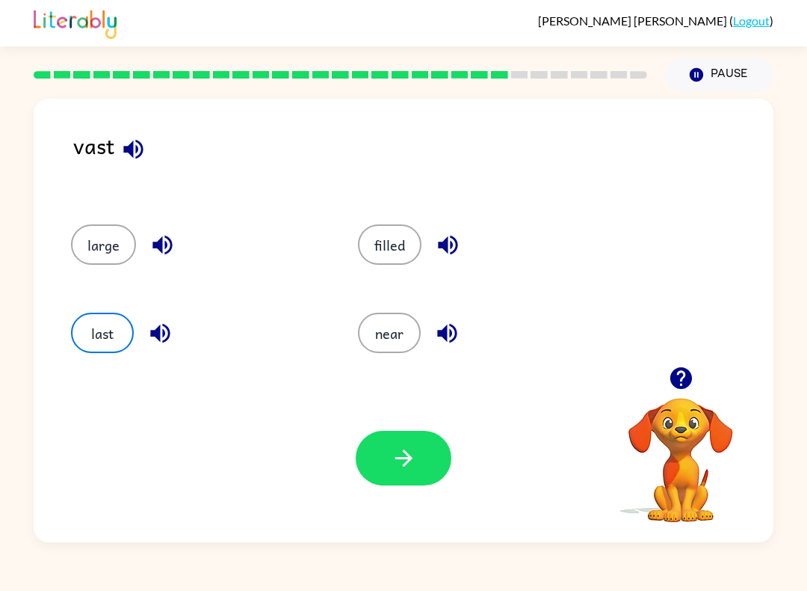
click at [415, 451] on icon "button" at bounding box center [404, 458] width 26 height 26
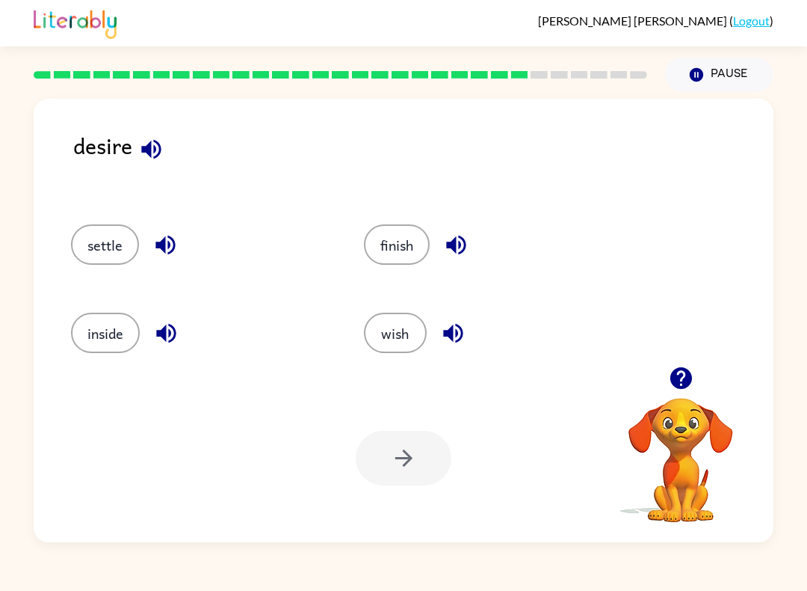
click at [395, 334] on button "wish" at bounding box center [395, 333] width 63 height 40
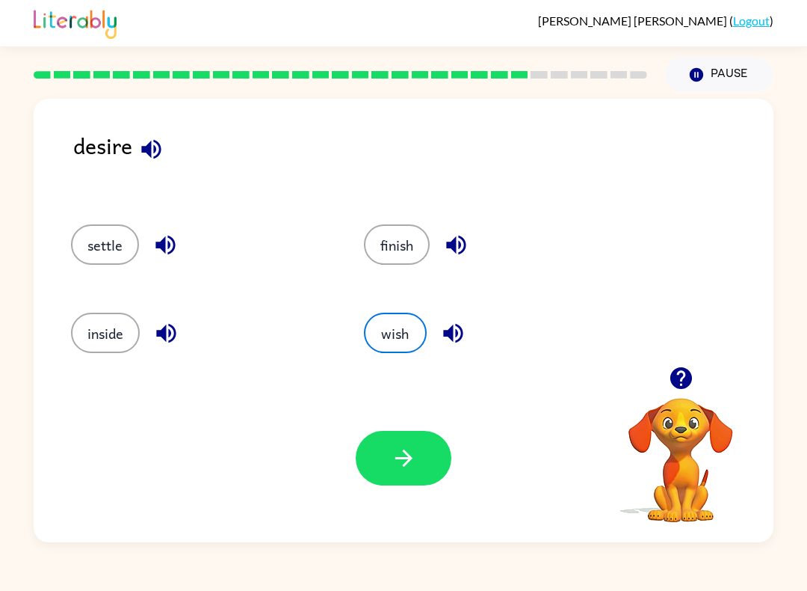
click at [405, 475] on button "button" at bounding box center [404, 458] width 96 height 55
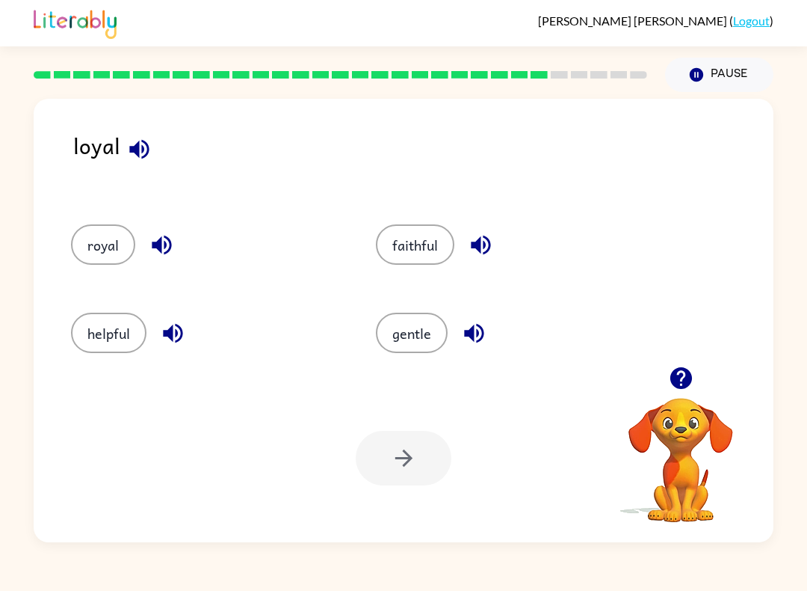
click at [419, 261] on button "faithful" at bounding box center [415, 244] width 79 height 40
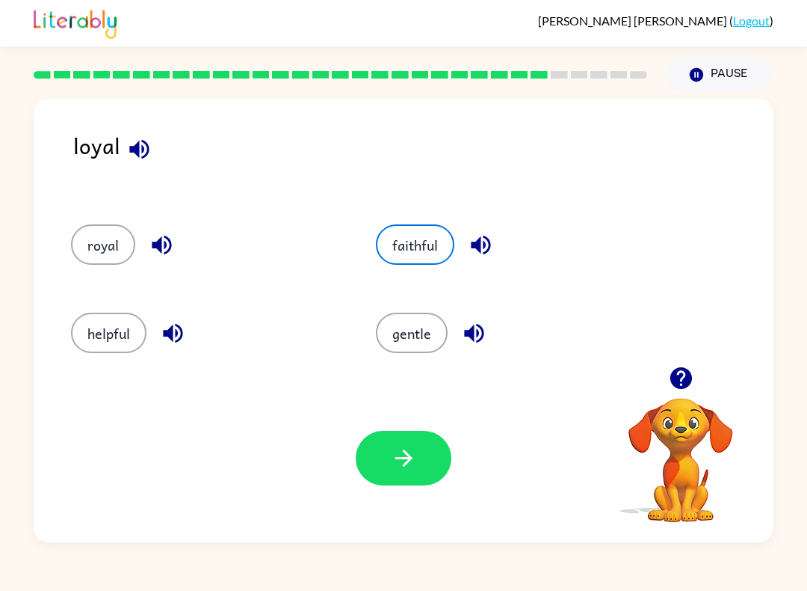
click at [422, 451] on button "button" at bounding box center [404, 458] width 96 height 55
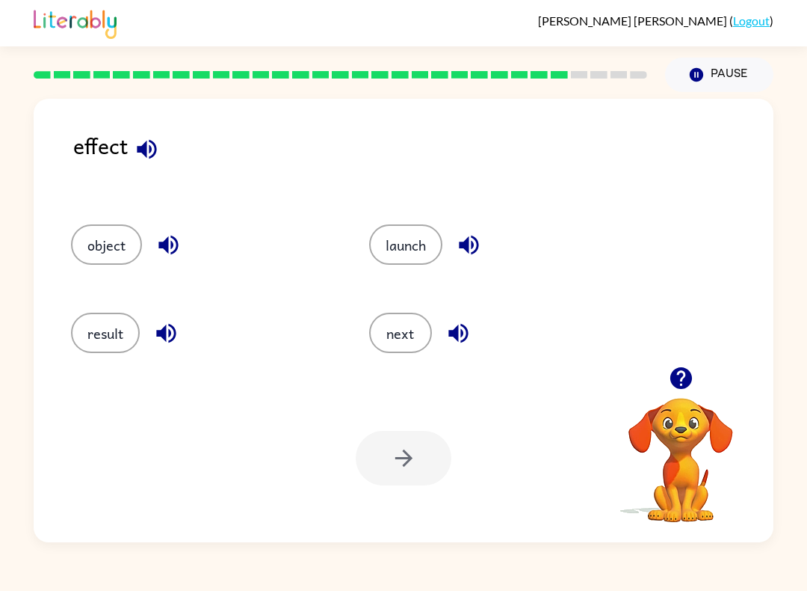
click at [113, 319] on button "result" at bounding box center [105, 333] width 69 height 40
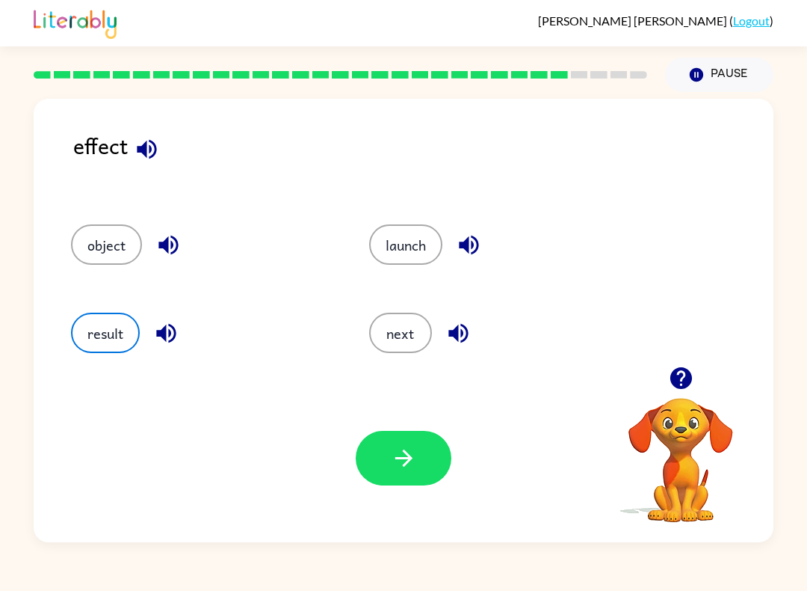
click at [380, 476] on button "button" at bounding box center [404, 458] width 96 height 55
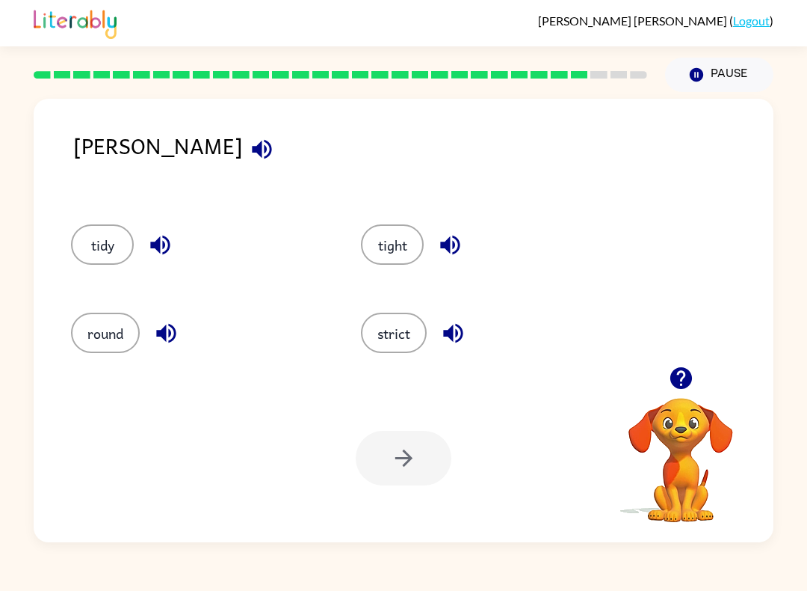
click at [404, 253] on button "tight" at bounding box center [392, 244] width 63 height 40
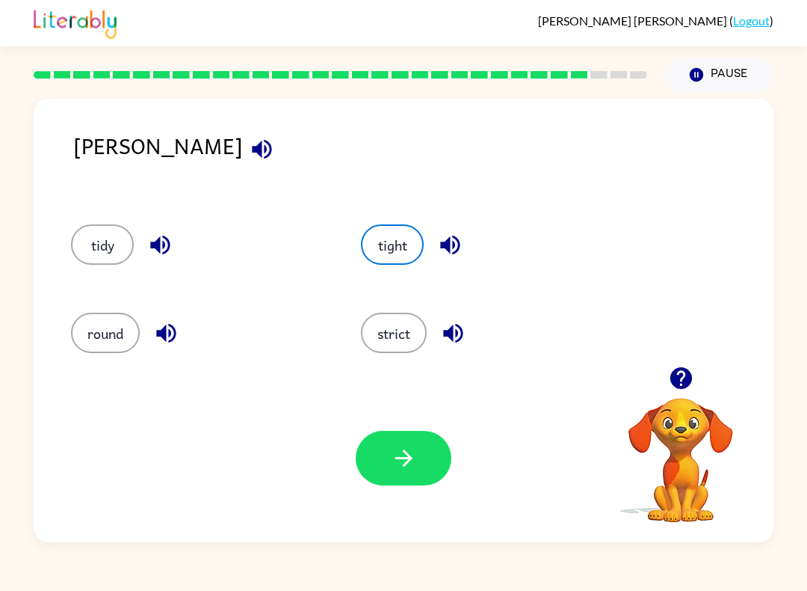
click at [455, 510] on div "Your browser must support playing .mp4 files to use Literably. Please try using…" at bounding box center [404, 458] width 740 height 168
click at [425, 456] on button "button" at bounding box center [404, 458] width 96 height 55
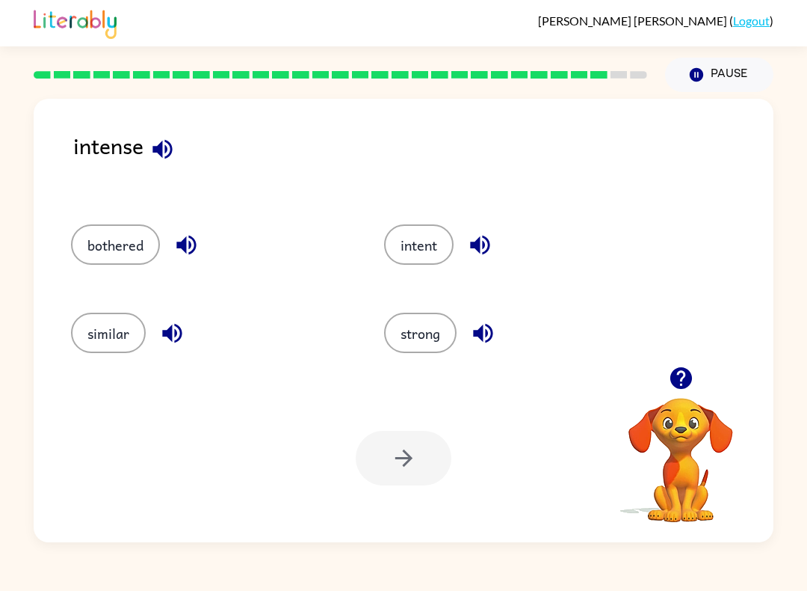
click at [408, 333] on button "strong" at bounding box center [420, 333] width 73 height 40
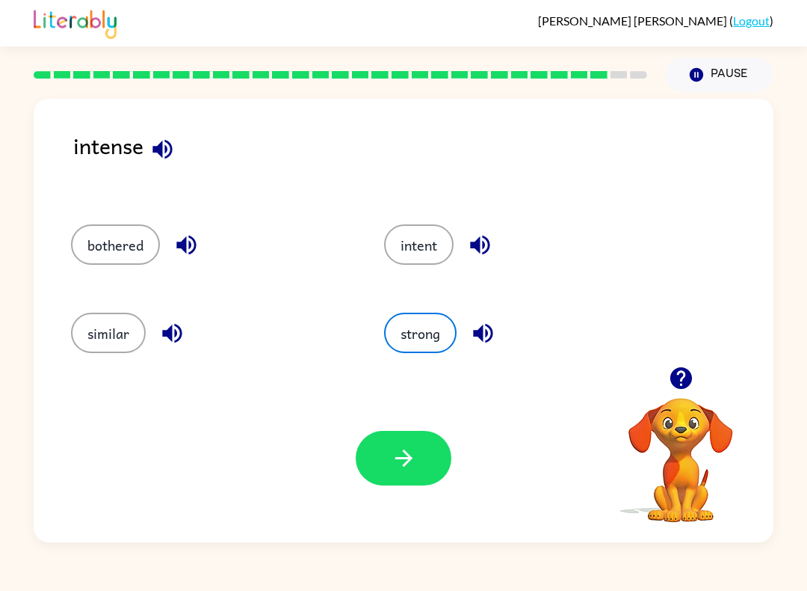
click at [411, 460] on icon "button" at bounding box center [403, 457] width 17 height 17
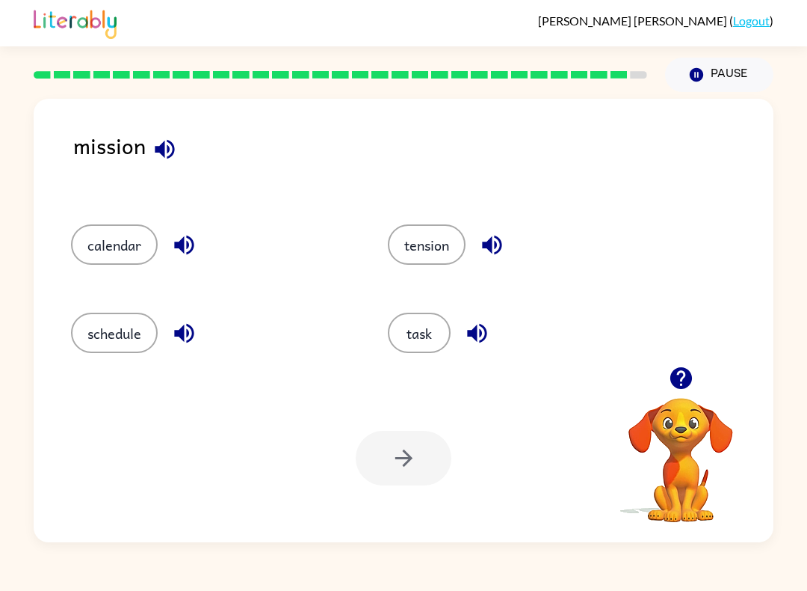
click at [437, 333] on button "task" at bounding box center [419, 333] width 63 height 40
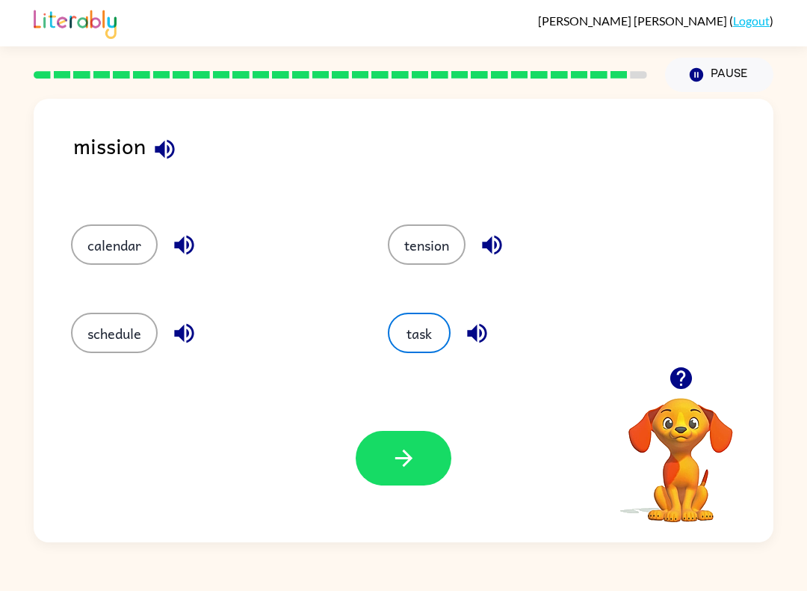
click at [389, 484] on button "button" at bounding box center [404, 458] width 96 height 55
